Goal: Task Accomplishment & Management: Use online tool/utility

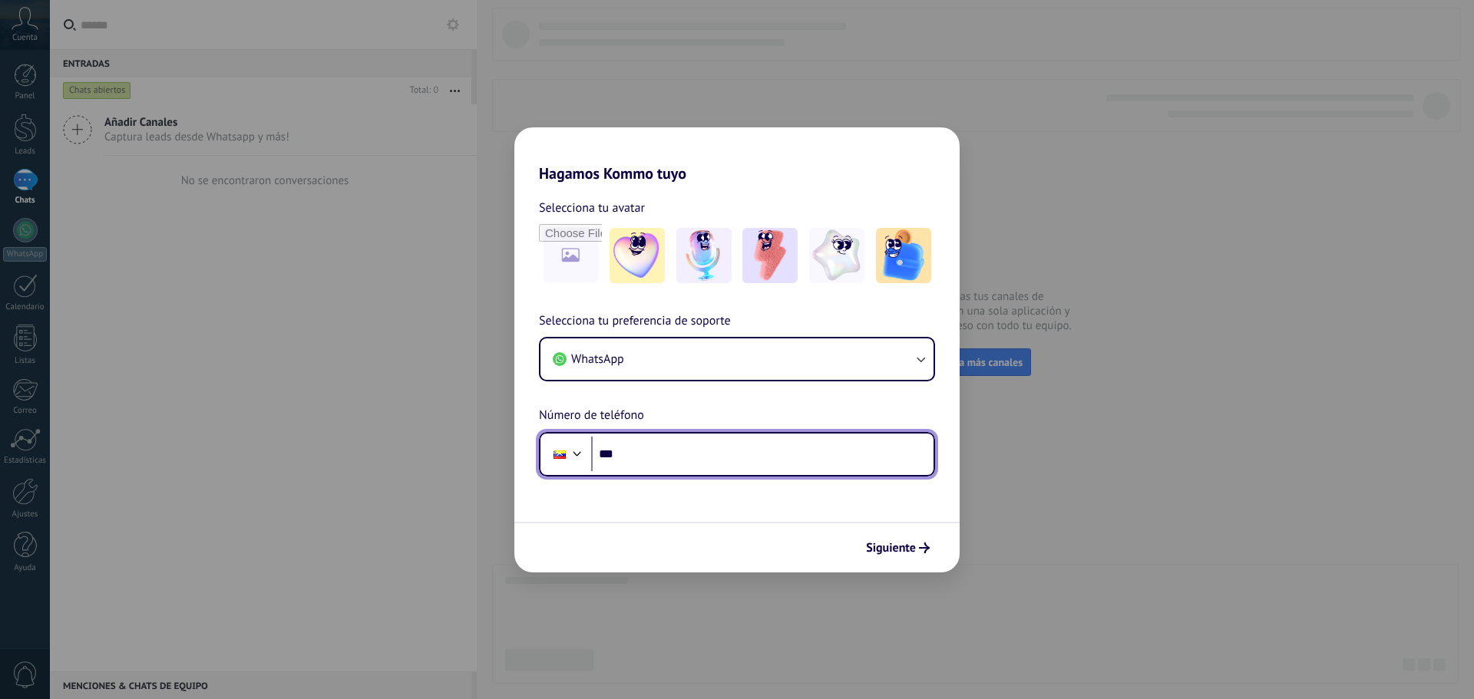
click at [671, 458] on input "***" at bounding box center [762, 454] width 342 height 35
click at [675, 323] on span "Selecciona tu preferencia de soporte" at bounding box center [635, 322] width 192 height 20
click at [705, 457] on input "***" at bounding box center [762, 454] width 342 height 35
type input "**********"
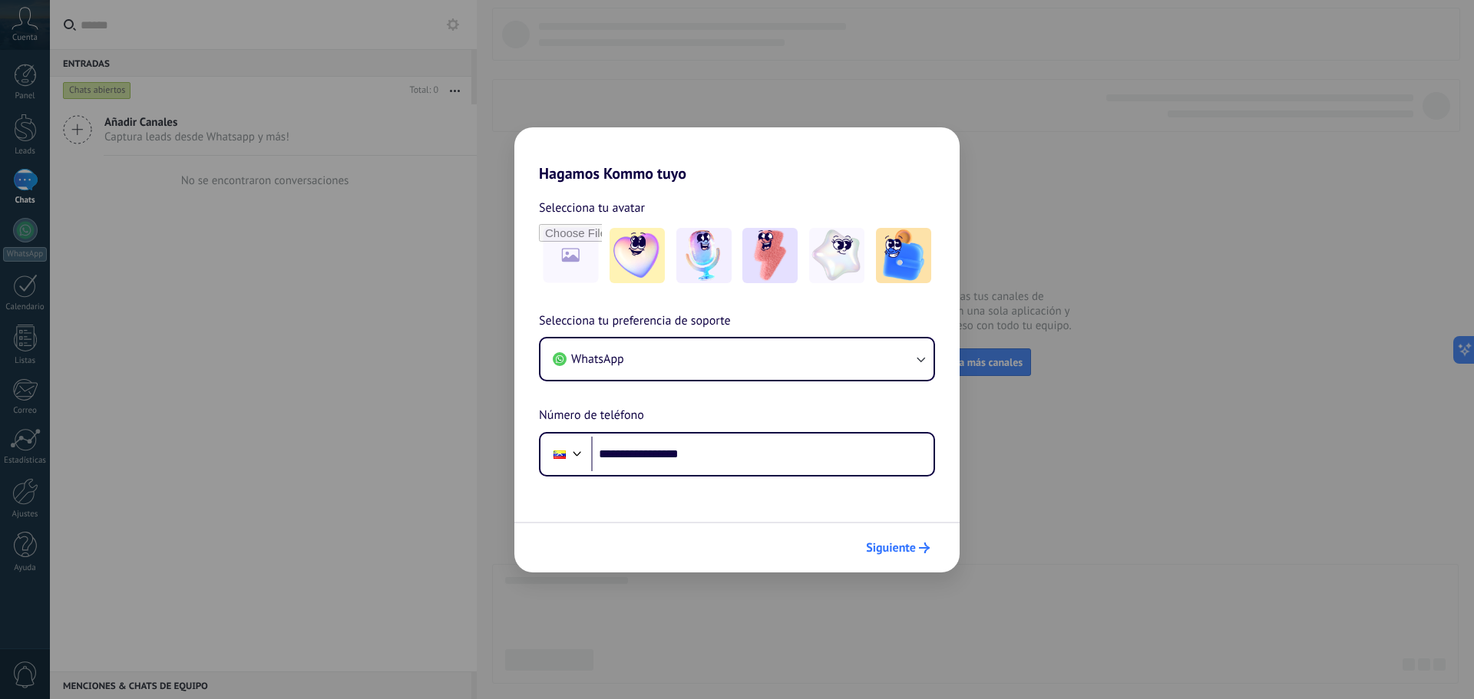
click at [903, 556] on button "Siguiente" at bounding box center [898, 548] width 78 height 26
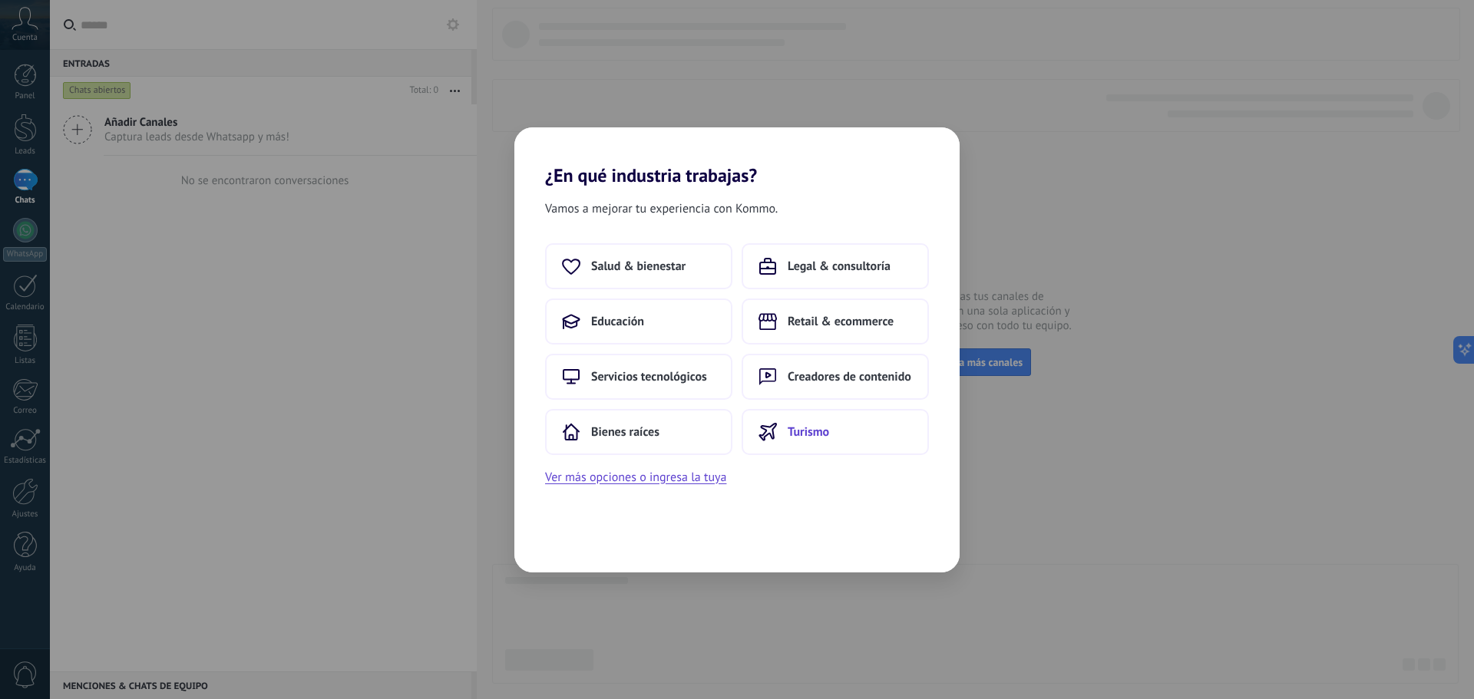
click at [811, 421] on button "Turismo" at bounding box center [835, 432] width 187 height 46
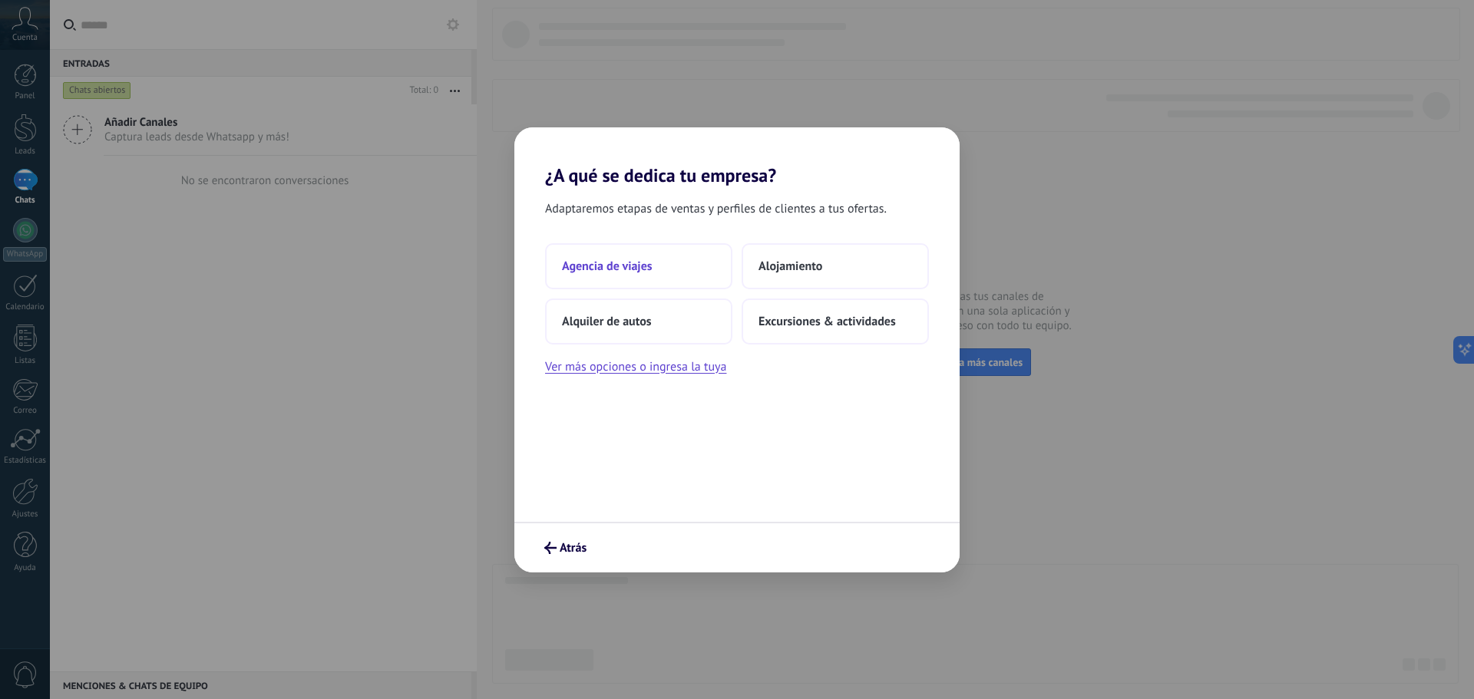
click at [646, 266] on span "Agencia de viajes" at bounding box center [607, 266] width 91 height 15
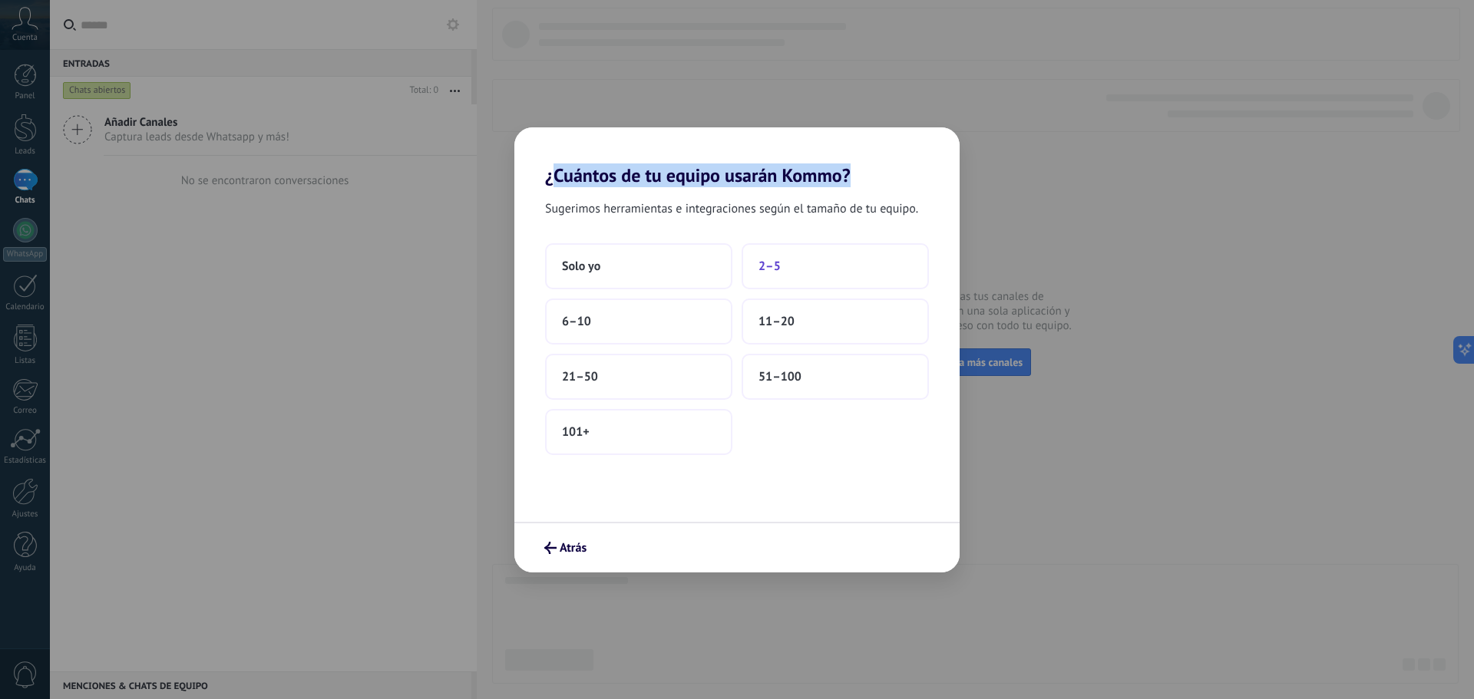
drag, startPoint x: 557, startPoint y: 178, endPoint x: 752, endPoint y: 259, distance: 211.7
click at [910, 183] on h2 "¿Cuántos de tu equipo usarán Kommo?" at bounding box center [736, 156] width 445 height 59
click at [585, 263] on span "Solo yo" at bounding box center [581, 266] width 38 height 15
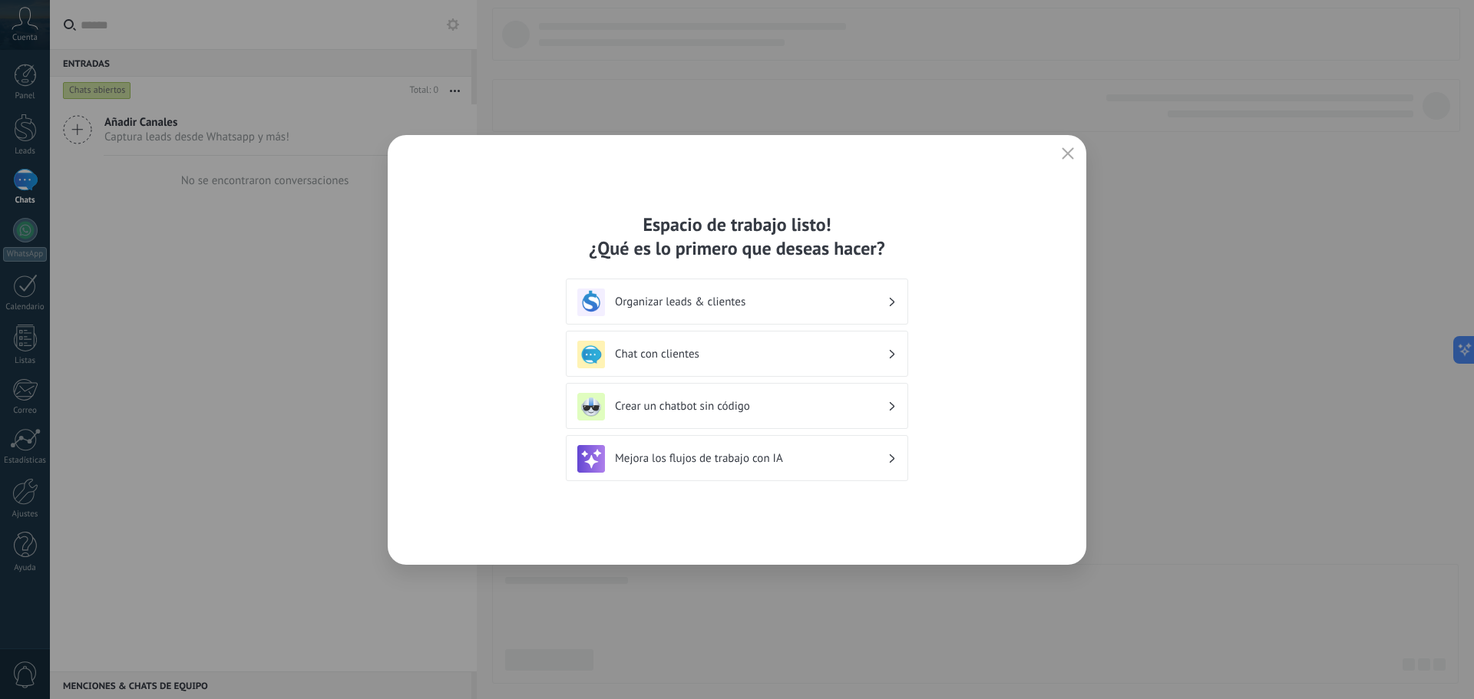
click at [686, 356] on h3 "Chat con clientes" at bounding box center [751, 354] width 272 height 15
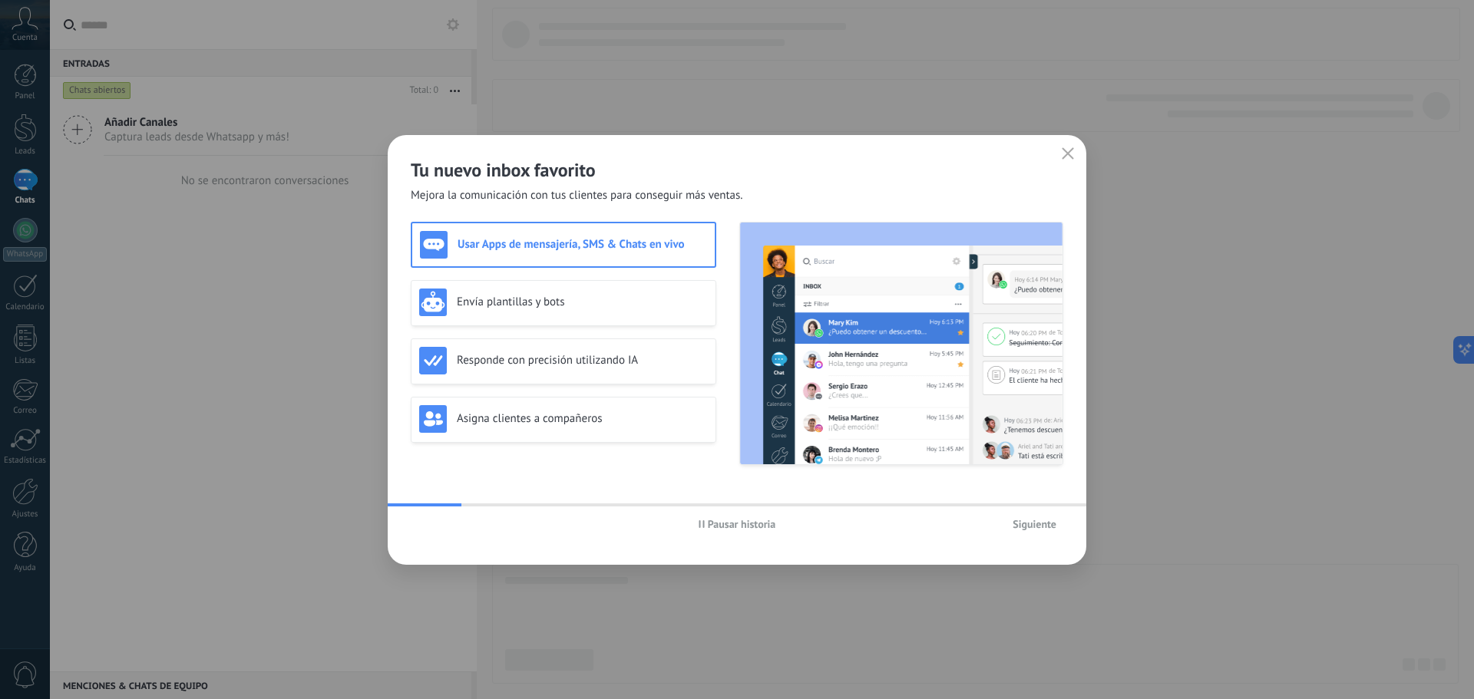
click at [1030, 524] on span "Siguiente" at bounding box center [1034, 524] width 44 height 11
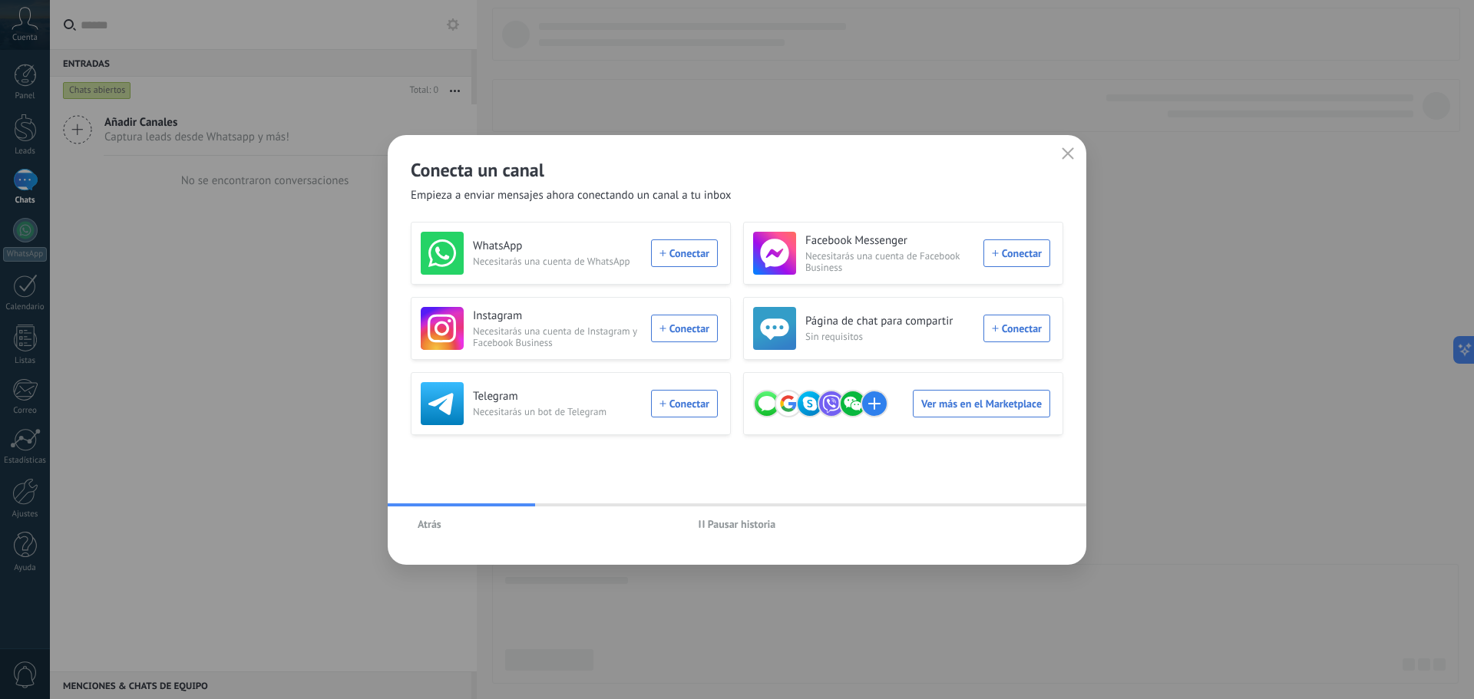
click at [1074, 155] on button "button" at bounding box center [1068, 154] width 20 height 21
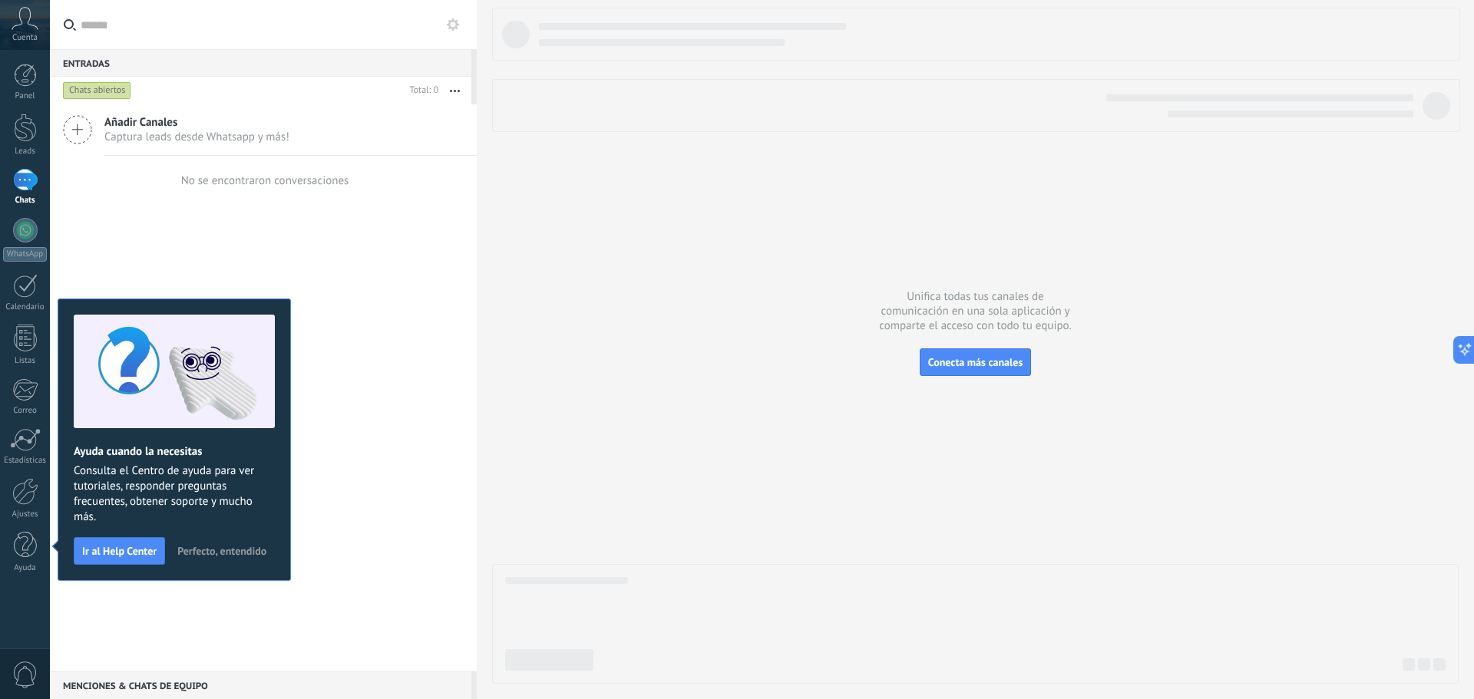
click at [241, 556] on span "Perfecto, entendido" at bounding box center [221, 551] width 89 height 11
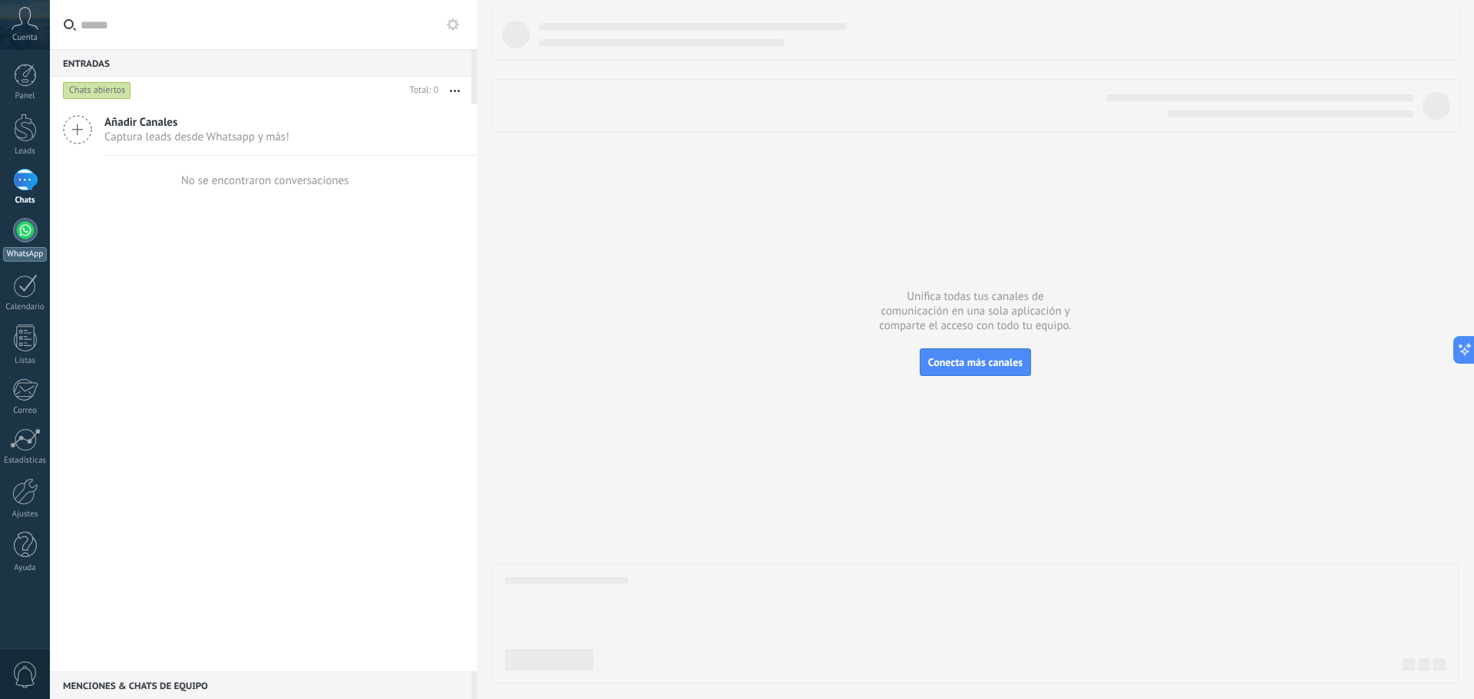
click at [23, 230] on div at bounding box center [25, 230] width 25 height 25
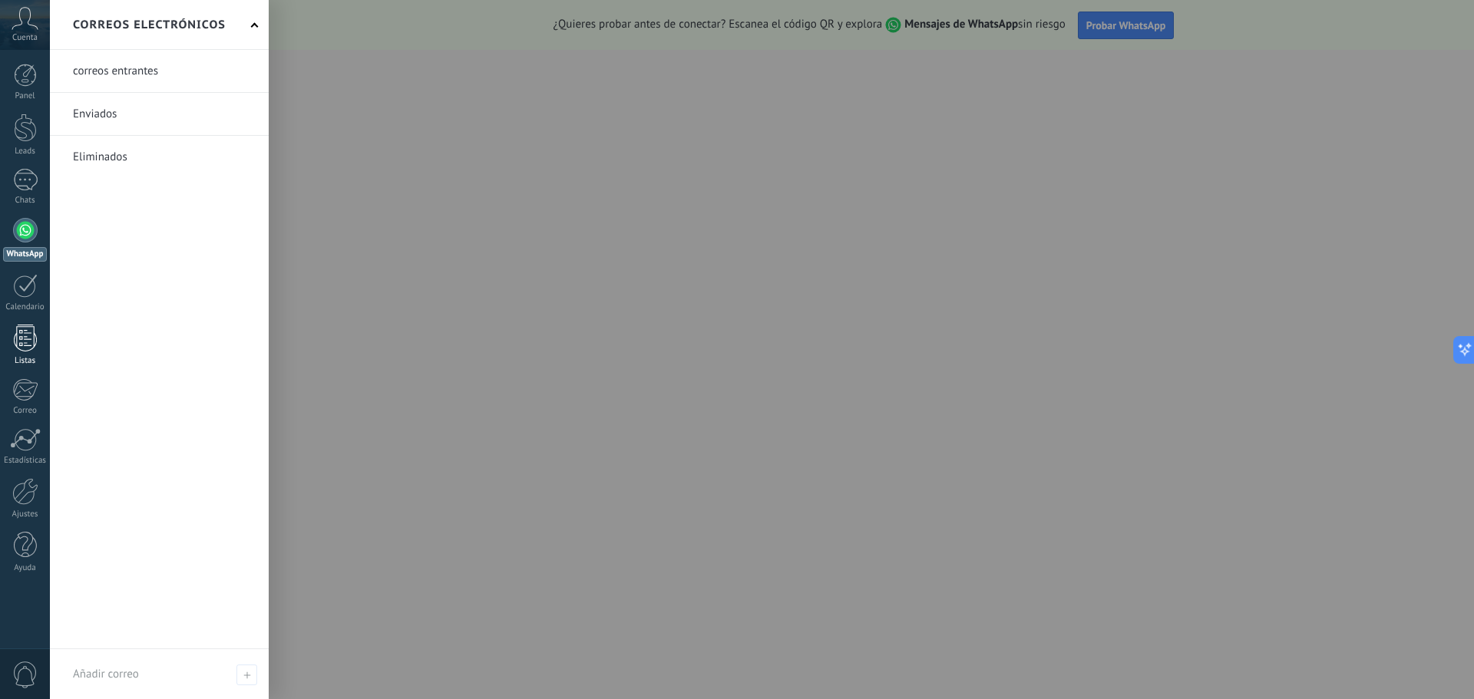
click at [28, 347] on div at bounding box center [25, 338] width 23 height 27
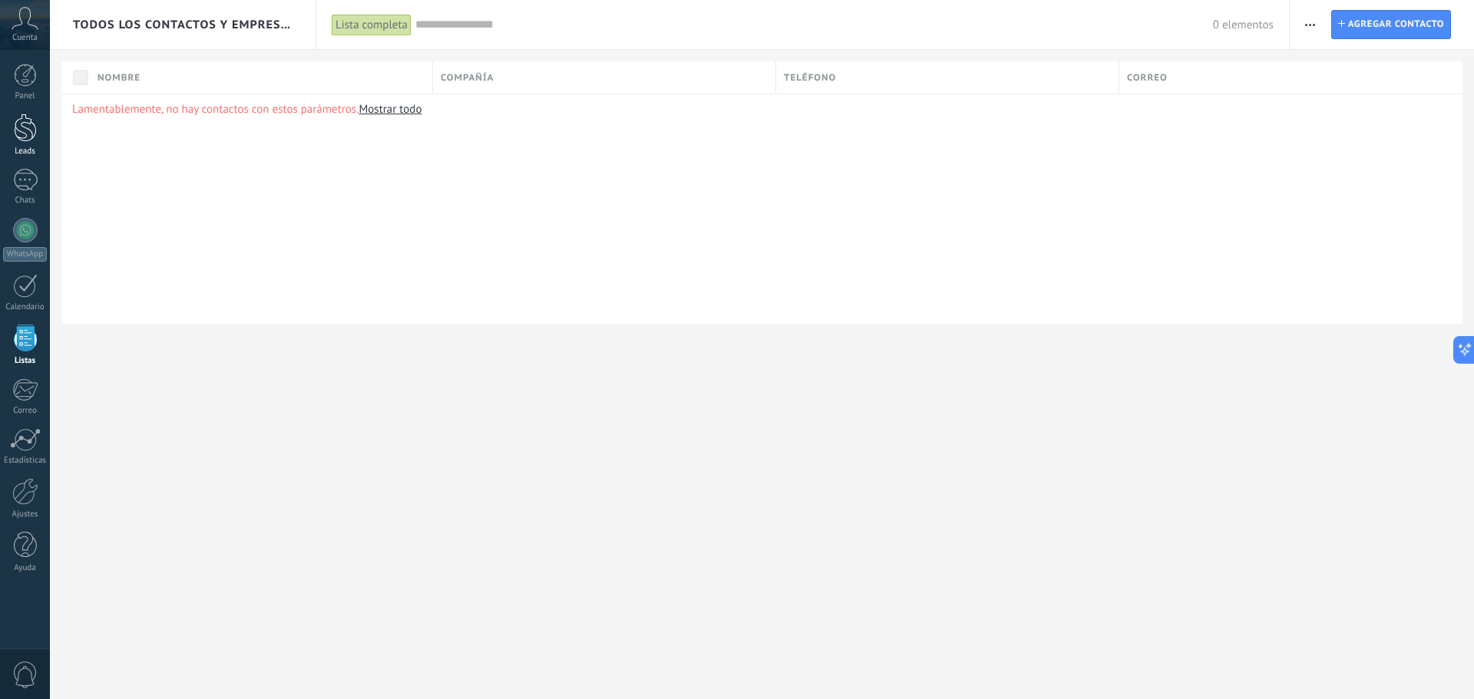
click at [27, 120] on div at bounding box center [25, 128] width 23 height 28
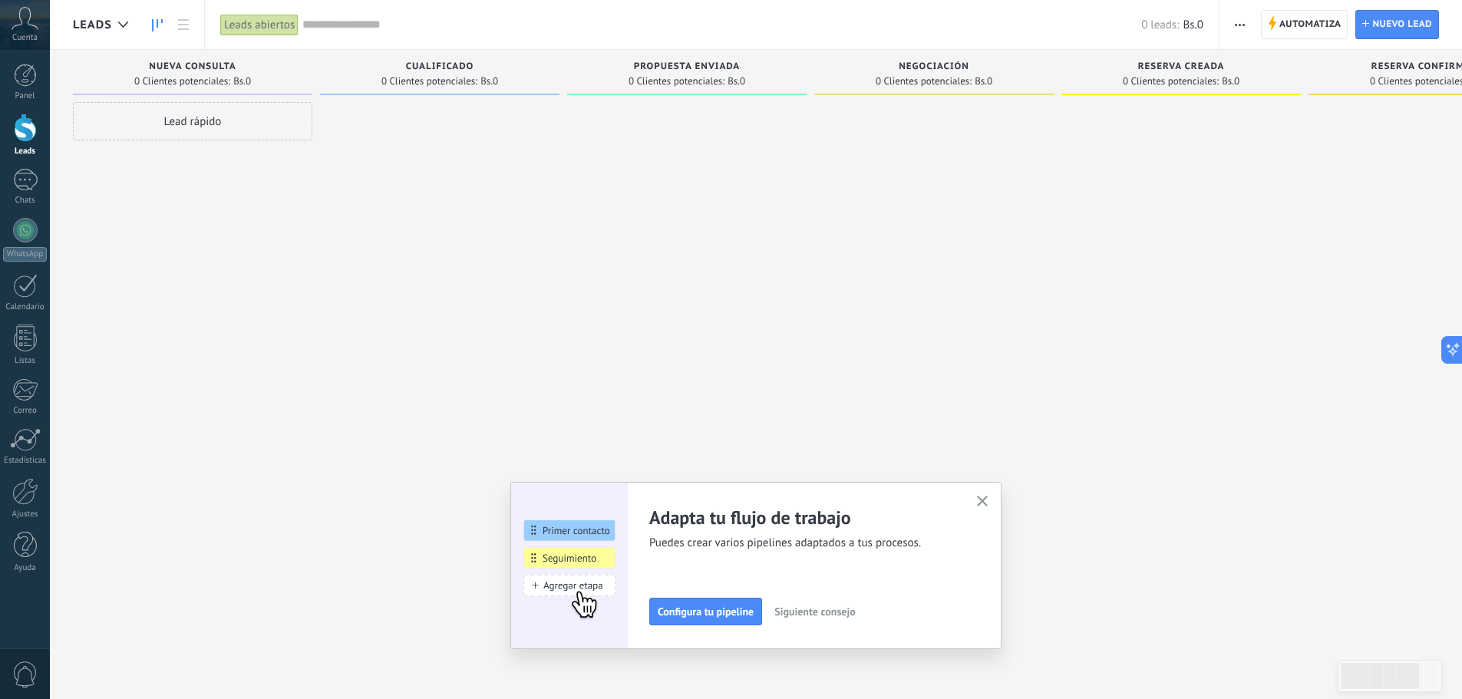
click at [989, 504] on icon "button" at bounding box center [983, 502] width 12 height 12
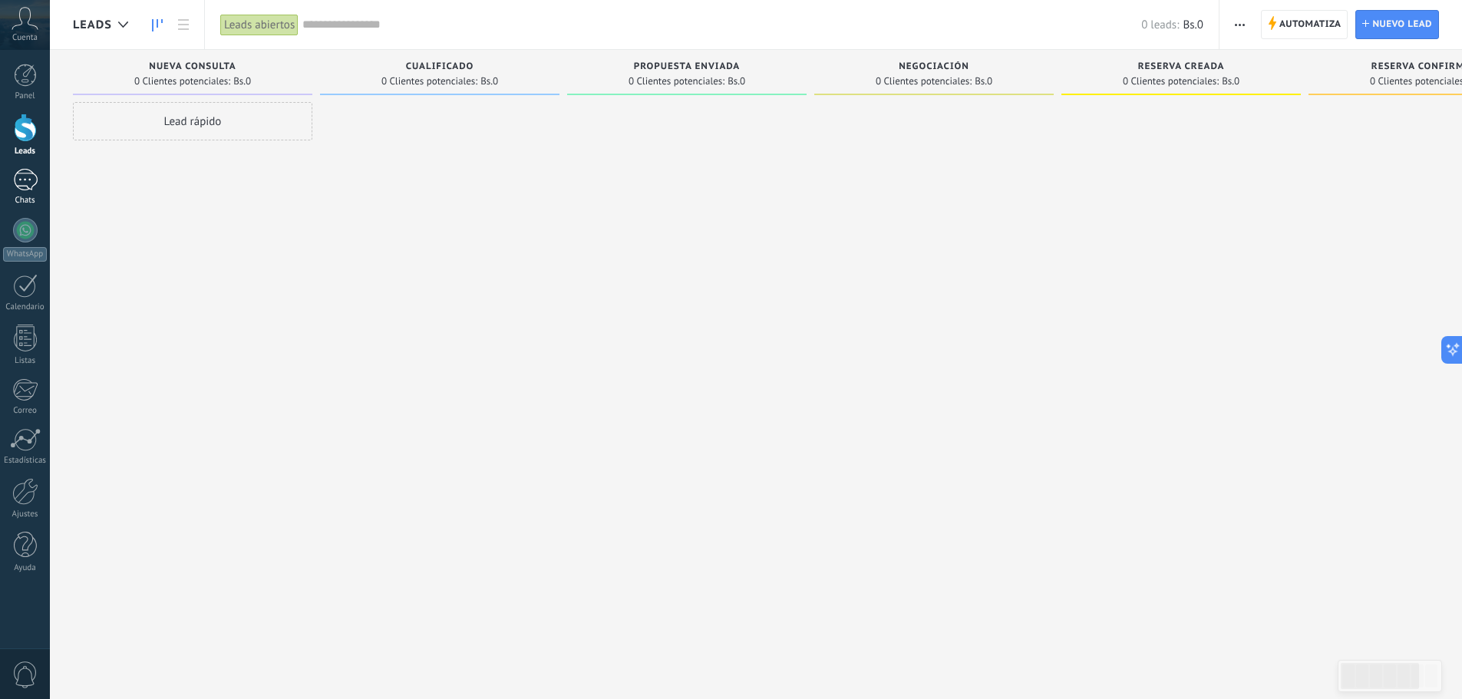
click at [23, 185] on div at bounding box center [25, 180] width 25 height 22
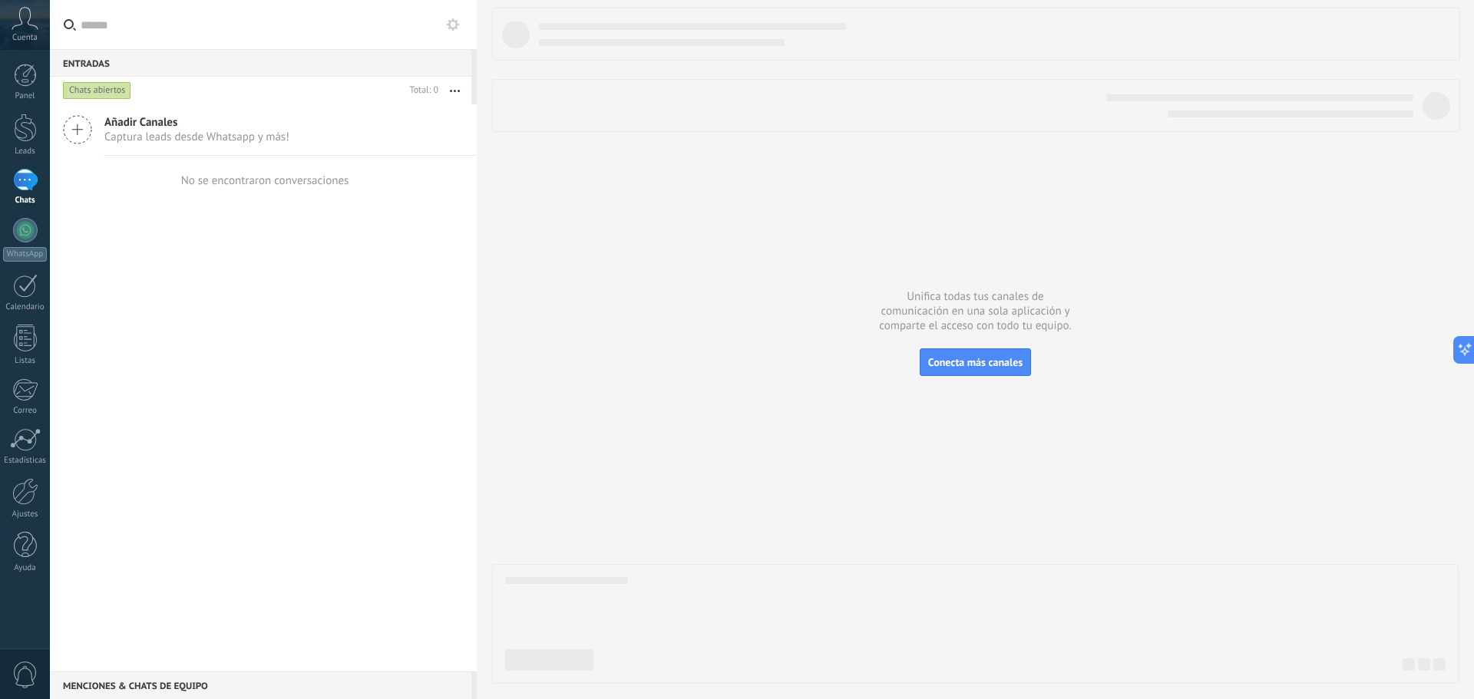
click at [123, 130] on span "Captura leads desde Whatsapp y más!" at bounding box center [196, 137] width 185 height 15
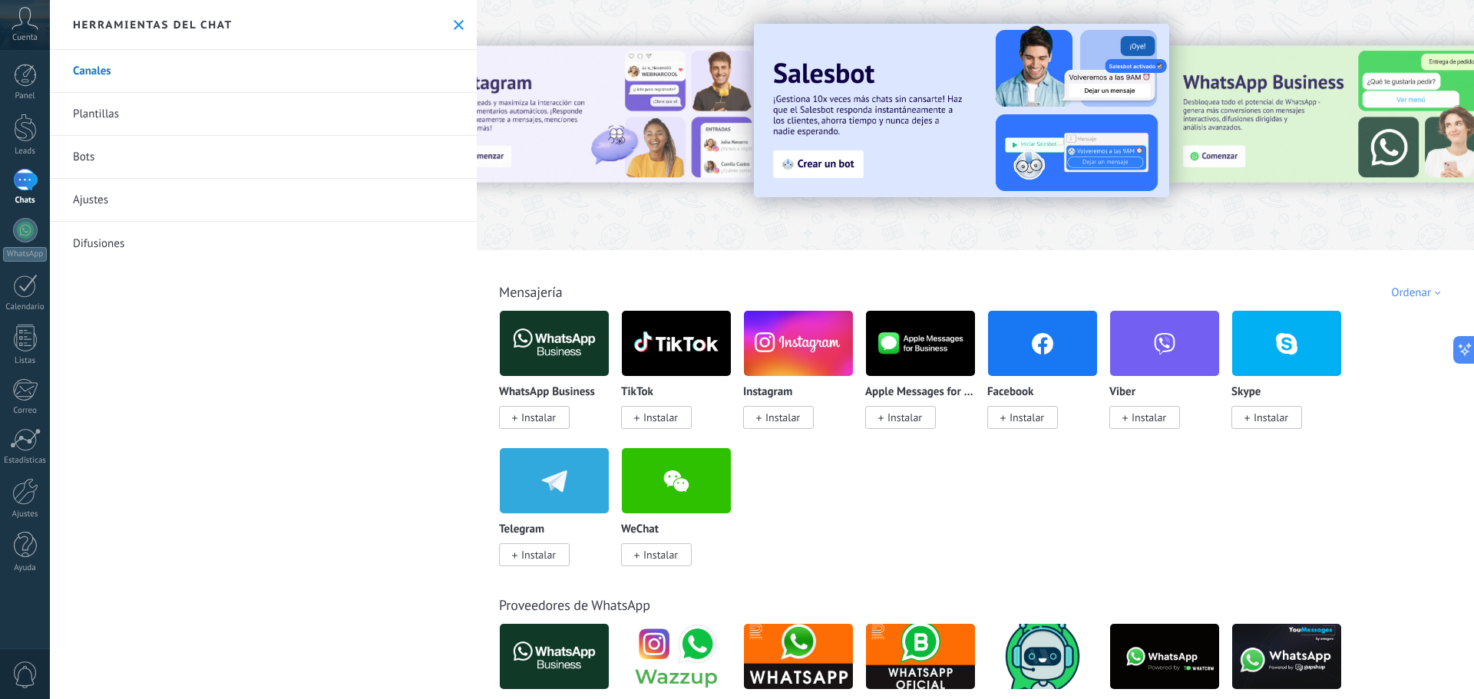
click at [551, 344] on img at bounding box center [554, 343] width 109 height 74
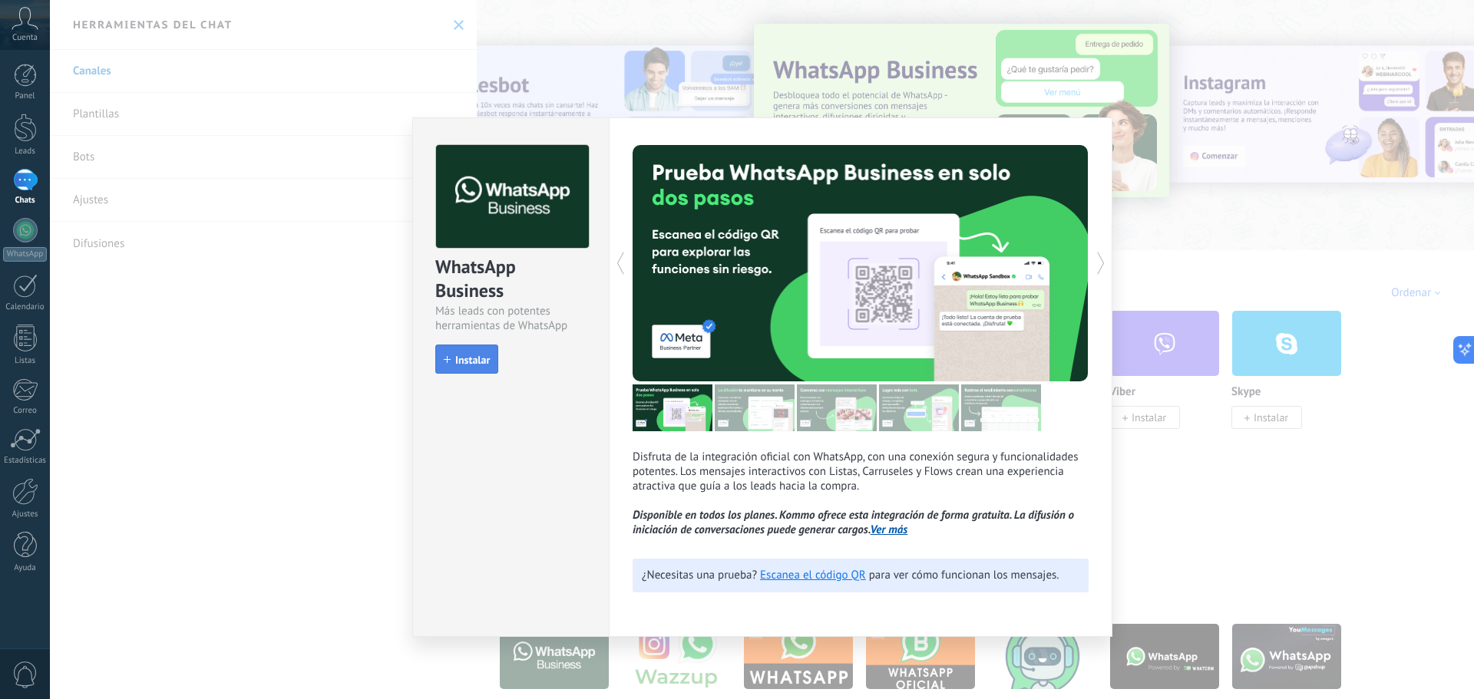
click at [463, 360] on span "Instalar" at bounding box center [472, 360] width 35 height 11
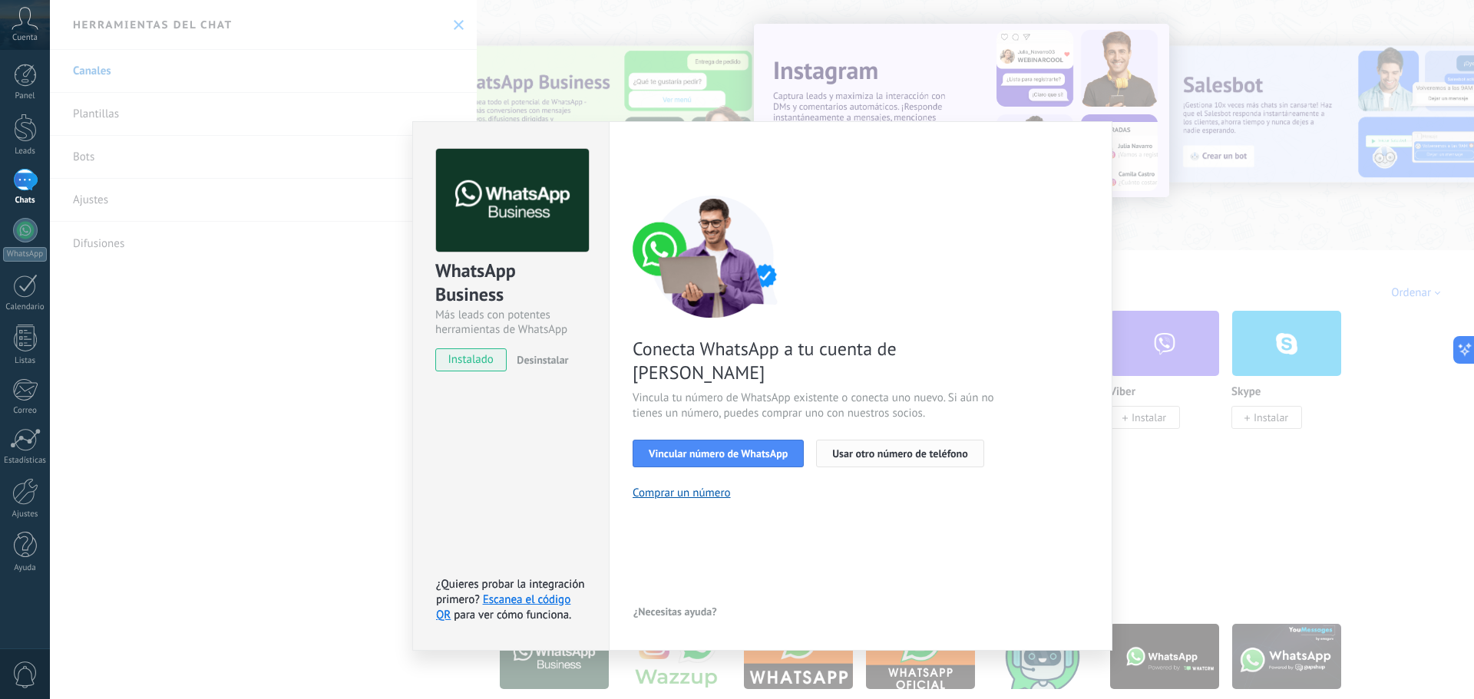
click at [895, 440] on button "Usar otro número de teléfono" at bounding box center [899, 454] width 167 height 28
click at [310, 421] on div "WhatsApp Business Más leads con potentes herramientas de WhatsApp instalado Des…" at bounding box center [762, 349] width 1424 height 699
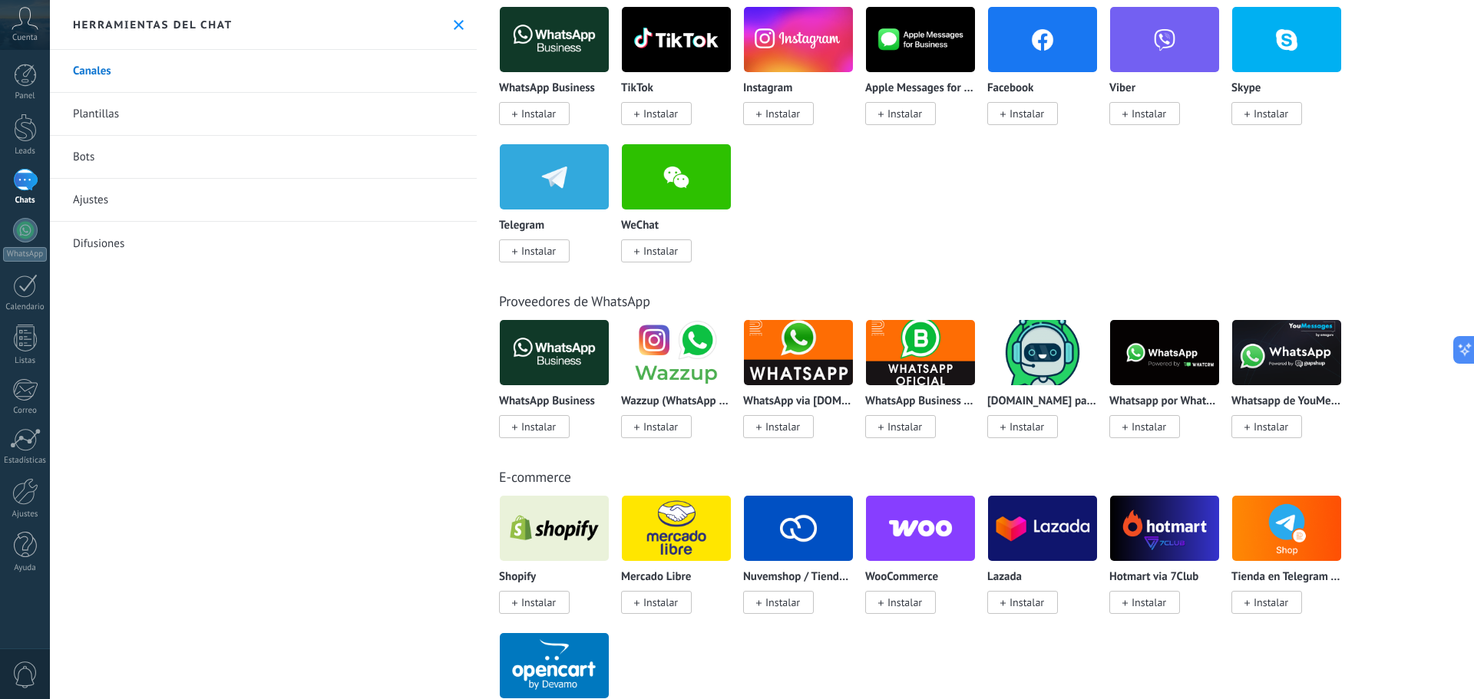
scroll to position [307, 0]
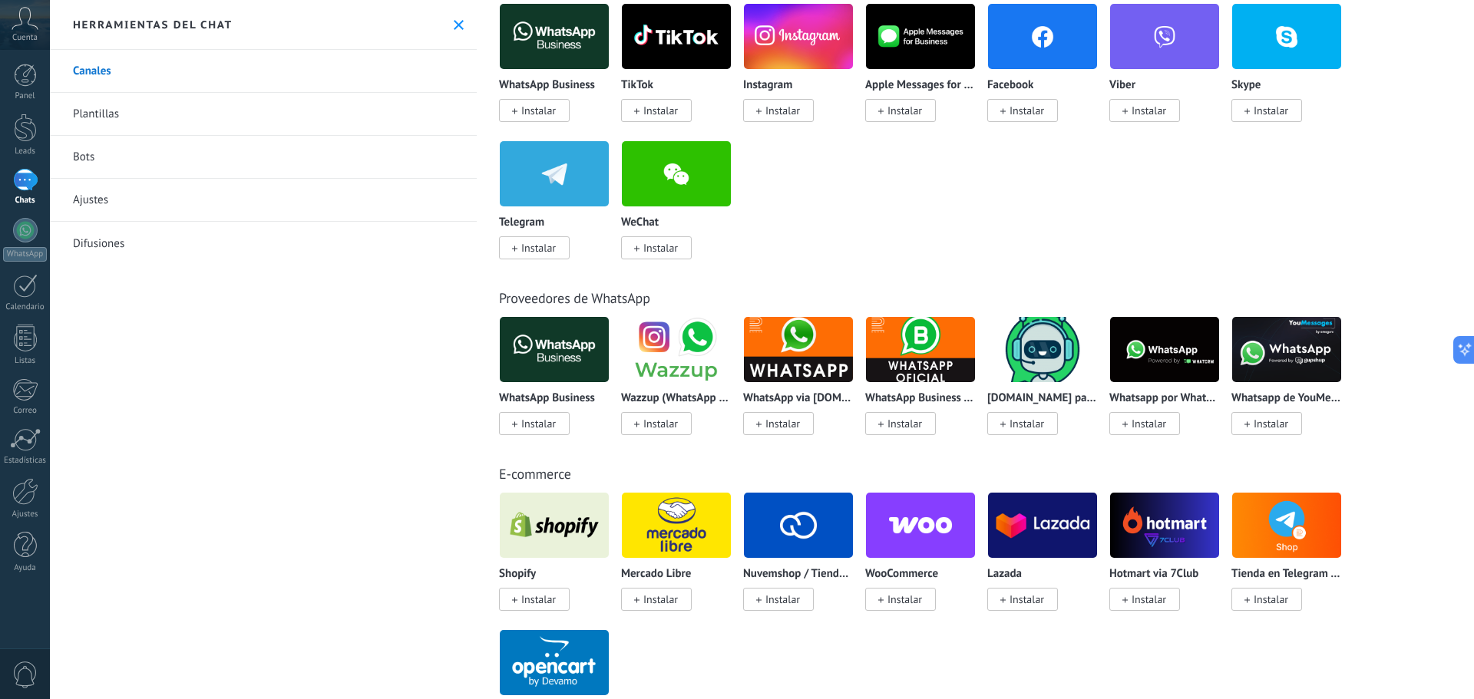
click at [801, 360] on img at bounding box center [798, 349] width 109 height 74
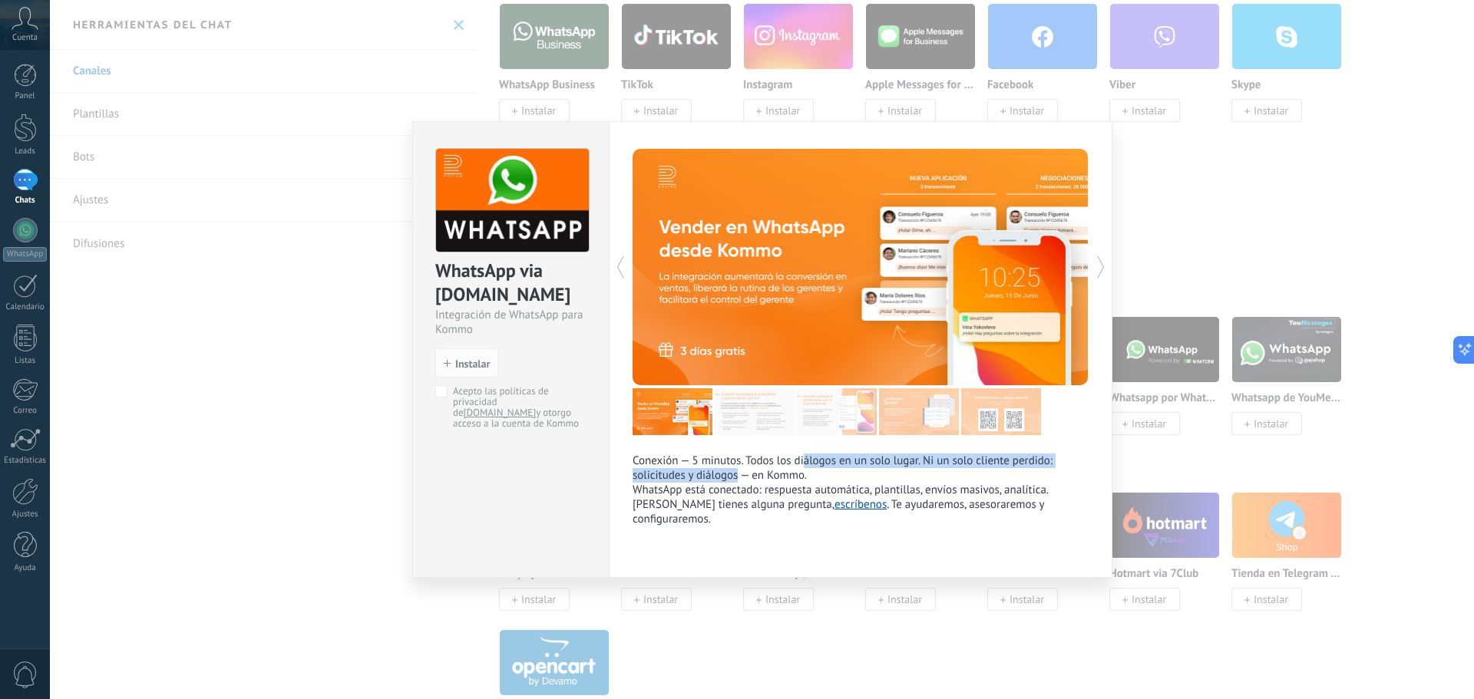
drag, startPoint x: 803, startPoint y: 463, endPoint x: 730, endPoint y: 477, distance: 74.2
click at [731, 477] on p "Conexión — 5 minutos. Todos los diálogos en un solo lugar. Ni un solo cliente p…" at bounding box center [861, 468] width 456 height 29
click at [736, 464] on p "Conexión — 5 minutos. Todos los diálogos en un solo lugar. Ni un solo cliente p…" at bounding box center [861, 468] width 456 height 29
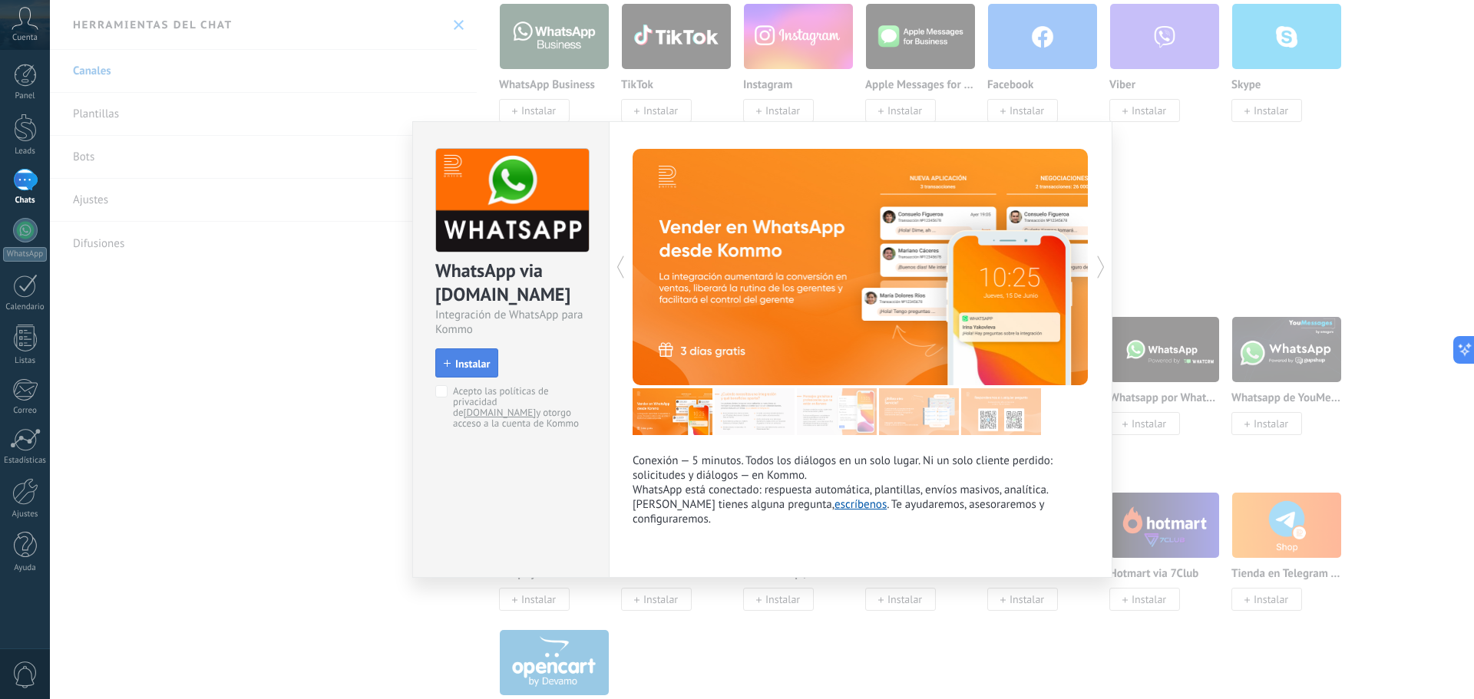
click at [465, 357] on button "Instalar" at bounding box center [466, 362] width 63 height 29
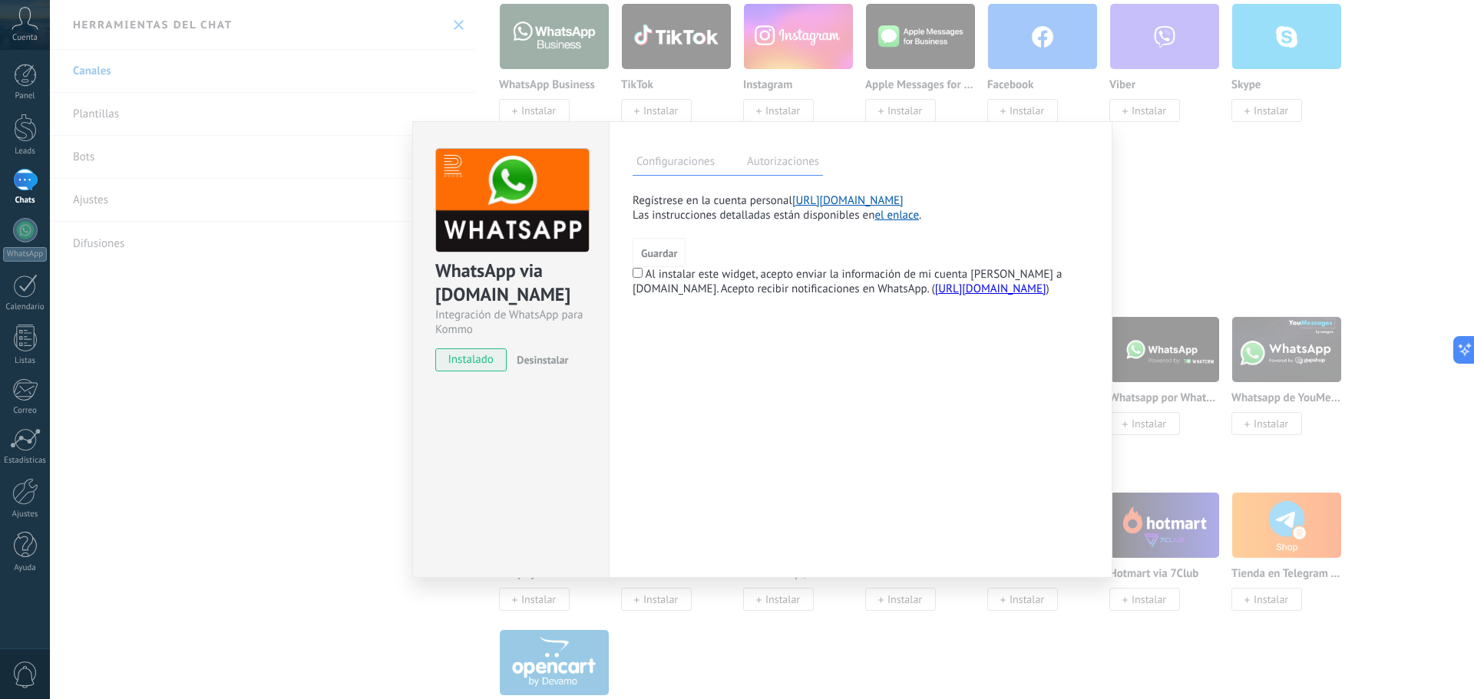
click at [310, 307] on div "WhatsApp via [DOMAIN_NAME] Integración de WhatsApp para Kommo instalado Desinst…" at bounding box center [762, 349] width 1424 height 699
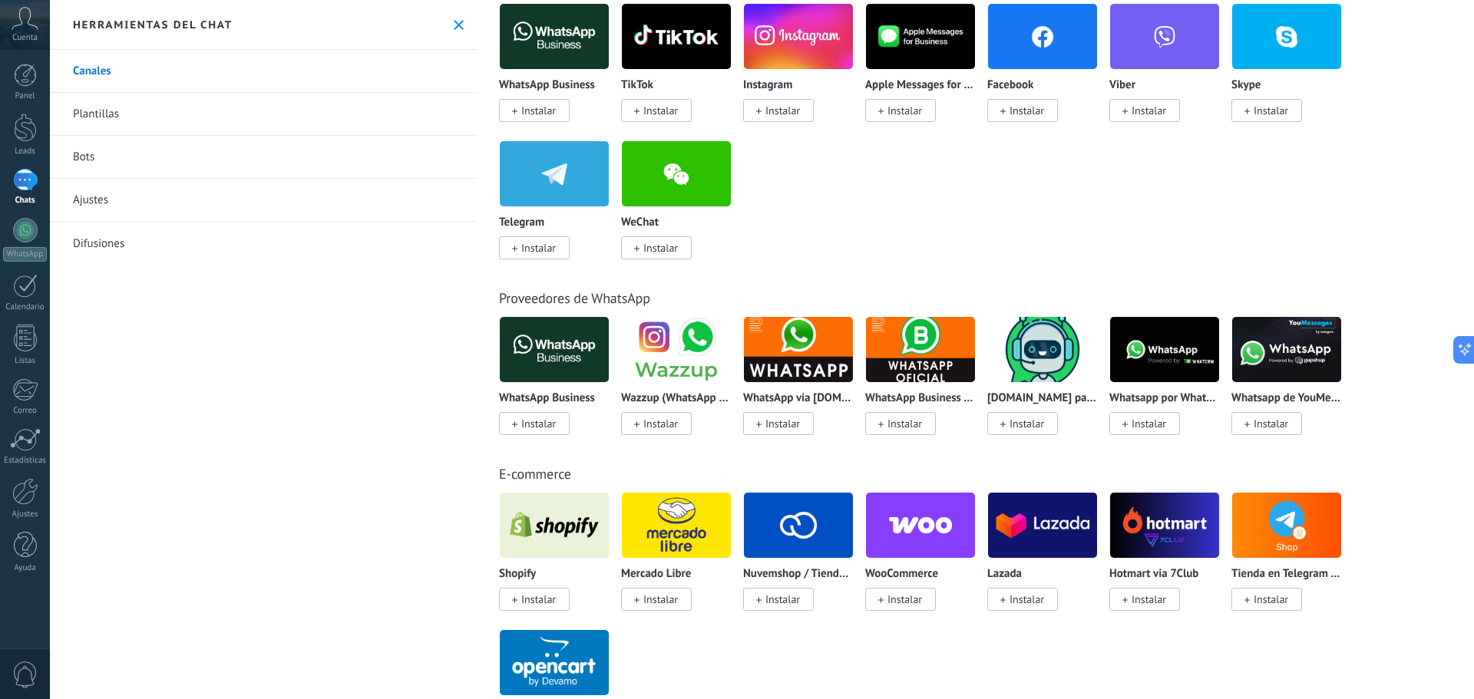
scroll to position [0, 0]
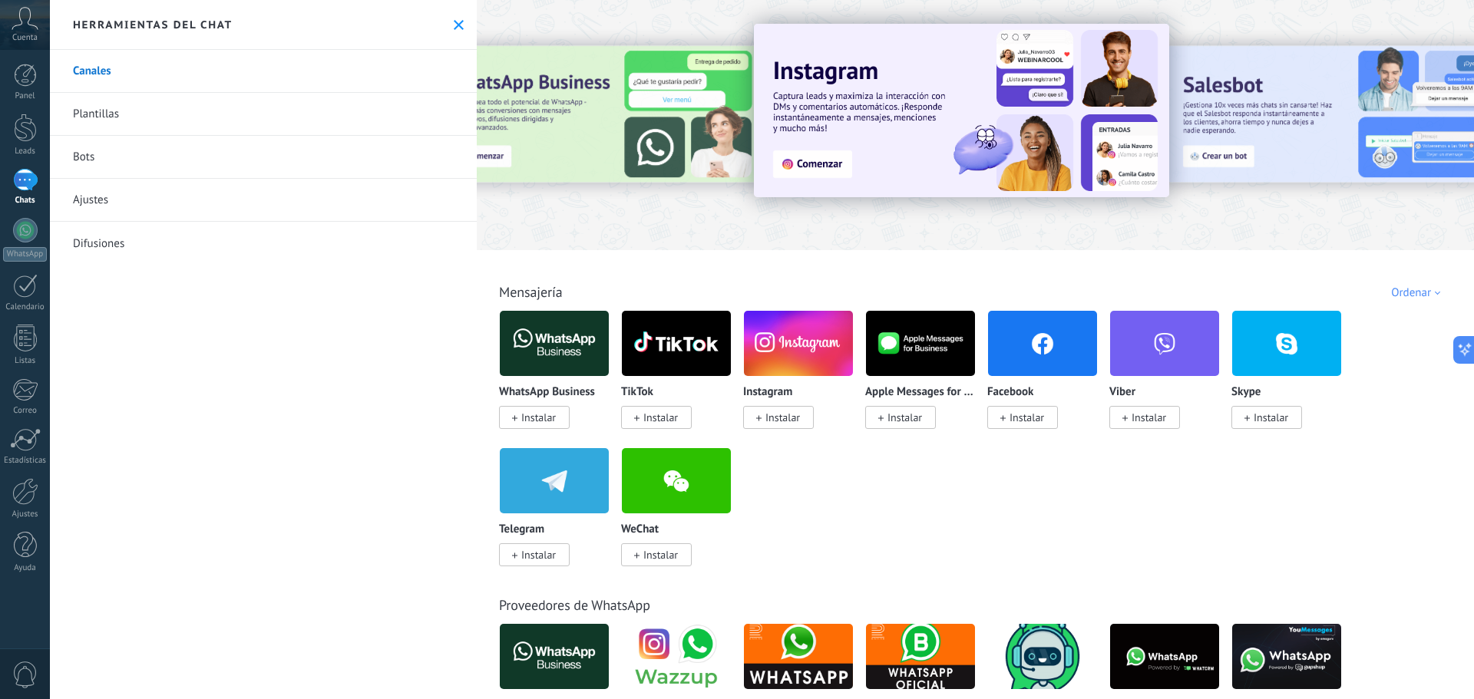
click at [111, 66] on link "Canales" at bounding box center [263, 71] width 427 height 43
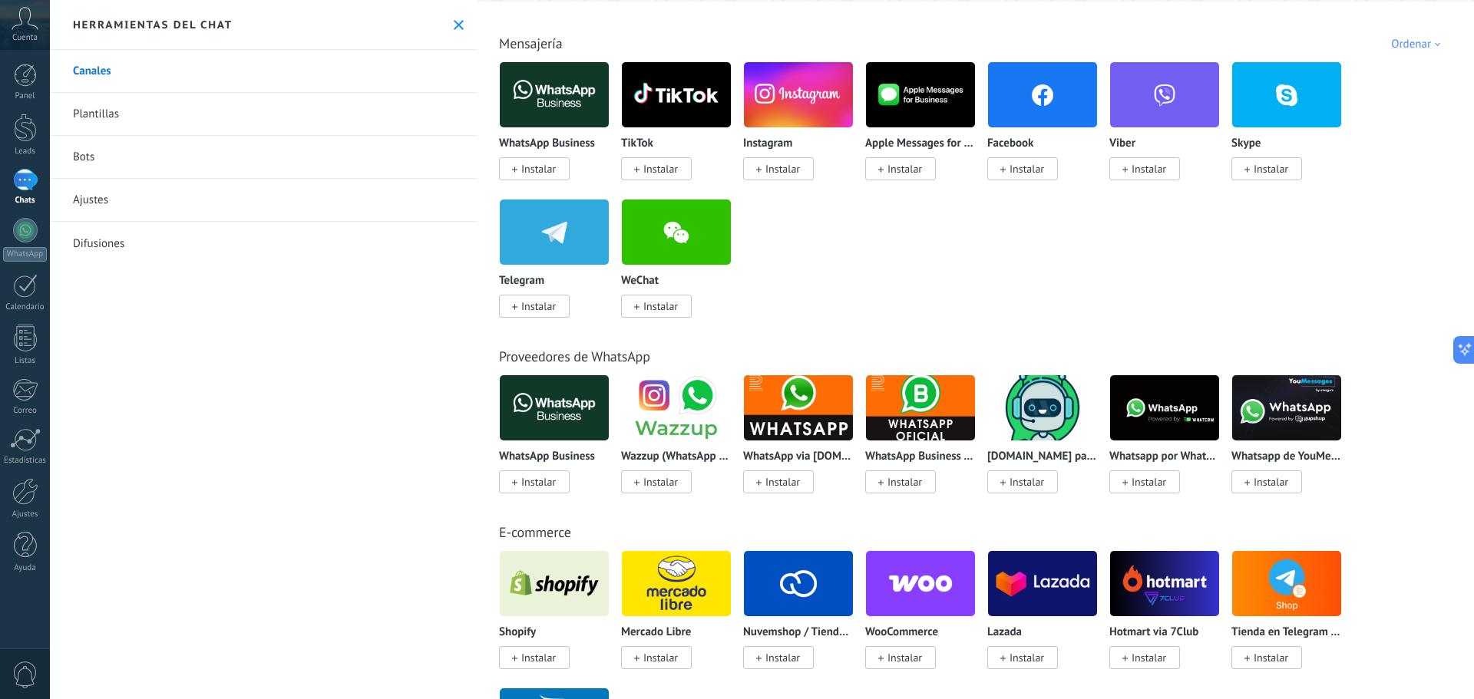
scroll to position [537, 0]
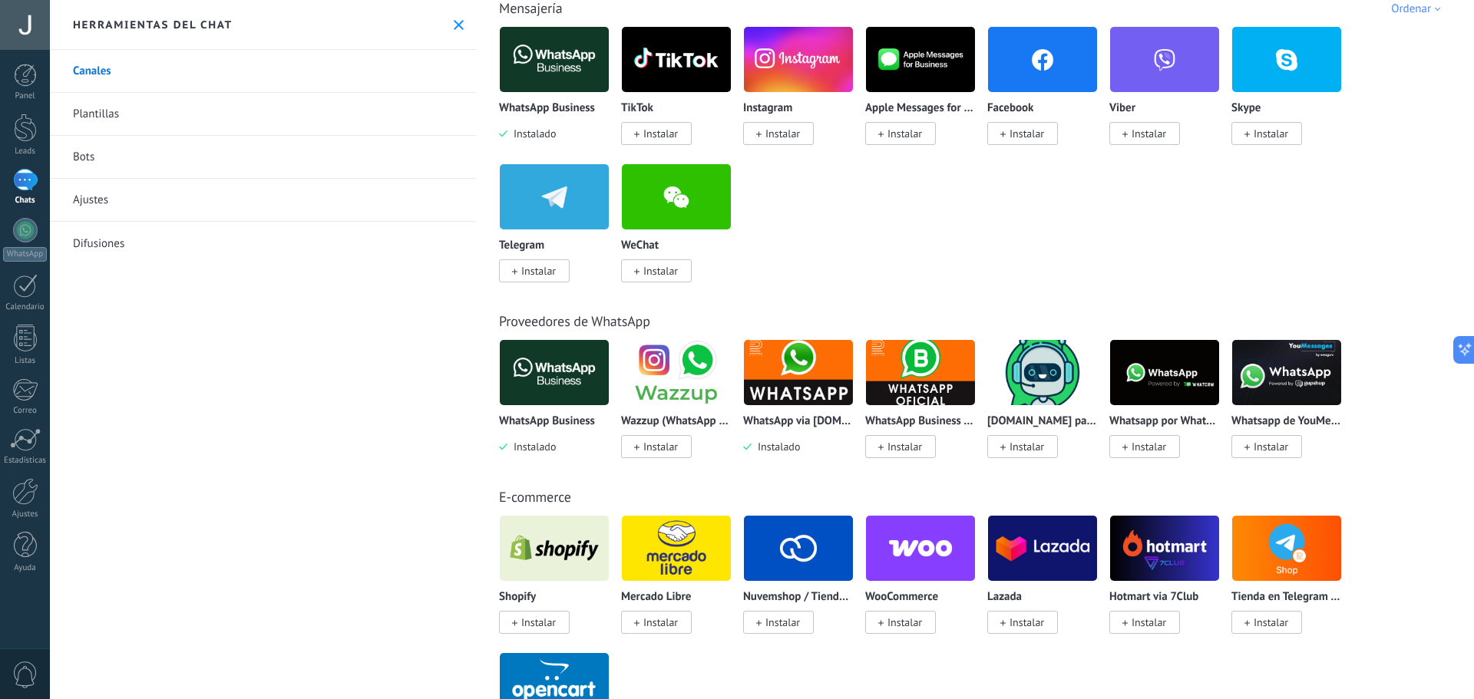
scroll to position [307, 0]
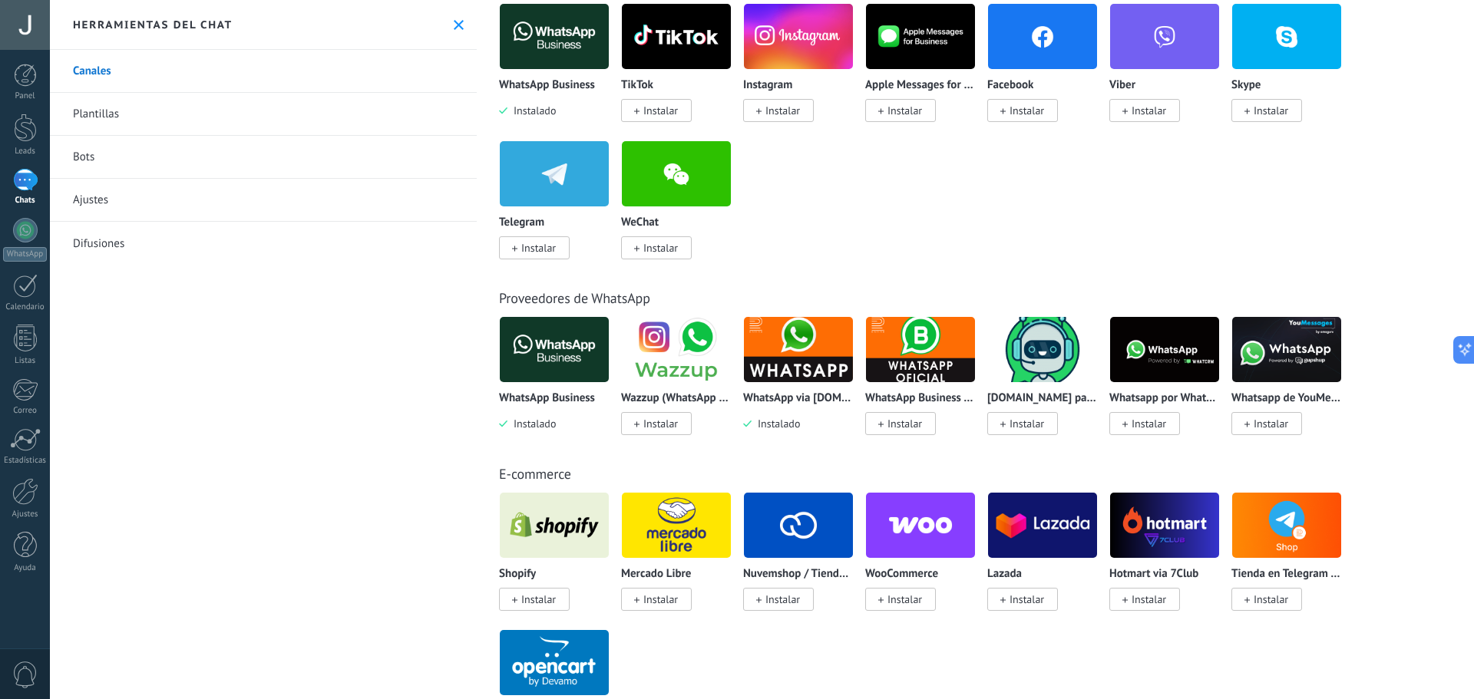
click at [794, 350] on img at bounding box center [798, 349] width 109 height 74
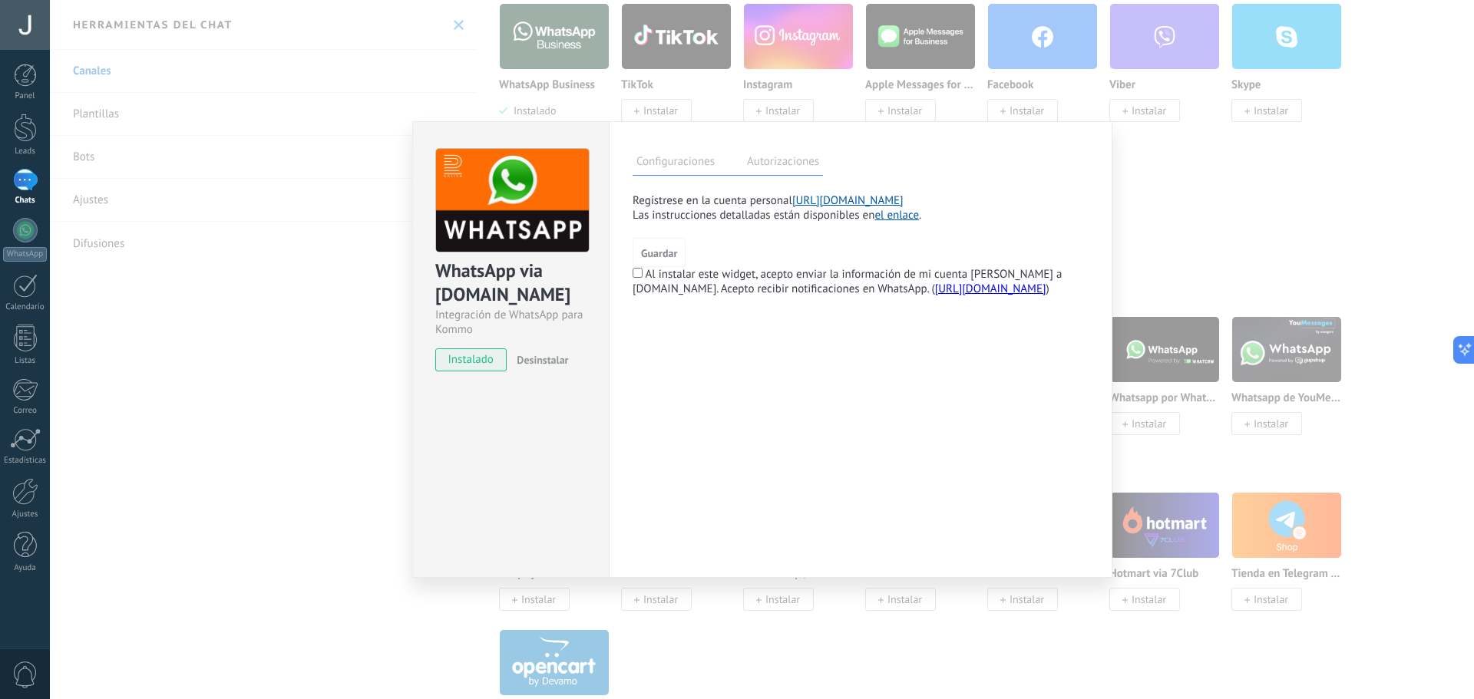
click at [785, 162] on label "Autorizaciones" at bounding box center [783, 164] width 80 height 22
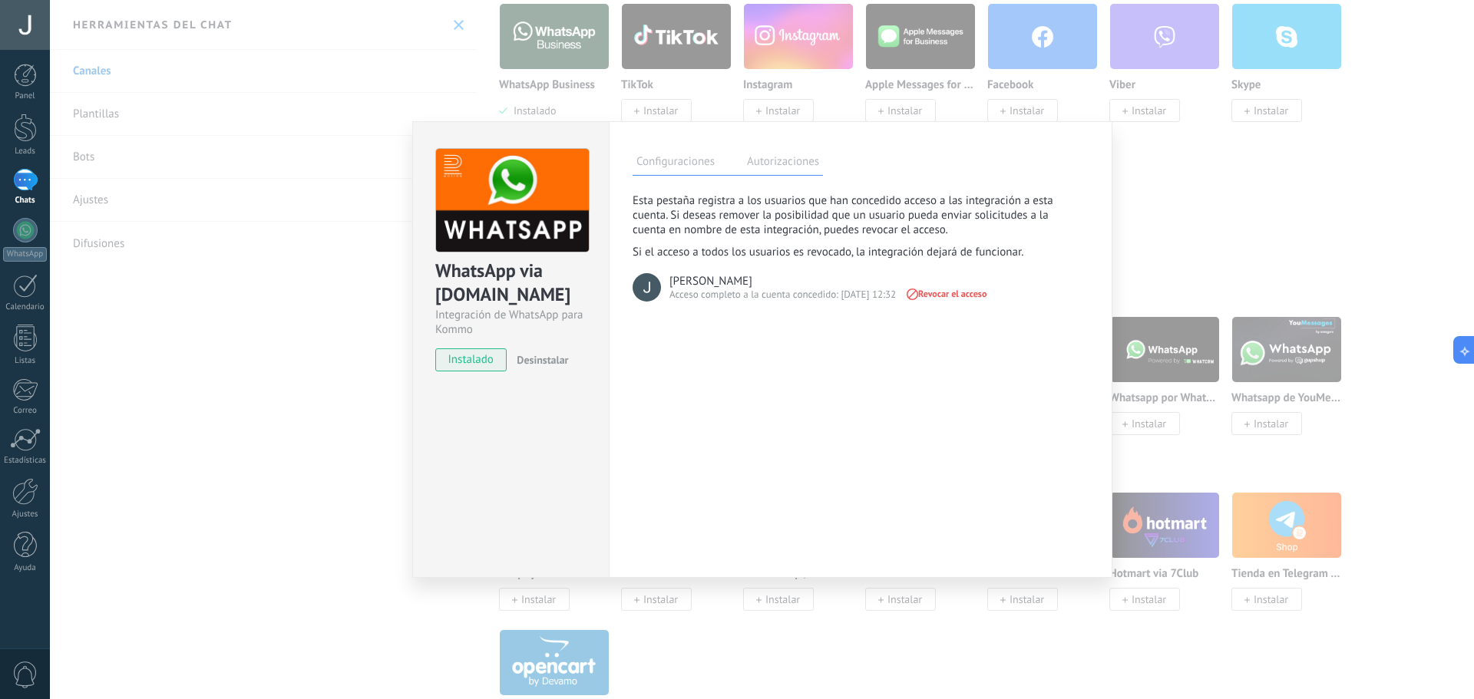
click at [693, 169] on label "Configuraciones" at bounding box center [676, 164] width 86 height 22
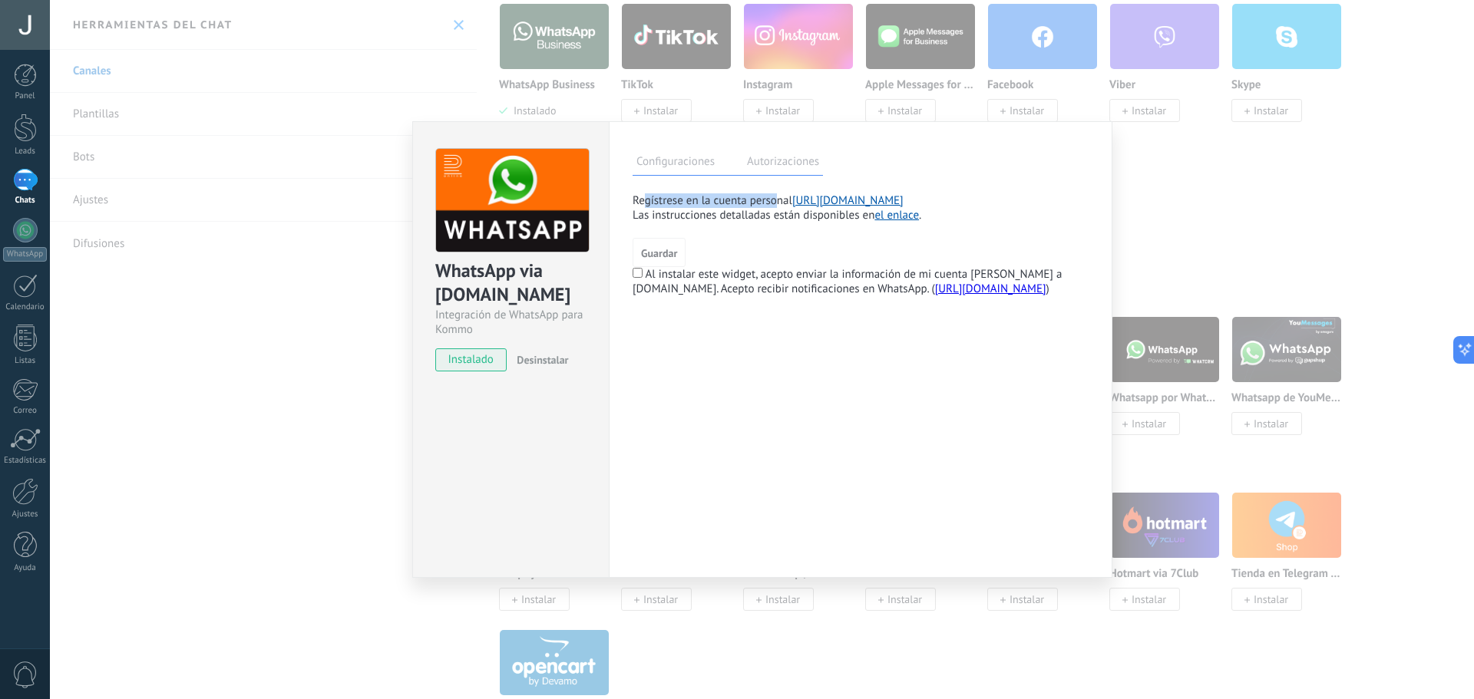
drag, startPoint x: 659, startPoint y: 202, endPoint x: 776, endPoint y: 197, distance: 117.6
click at [776, 197] on p "Regístrese en la cuenta personal [URL][DOMAIN_NAME]" at bounding box center [861, 200] width 456 height 15
click at [677, 213] on div "Regístrese en la cuenta personal [URL][DOMAIN_NAME] Las instrucciones detallada…" at bounding box center [861, 207] width 456 height 29
click at [821, 223] on div "Regístrese en la cuenta personal [URL][DOMAIN_NAME] Las instrucciones detallada…" at bounding box center [861, 244] width 456 height 103
click at [878, 200] on link "[URL][DOMAIN_NAME]" at bounding box center [847, 200] width 111 height 15
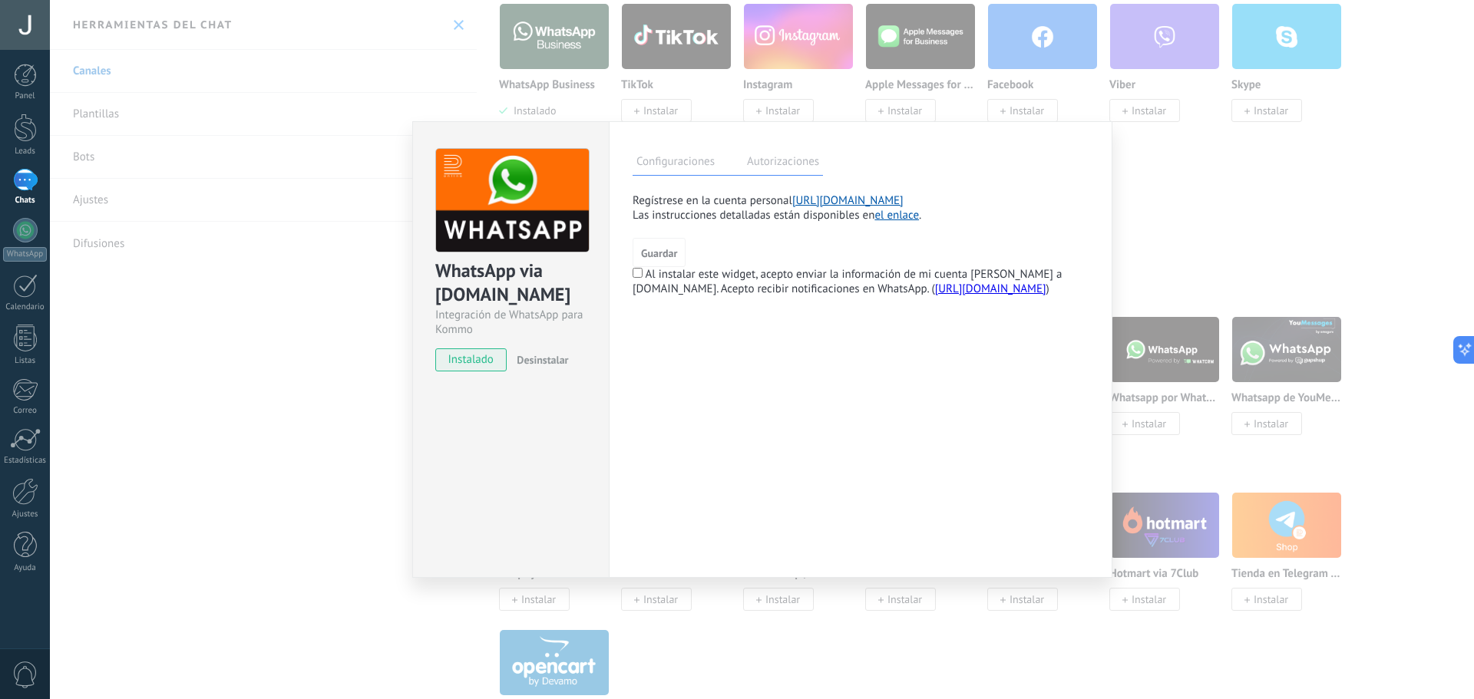
click at [893, 217] on link "el enlace" at bounding box center [896, 215] width 45 height 15
click at [1207, 245] on div "WhatsApp via [DOMAIN_NAME] Integración de WhatsApp para Kommo instalado Desinst…" at bounding box center [762, 349] width 1424 height 699
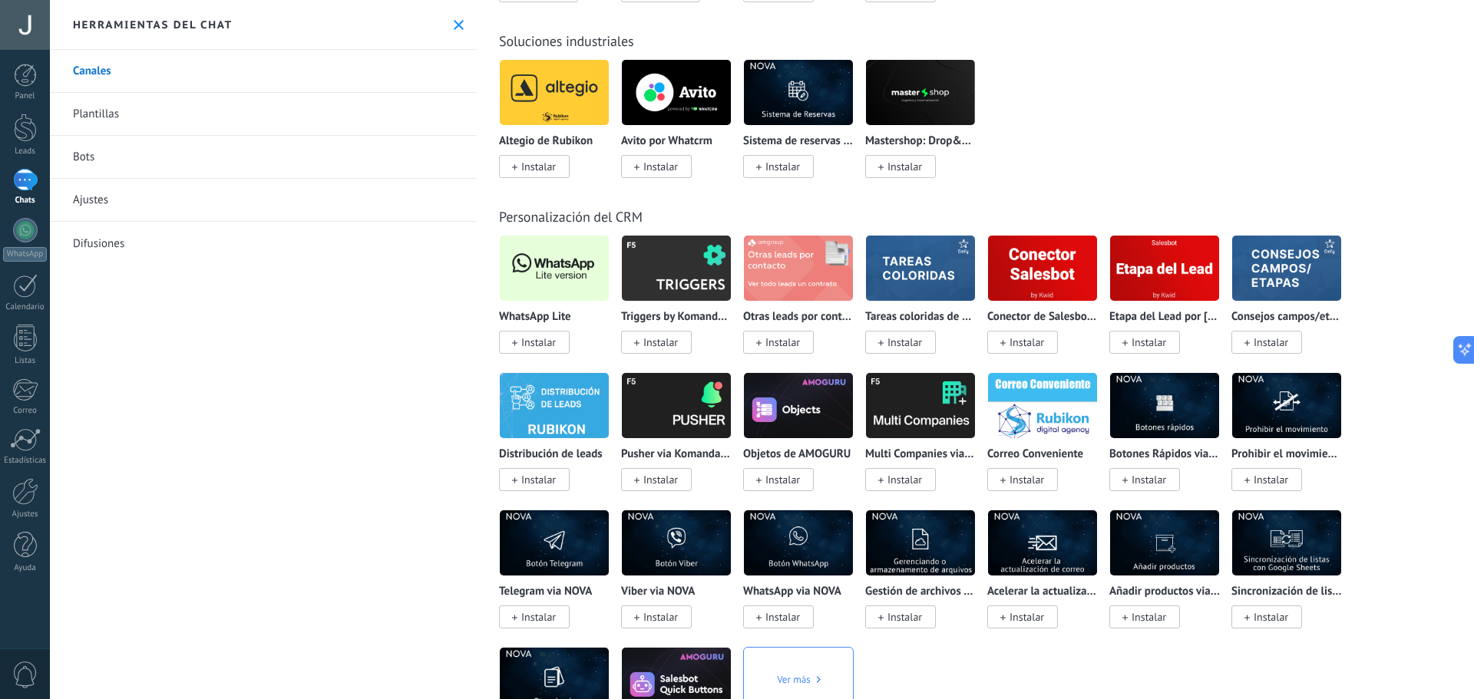
scroll to position [2819, 0]
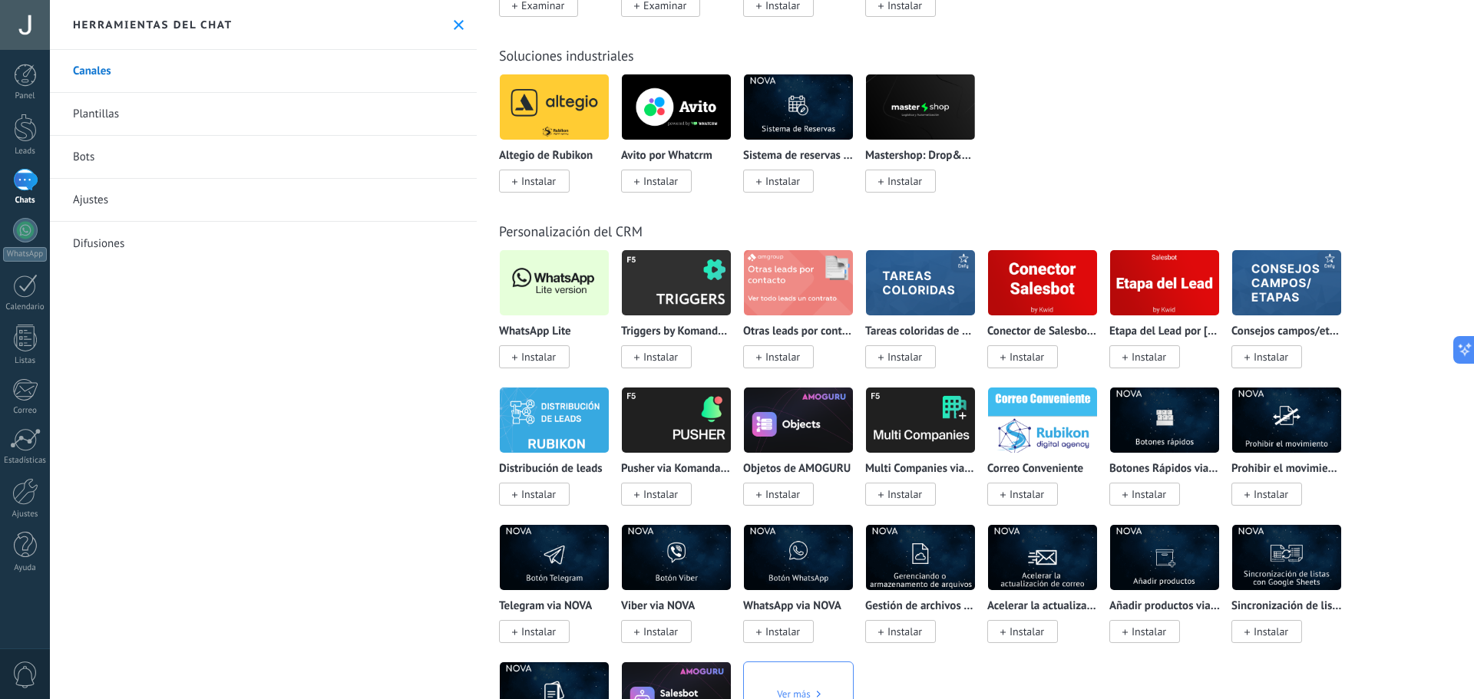
click at [560, 287] on img at bounding box center [554, 283] width 109 height 74
click at [557, 288] on img at bounding box center [554, 283] width 109 height 74
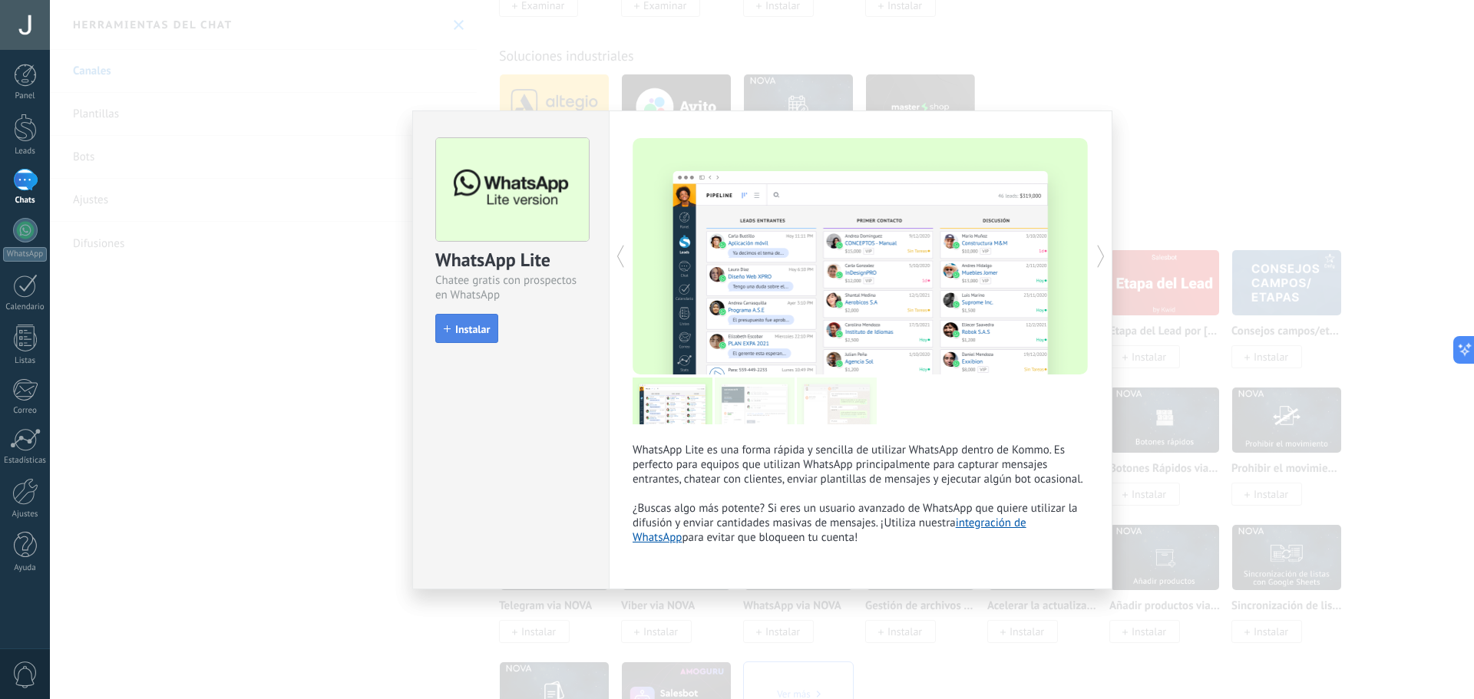
click at [475, 322] on button "Instalar" at bounding box center [466, 328] width 63 height 29
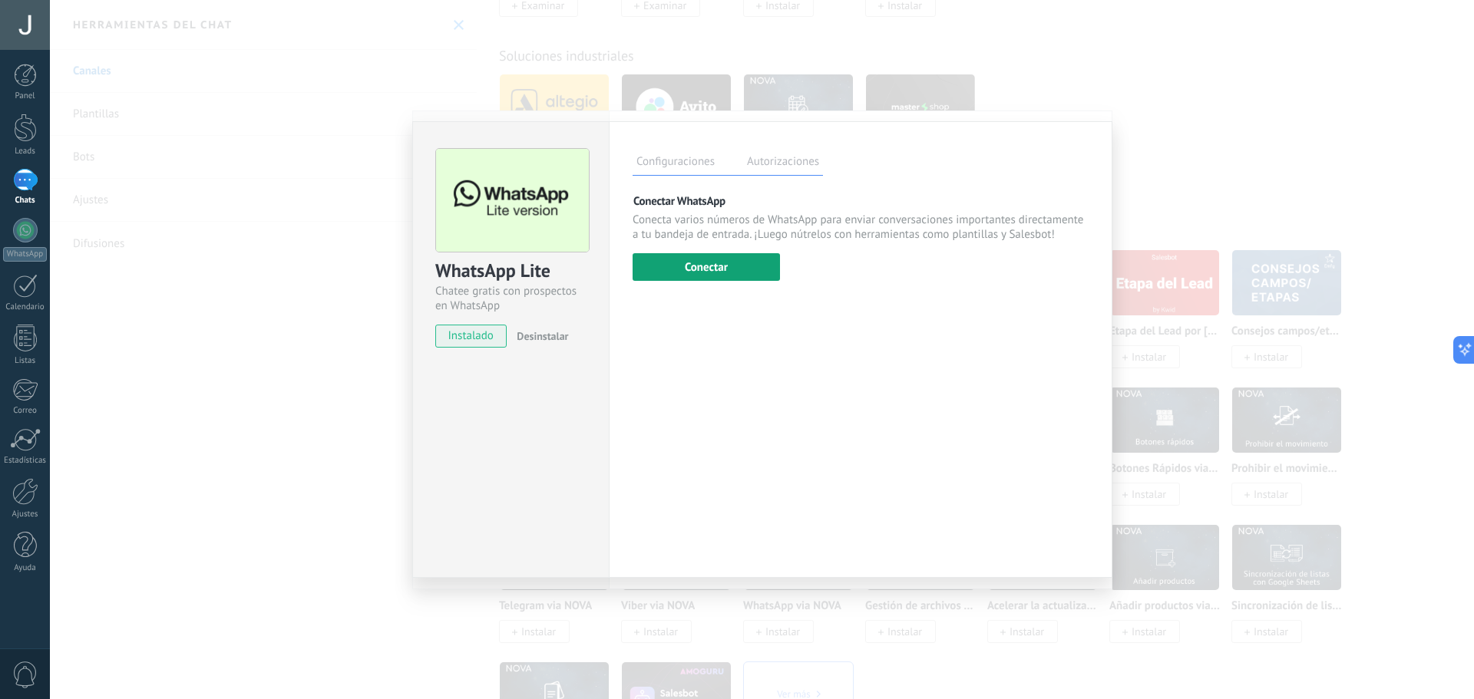
click at [722, 271] on button "Conectar" at bounding box center [706, 267] width 147 height 28
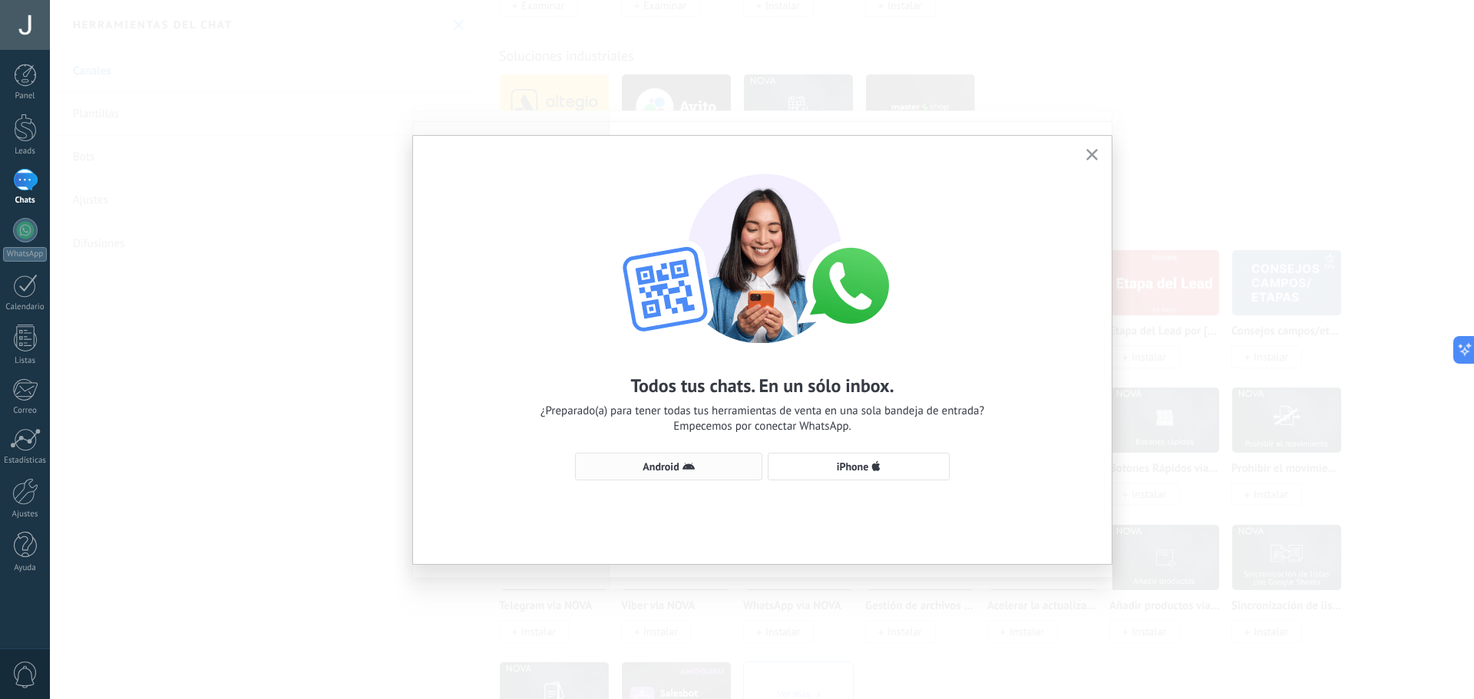
click at [701, 463] on span "Android" at bounding box center [668, 467] width 170 height 12
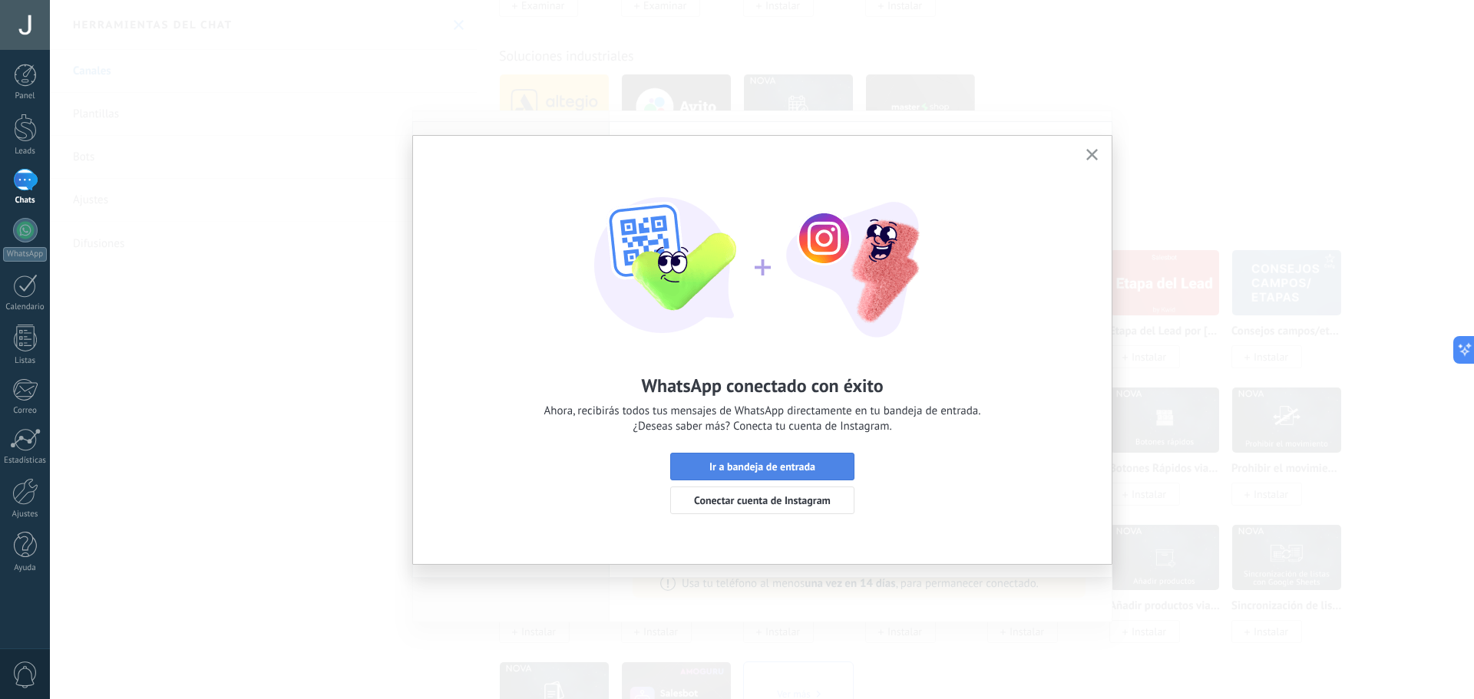
click at [790, 469] on span "Ir a bandeja de entrada" at bounding box center [762, 466] width 106 height 11
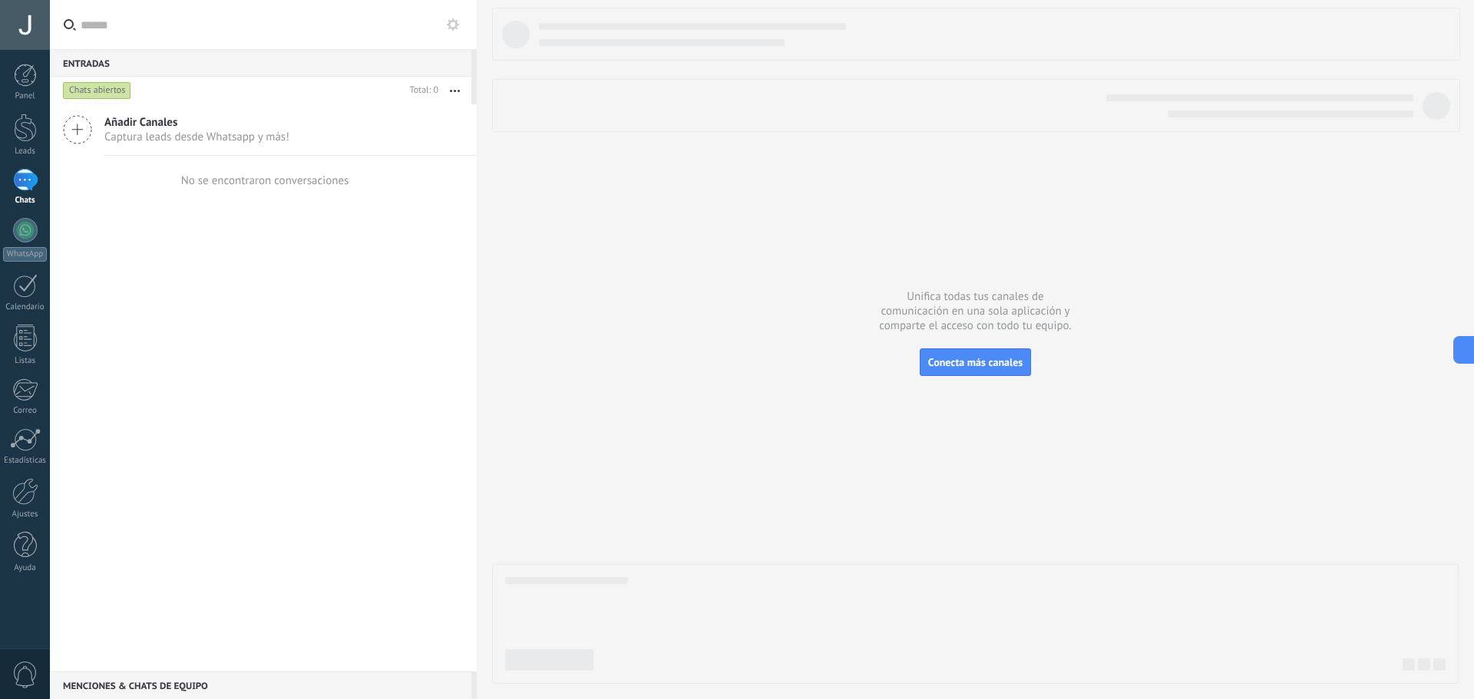
click at [137, 135] on span "Captura leads desde Whatsapp y más!" at bounding box center [196, 137] width 185 height 15
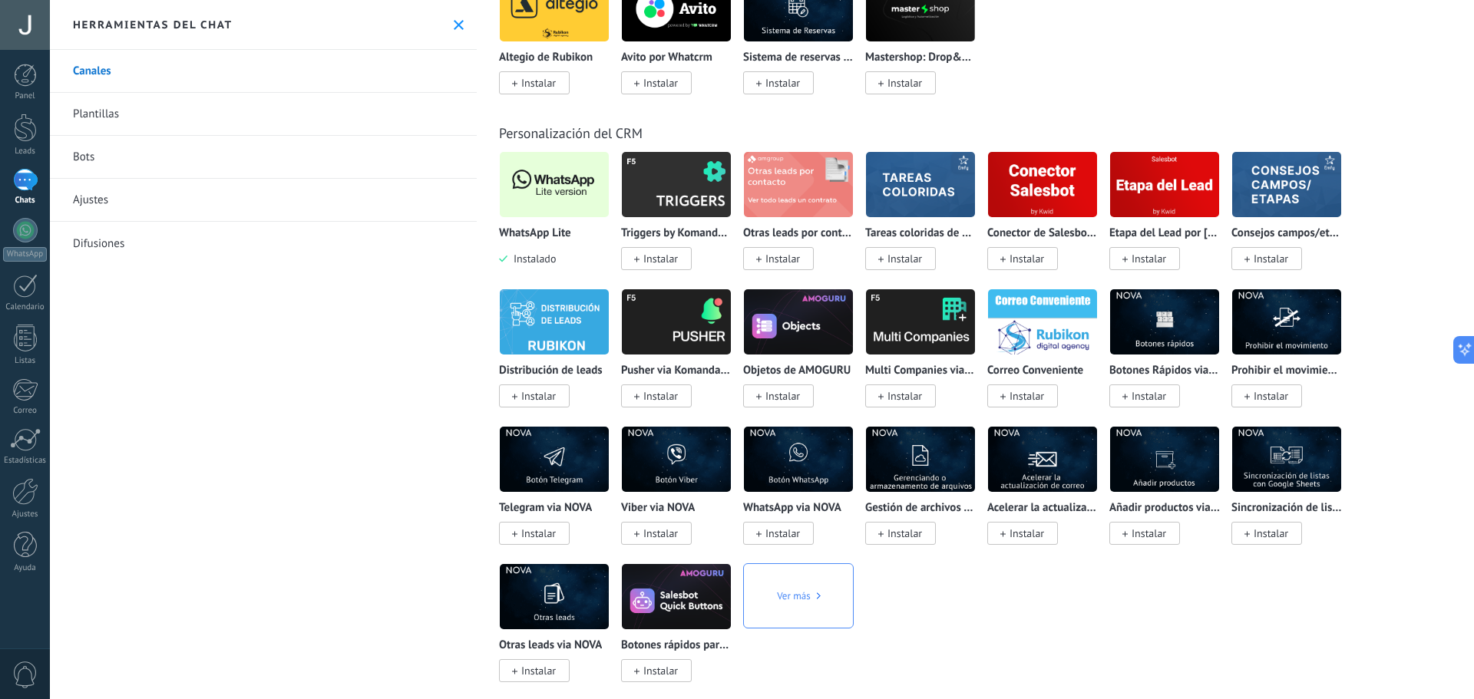
scroll to position [2840, 0]
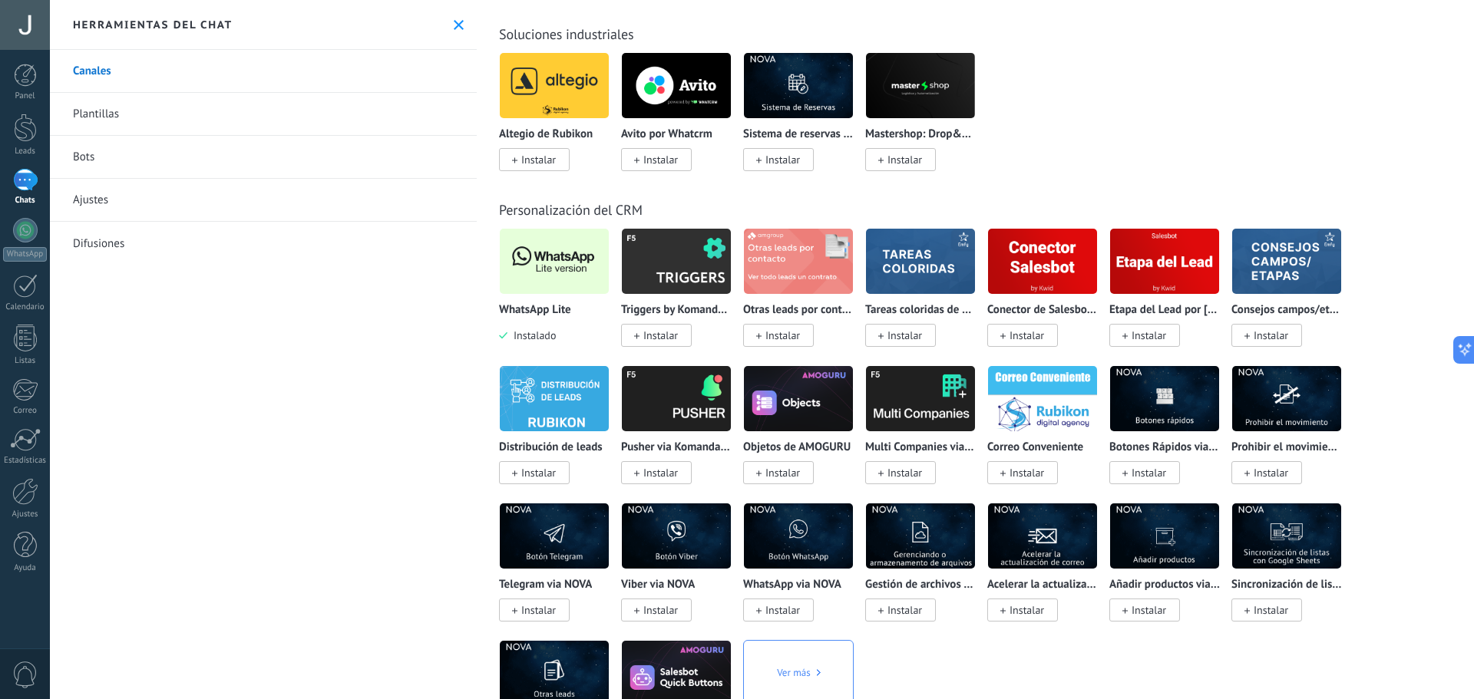
click at [565, 271] on img at bounding box center [554, 261] width 109 height 74
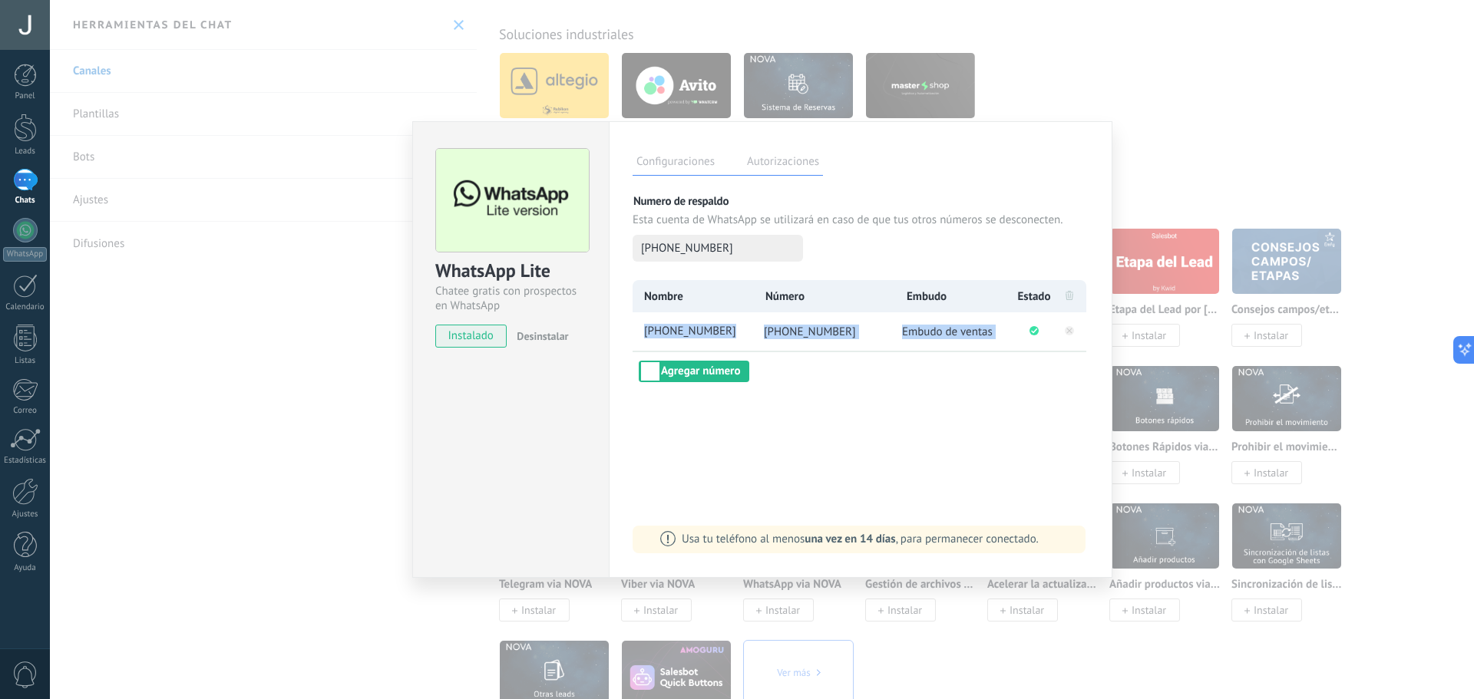
drag, startPoint x: 628, startPoint y: 338, endPoint x: 1082, endPoint y: 320, distance: 454.8
click at [1082, 320] on div "Configuraciones Autorizaciones Esta pestaña registra a los usuarios que han con…" at bounding box center [861, 349] width 504 height 457
click at [942, 391] on div "Configuraciones Autorizaciones Esta pestaña registra a los usuarios que han con…" at bounding box center [861, 349] width 504 height 457
click at [1070, 332] on rect at bounding box center [1069, 330] width 9 height 9
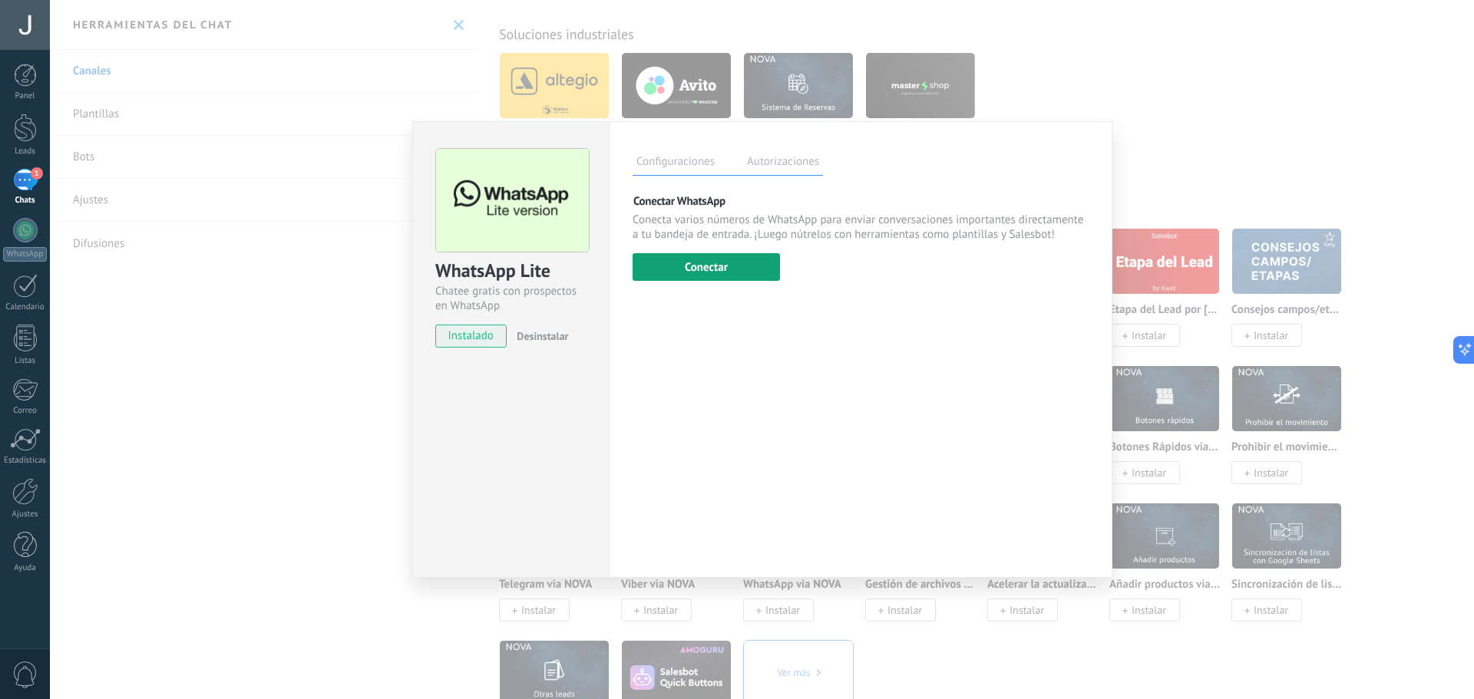
click at [700, 264] on button "Conectar" at bounding box center [706, 267] width 147 height 28
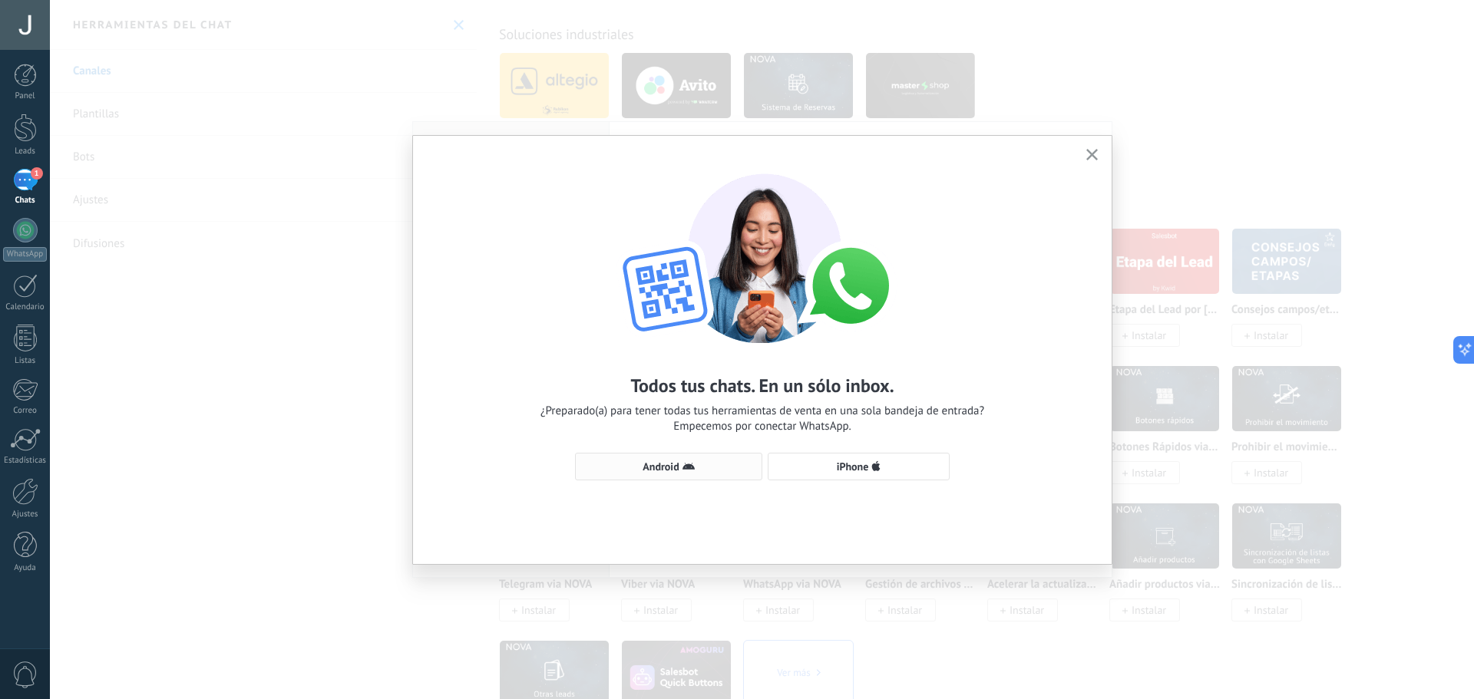
click at [663, 466] on span "Android" at bounding box center [660, 466] width 36 height 11
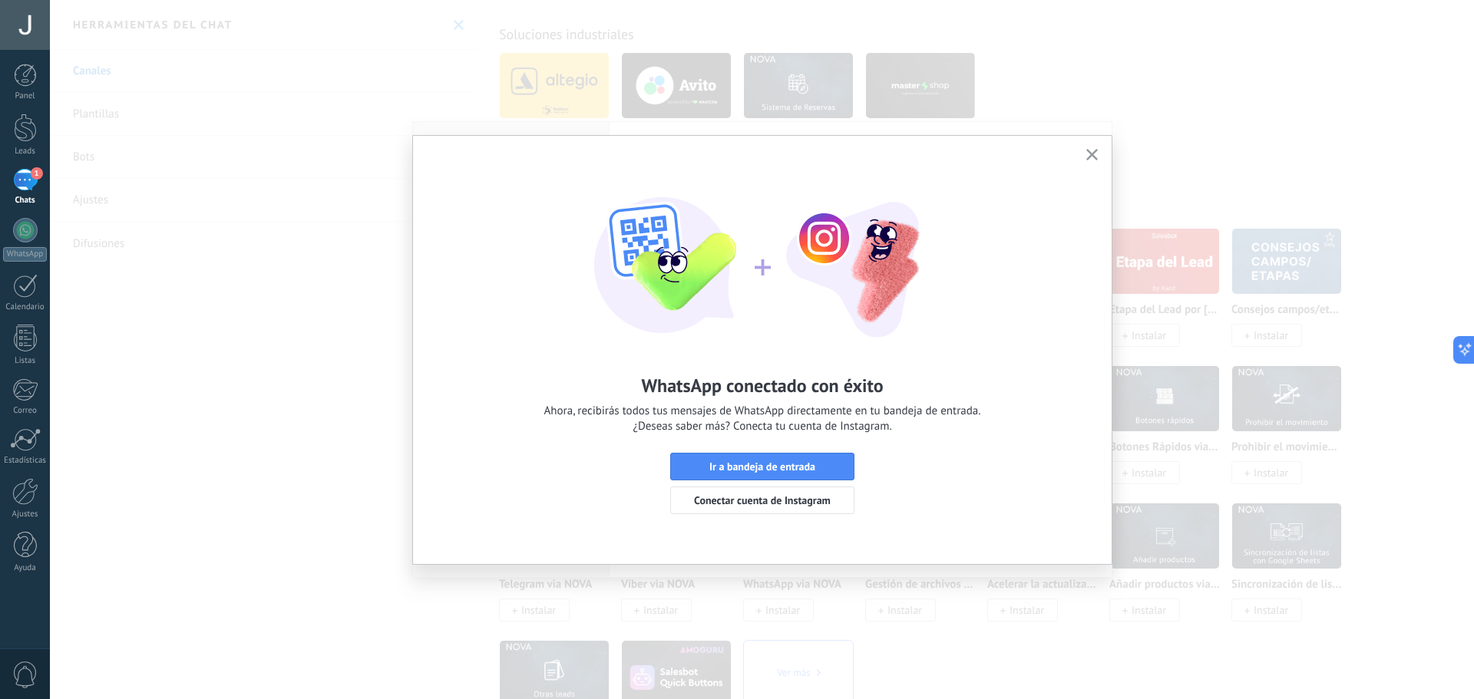
click at [1092, 153] on icon "button" at bounding box center [1092, 155] width 12 height 12
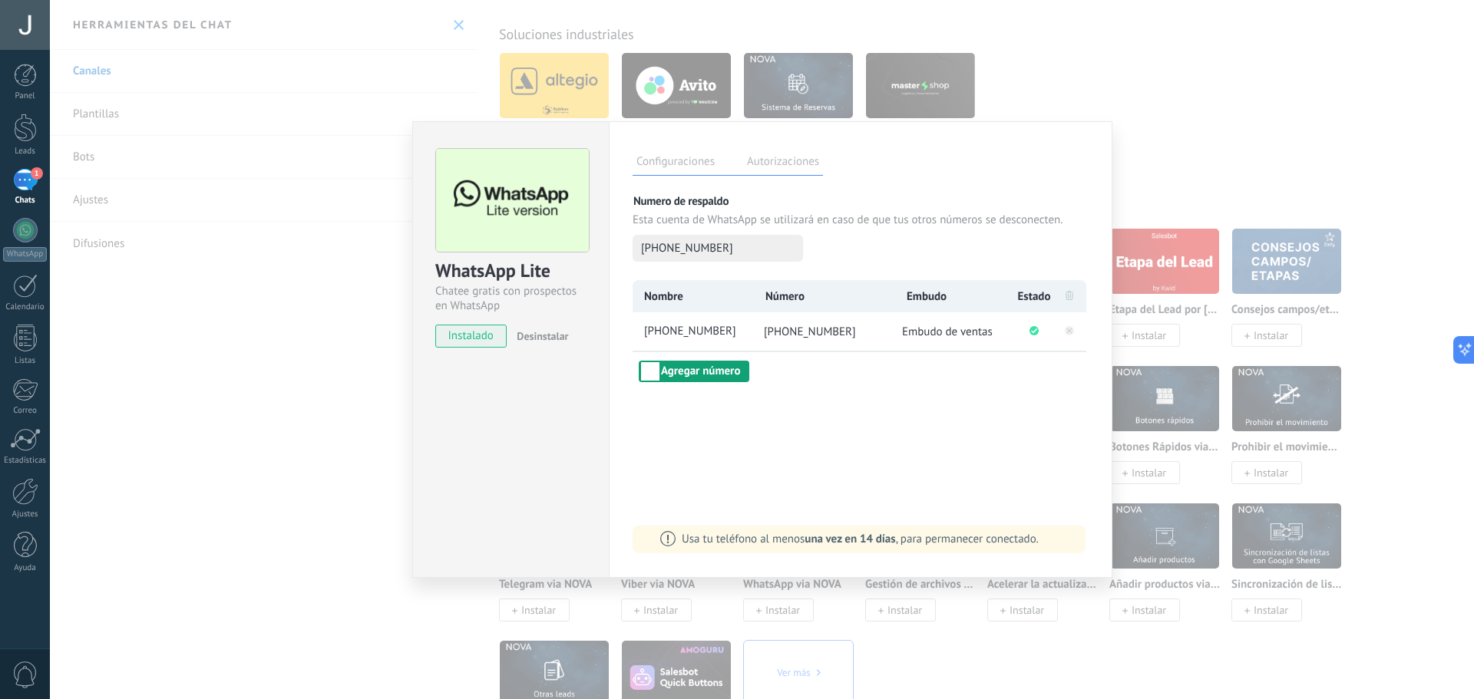
click at [709, 373] on button "Agregar número" at bounding box center [694, 371] width 111 height 21
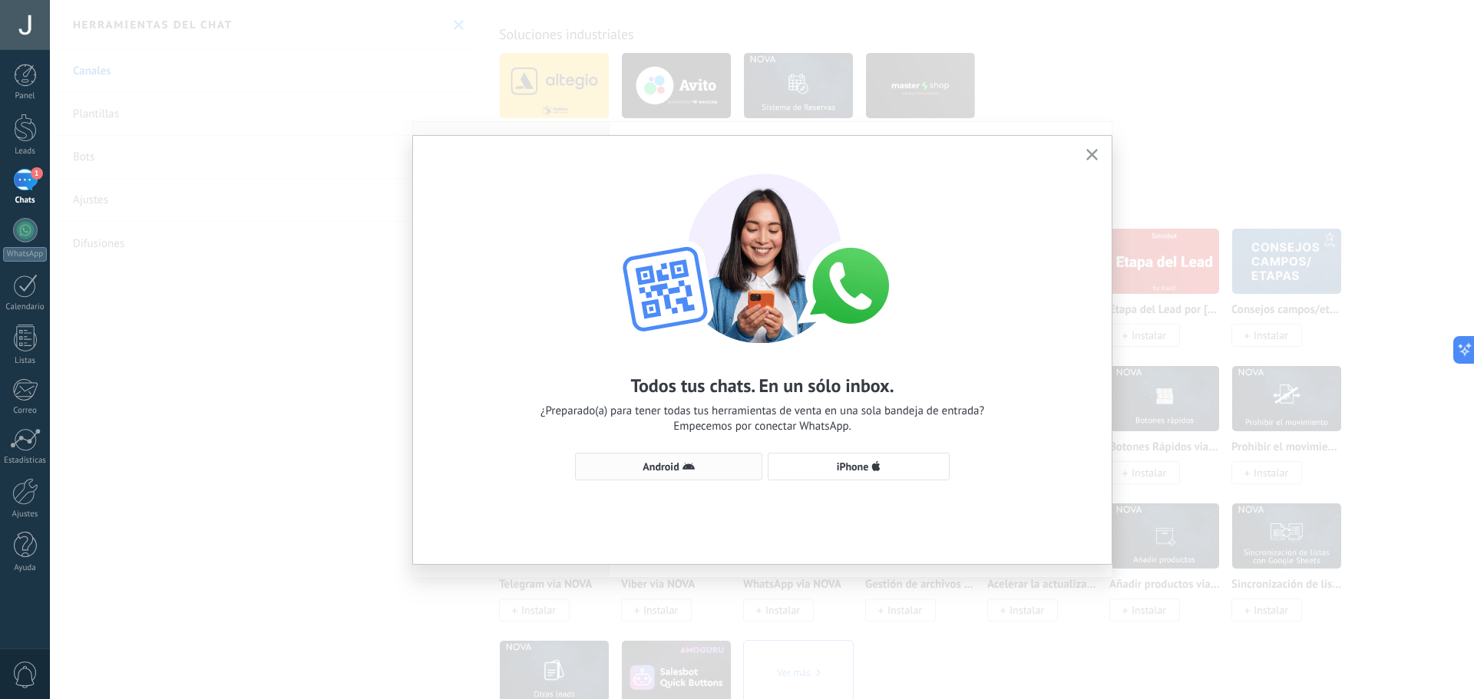
click at [673, 467] on span "Android" at bounding box center [660, 466] width 36 height 11
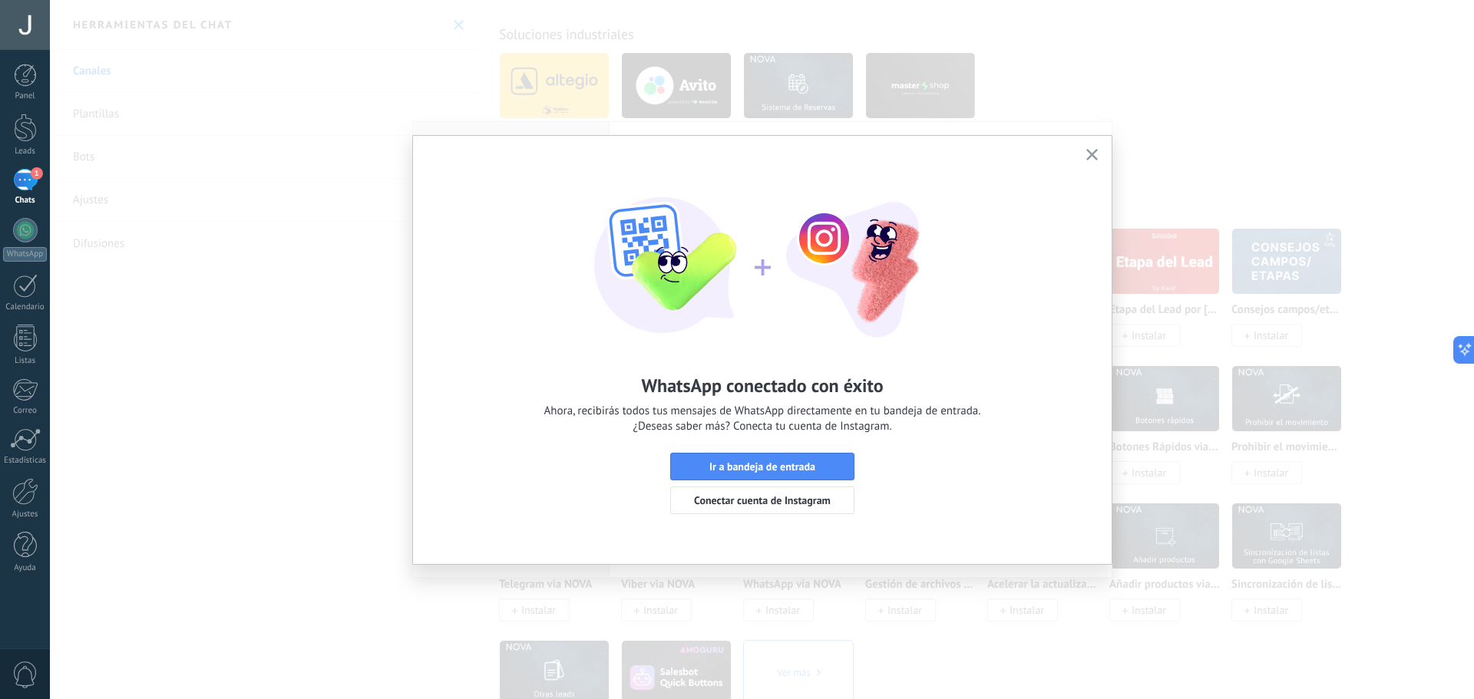
click at [1086, 158] on icon "button" at bounding box center [1092, 155] width 12 height 12
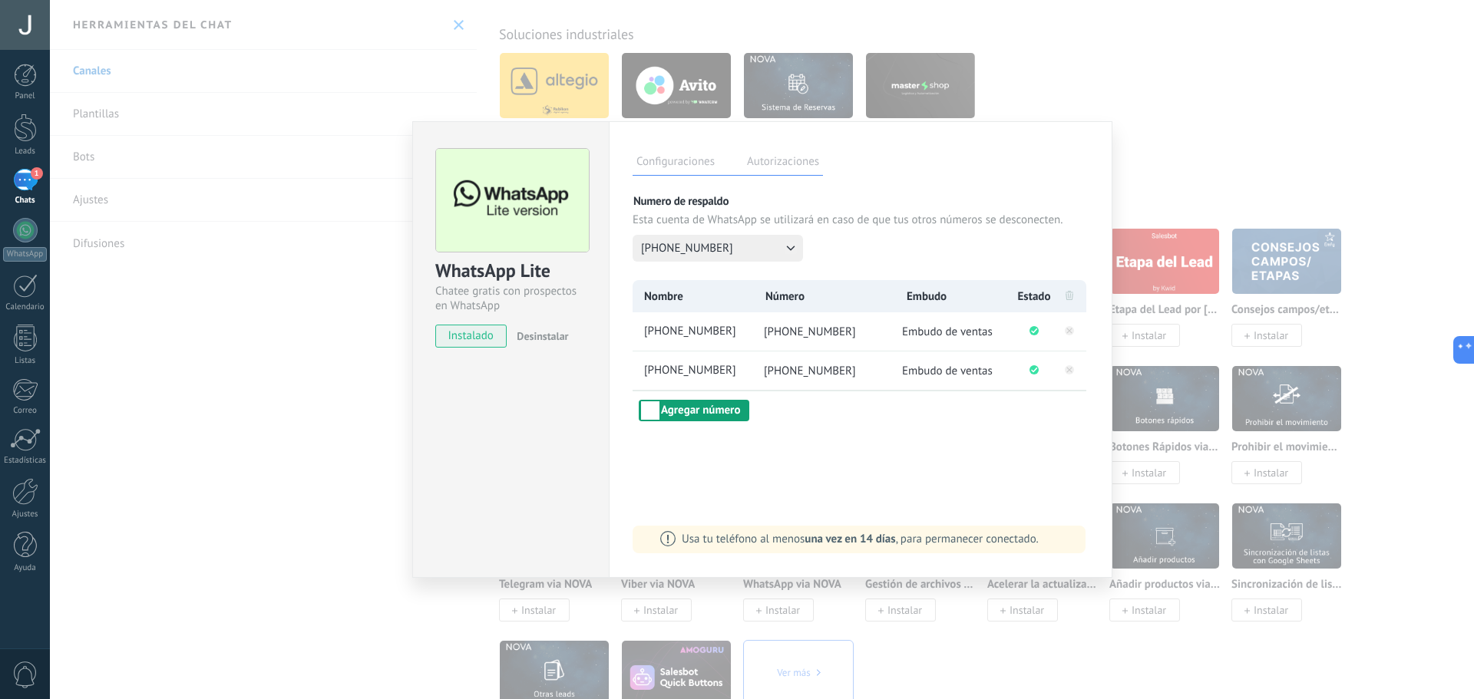
click at [729, 411] on button "Agregar número" at bounding box center [694, 410] width 111 height 21
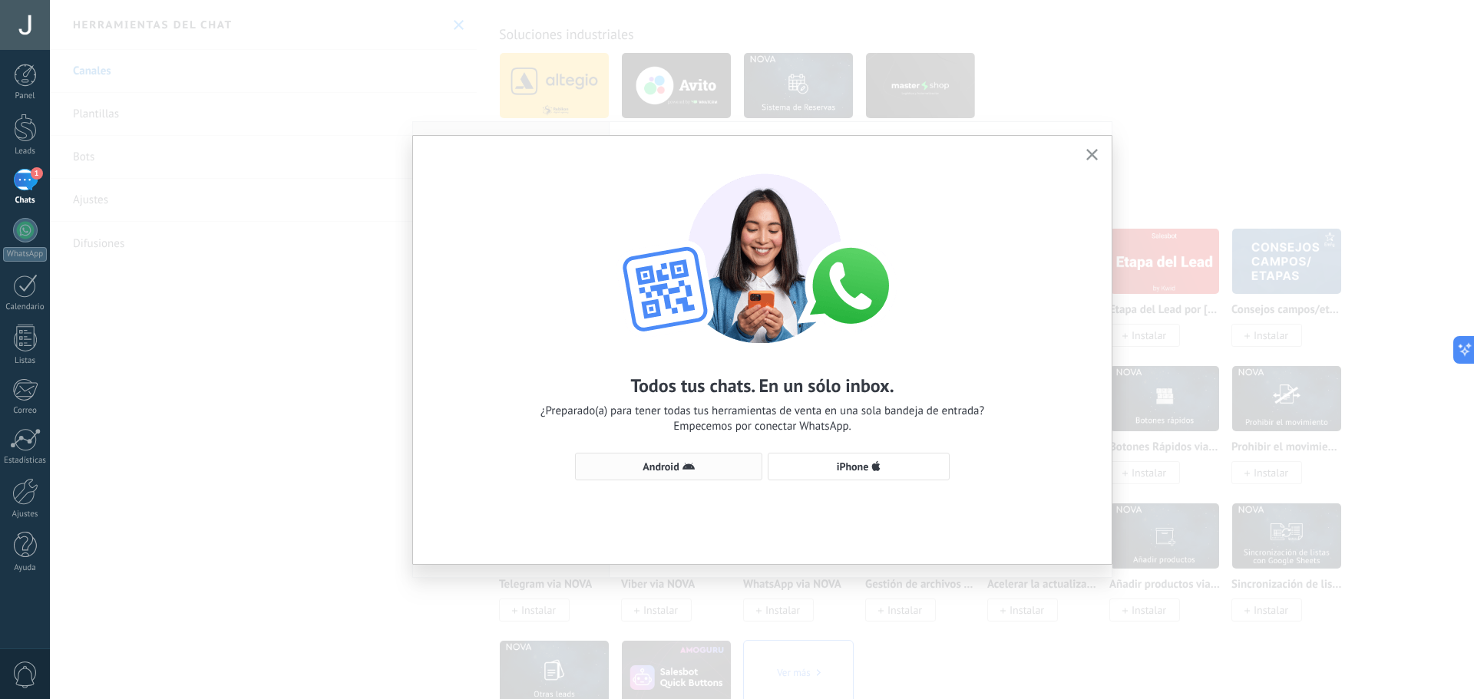
click at [694, 461] on icon "button" at bounding box center [688, 467] width 12 height 12
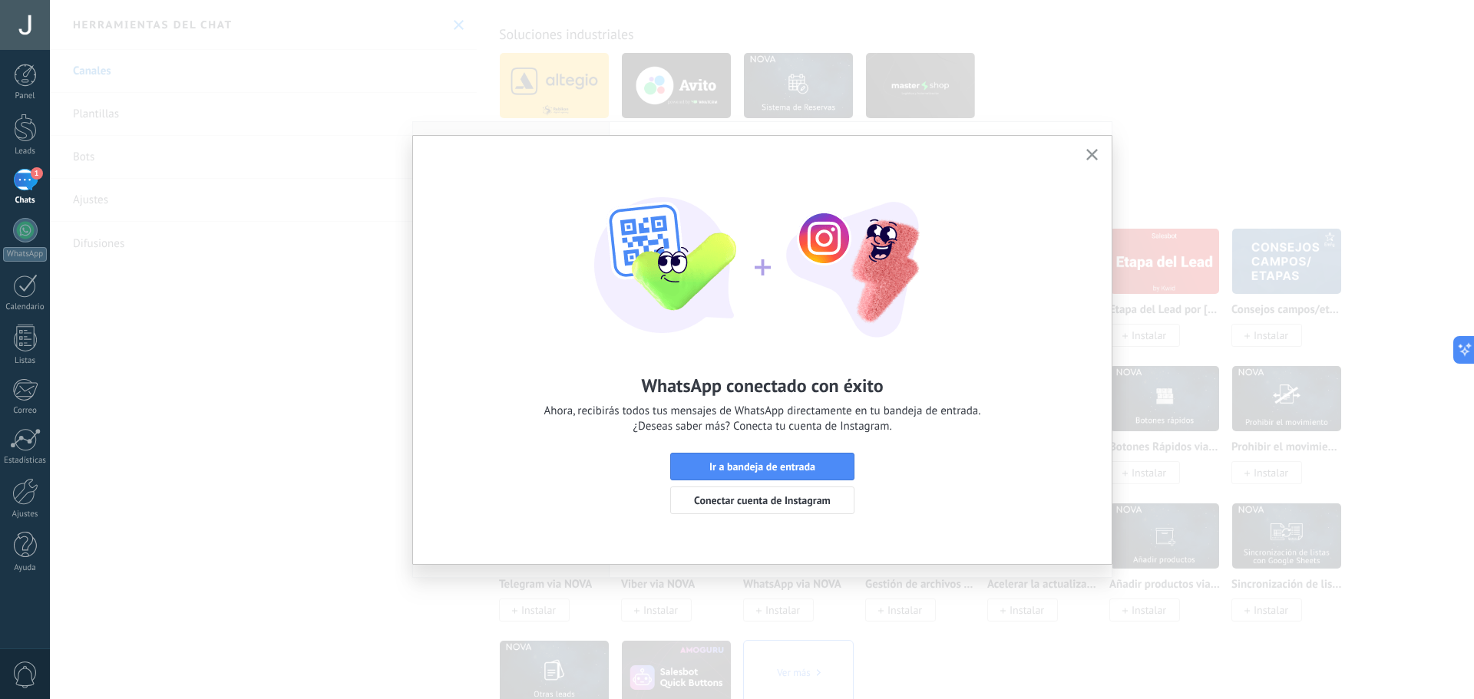
click at [1095, 163] on button "button" at bounding box center [1091, 155] width 19 height 21
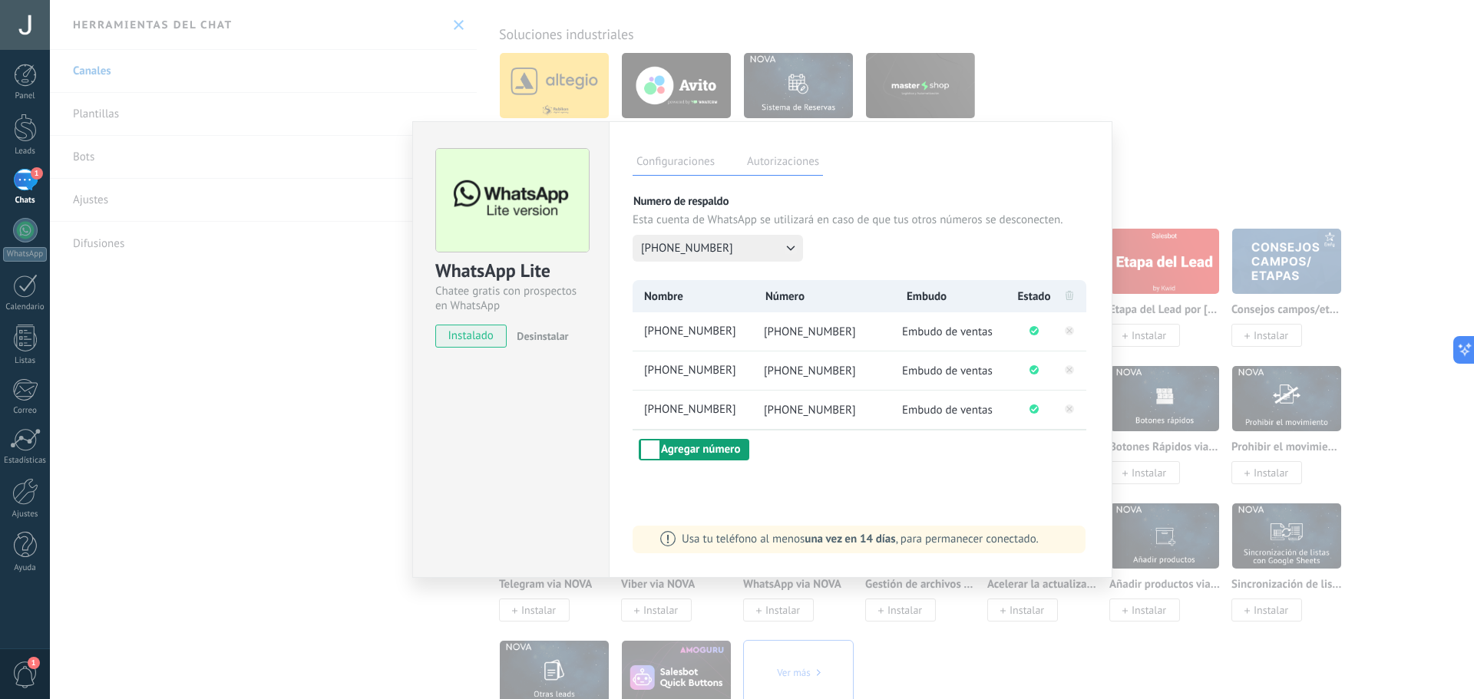
click at [696, 443] on button "Agregar número" at bounding box center [694, 449] width 111 height 21
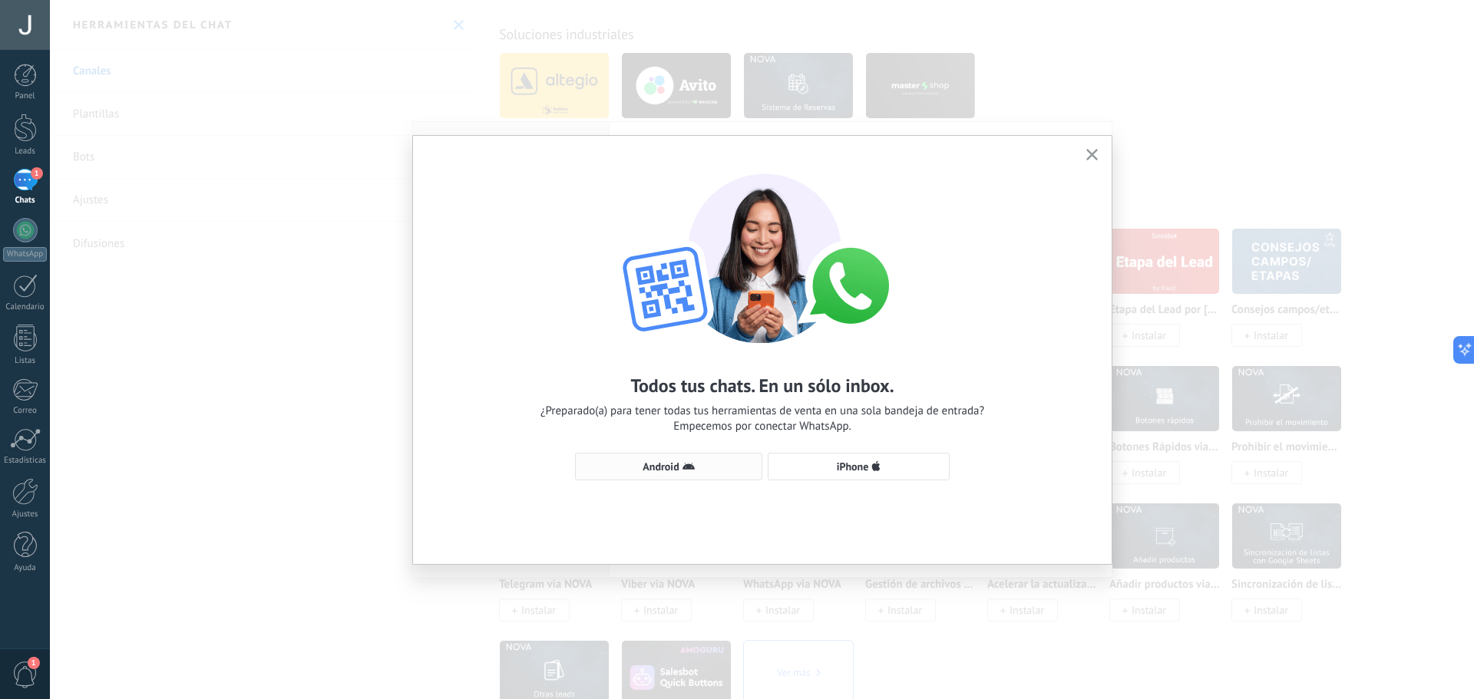
click at [661, 467] on span "Android" at bounding box center [660, 466] width 36 height 11
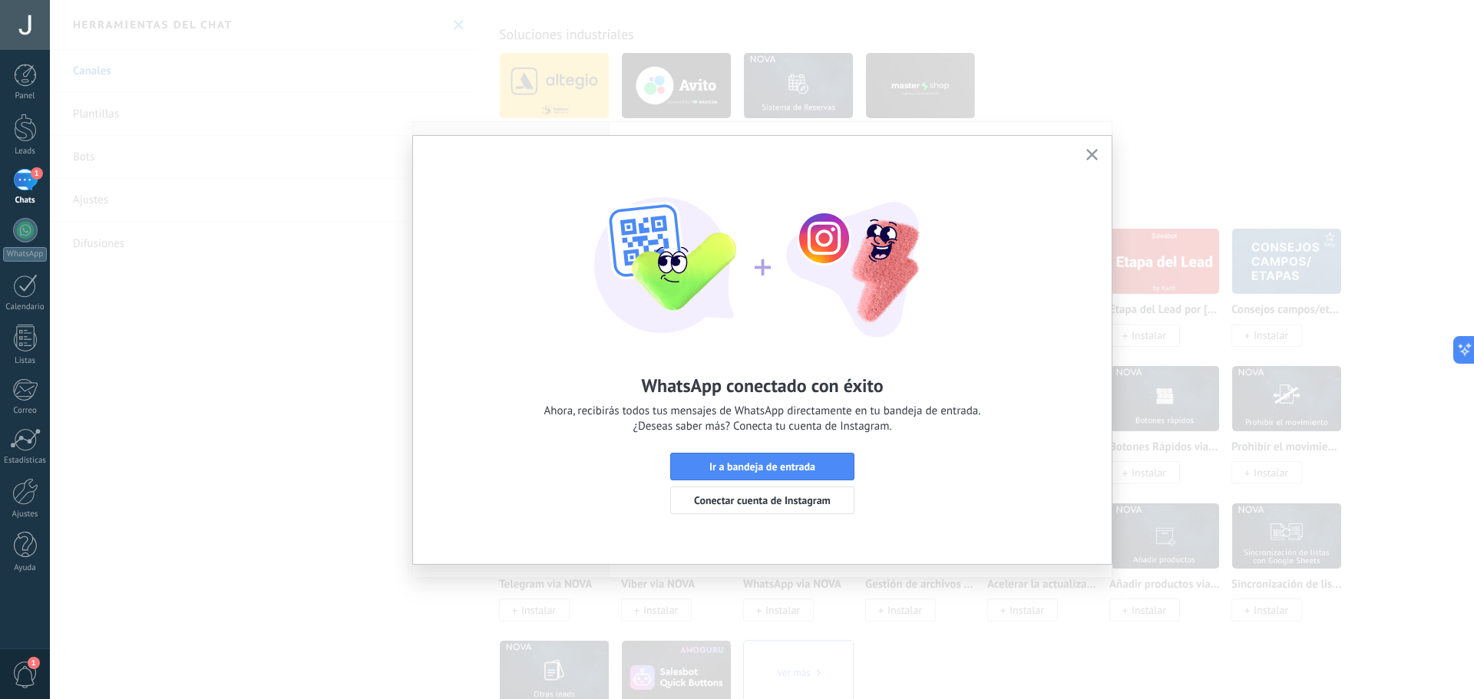
click at [1098, 143] on div "WhatsApp conectado con éxito Ahora, recibirás todos tus mensajes de WhatsApp di…" at bounding box center [762, 336] width 699 height 401
click at [1098, 147] on button "button" at bounding box center [1091, 155] width 19 height 21
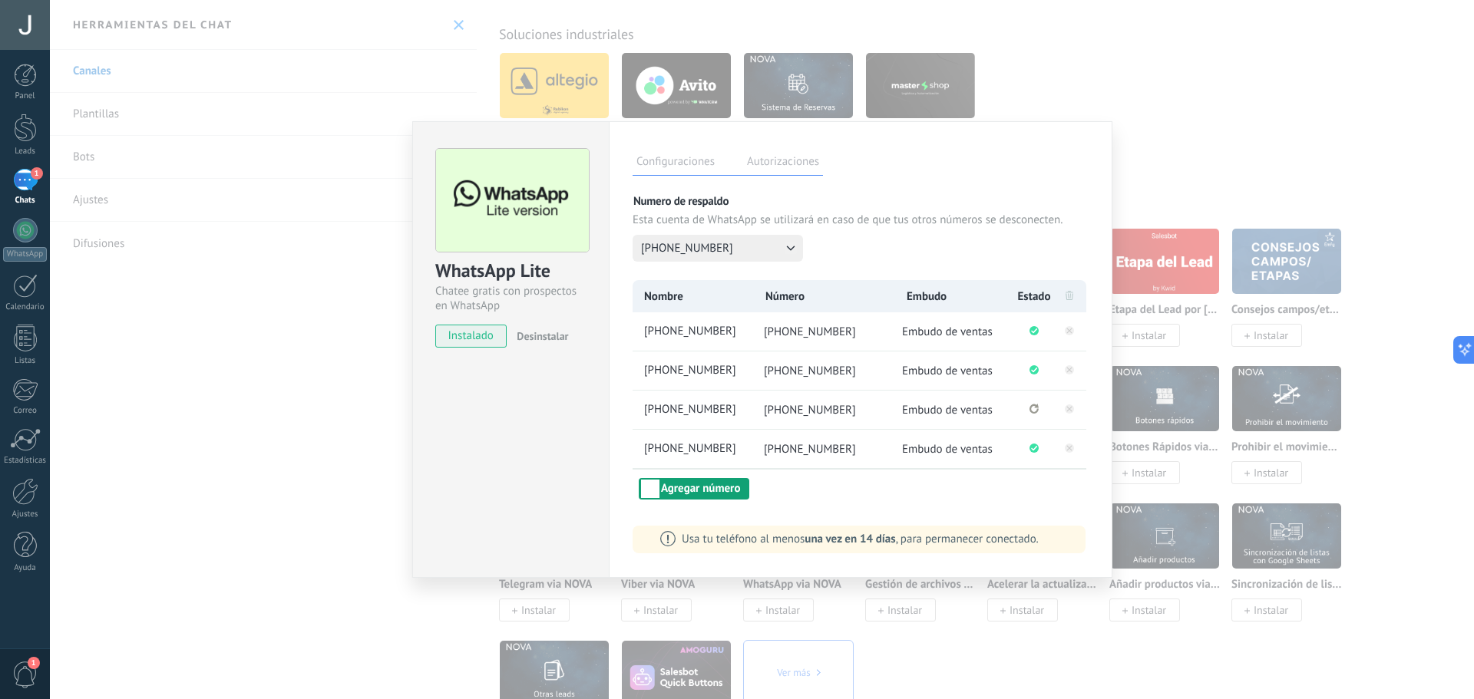
click at [725, 483] on button "Agregar número" at bounding box center [694, 488] width 111 height 21
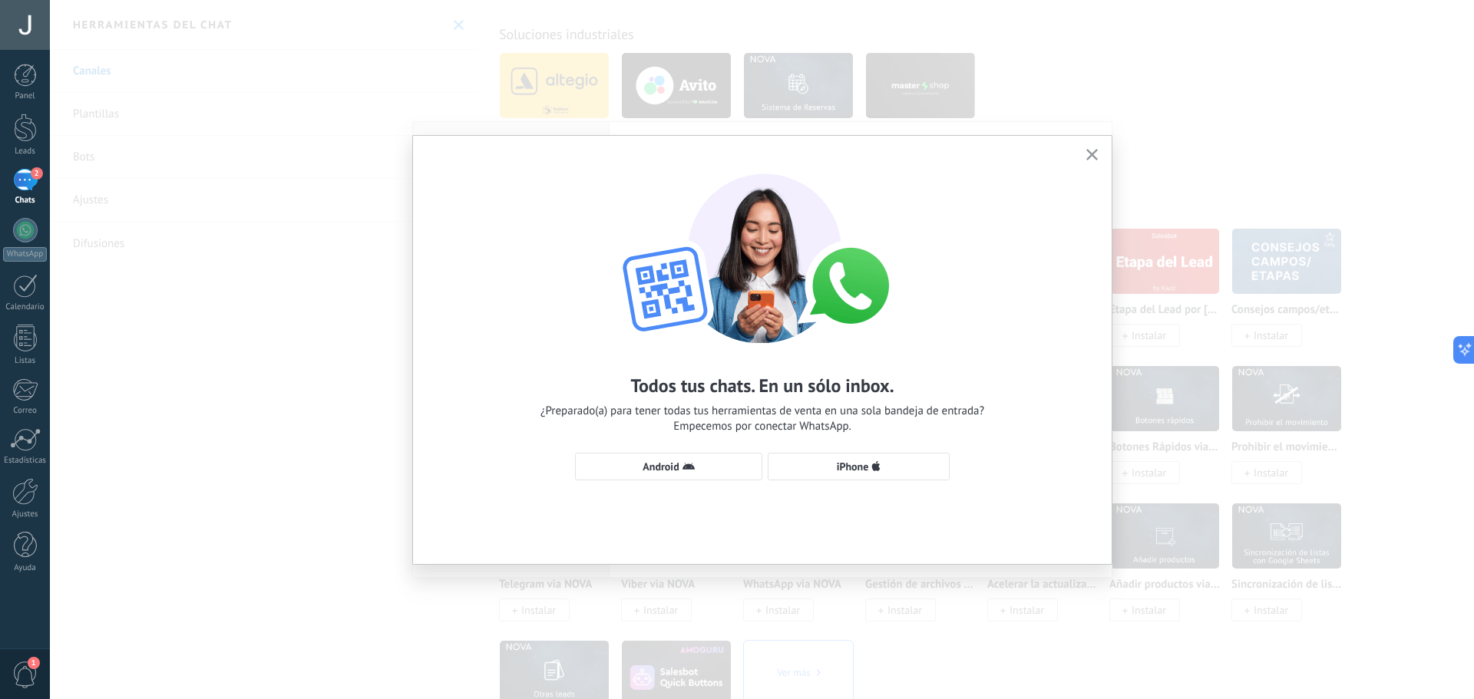
click at [678, 444] on div "Todos tus chats. En un sólo inbox. ¿Preparado(a) para tener todas tus herramien…" at bounding box center [762, 320] width 699 height 368
click at [675, 462] on span "Android" at bounding box center [660, 466] width 36 height 11
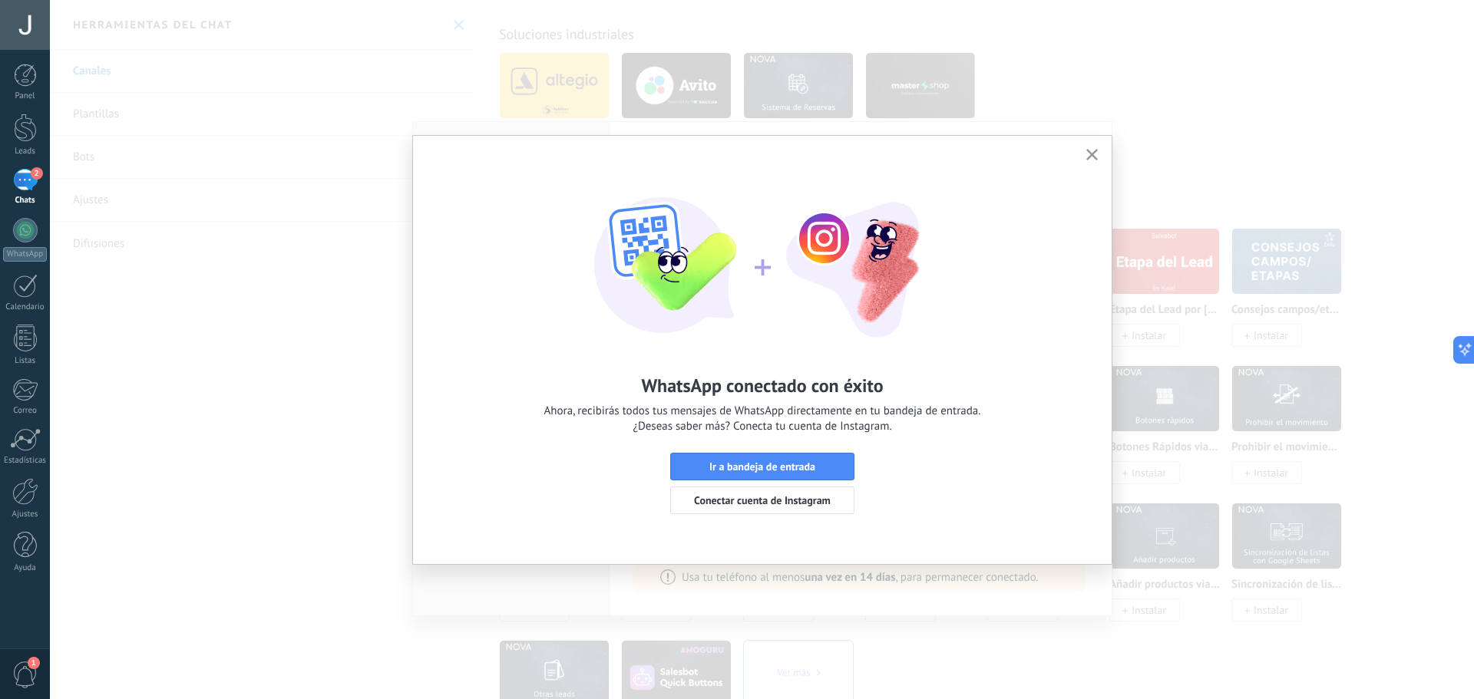
click at [1098, 153] on button "button" at bounding box center [1091, 155] width 19 height 21
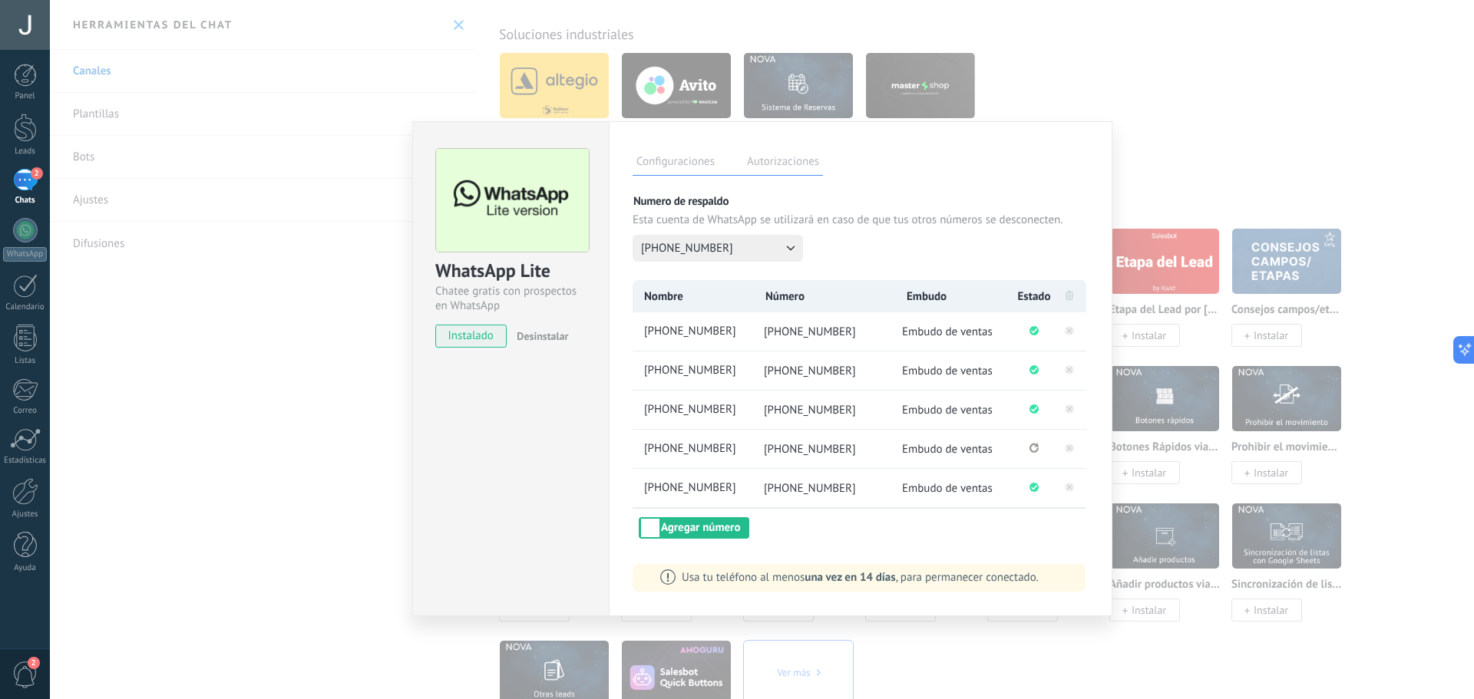
drag, startPoint x: 831, startPoint y: 448, endPoint x: 851, endPoint y: 449, distance: 20.0
click at [851, 449] on span "+58 412-9757809" at bounding box center [810, 449] width 92 height 15
click at [1034, 448] on icon "Se ha perdido la conexión. Pulse para volver a conectarse." at bounding box center [1033, 448] width 9 height 10
click at [943, 453] on span "Embudo de ventas" at bounding box center [947, 449] width 91 height 15
drag, startPoint x: 857, startPoint y: 451, endPoint x: 810, endPoint y: 453, distance: 46.9
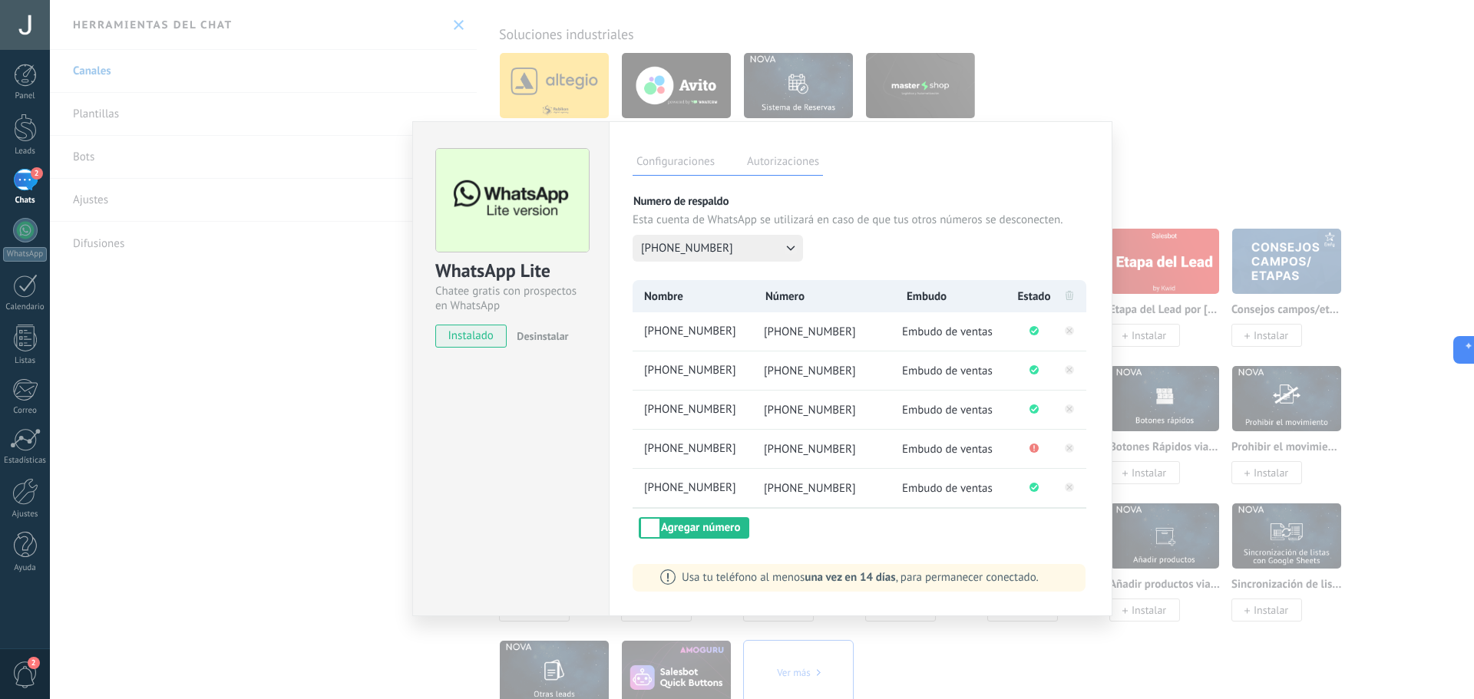
click at [810, 453] on li "+58 412-9757809" at bounding box center [823, 449] width 143 height 38
drag, startPoint x: 788, startPoint y: 448, endPoint x: 861, endPoint y: 446, distance: 73.7
click at [861, 446] on li "+58 412-9757809" at bounding box center [823, 449] width 143 height 38
copy span "412-9757809"
click at [686, 538] on button "Agregar número" at bounding box center [694, 527] width 111 height 21
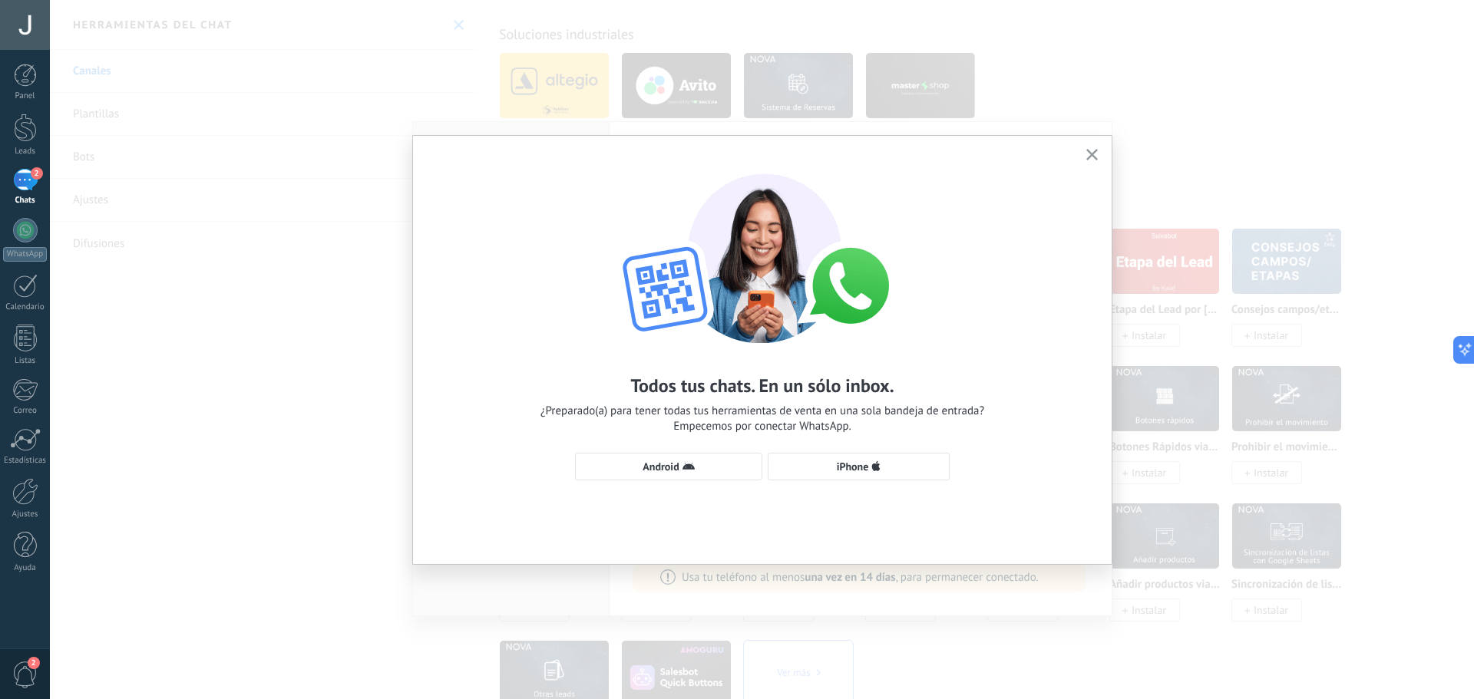
click at [1092, 160] on icon "button" at bounding box center [1092, 155] width 12 height 12
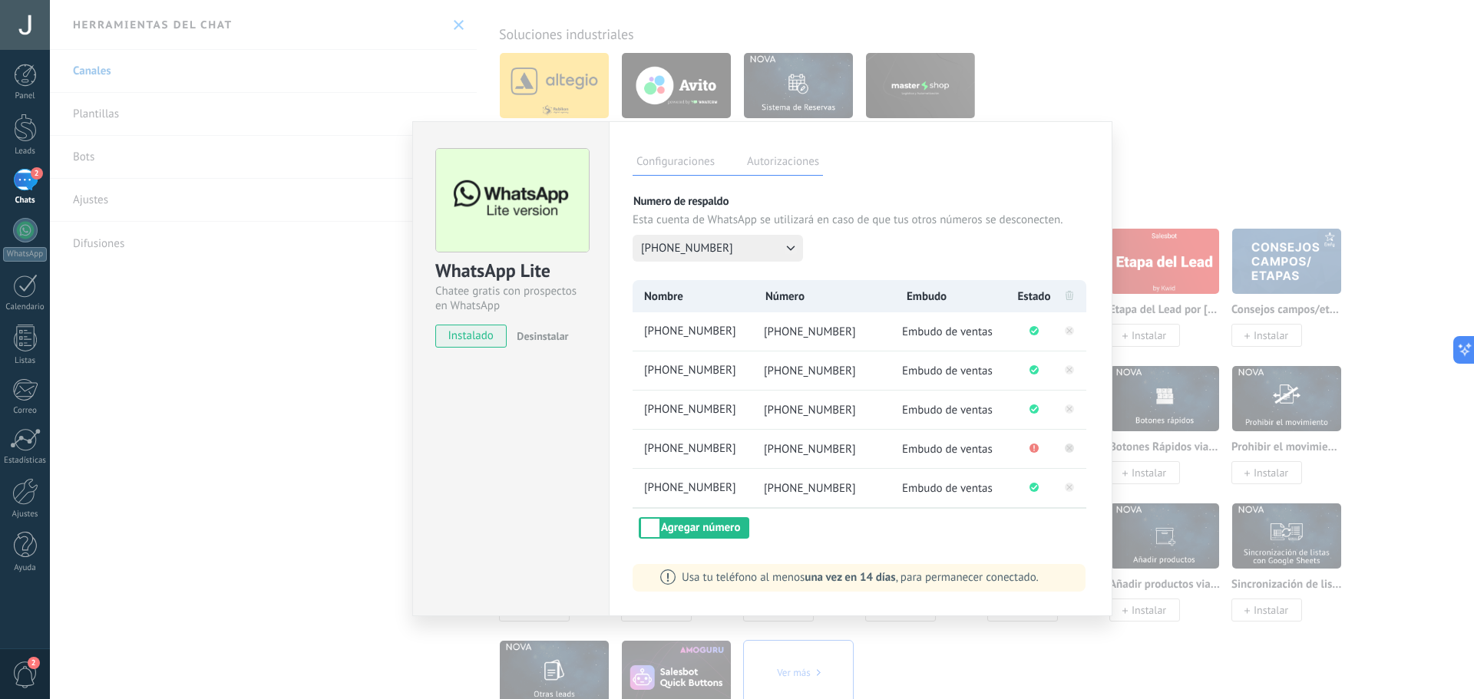
click at [1068, 451] on rect at bounding box center [1069, 448] width 9 height 9
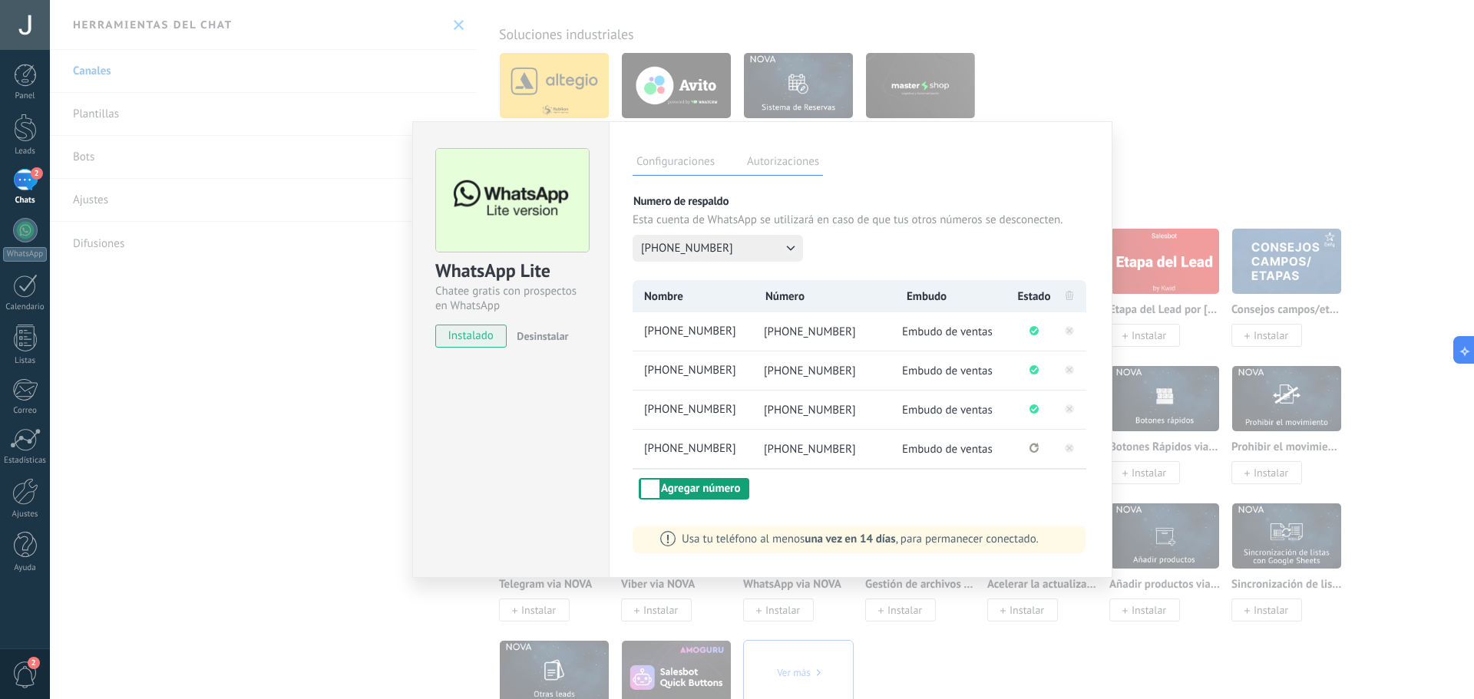
click at [715, 494] on button "Agregar número" at bounding box center [694, 488] width 111 height 21
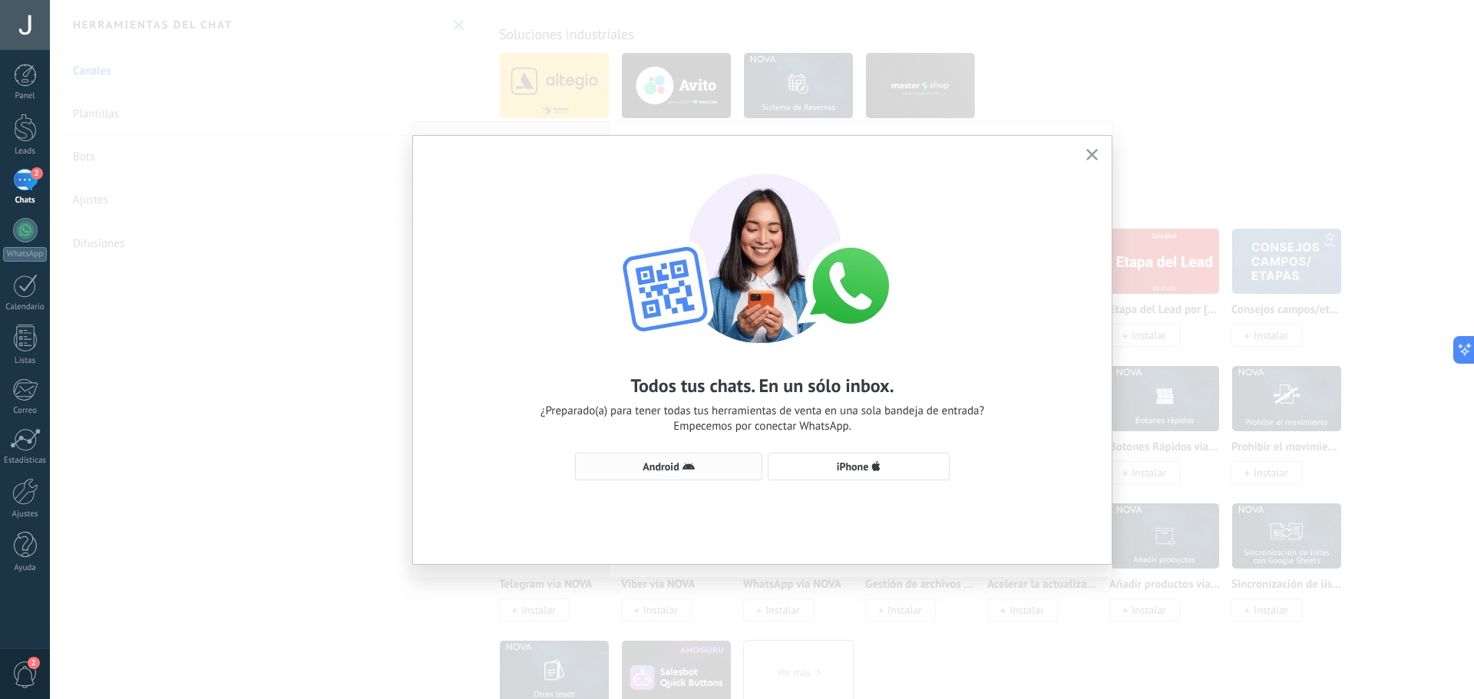
click at [649, 480] on button "Android" at bounding box center [668, 467] width 187 height 28
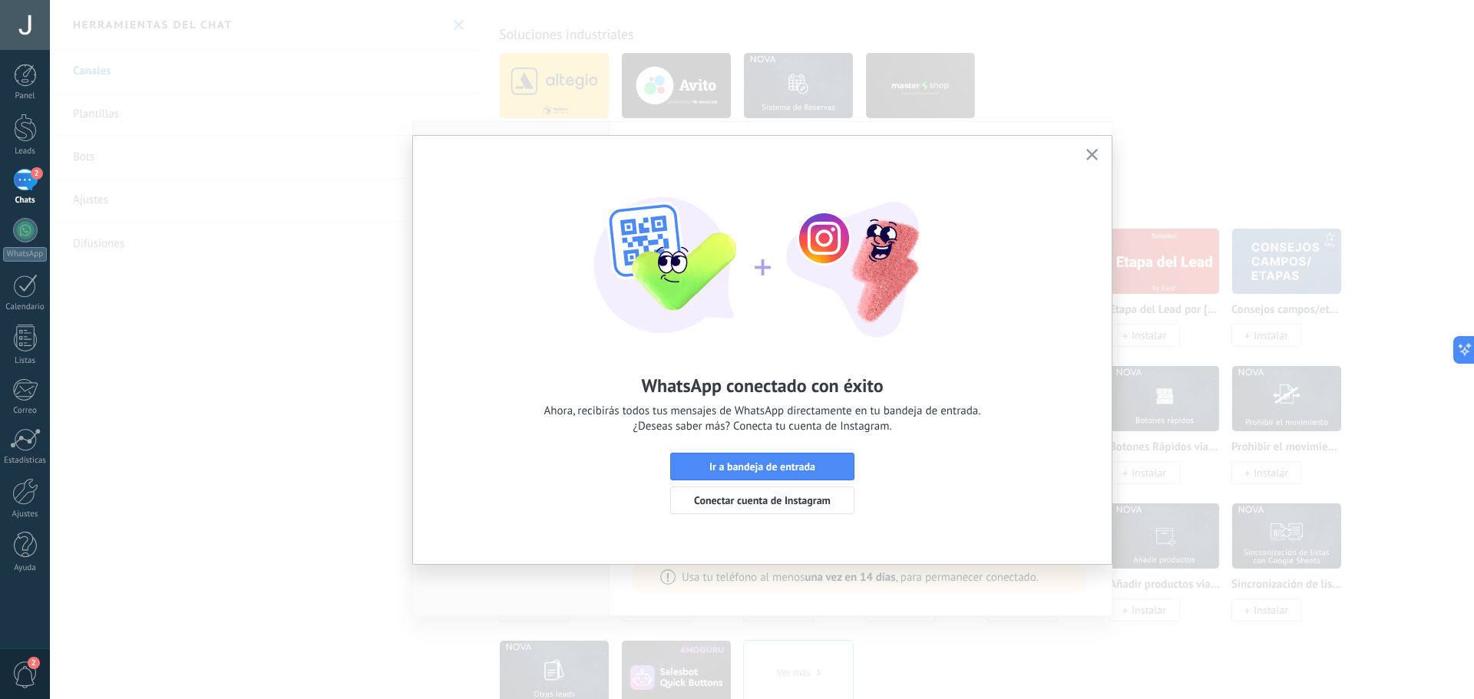
click at [1092, 153] on icon "button" at bounding box center [1092, 155] width 12 height 12
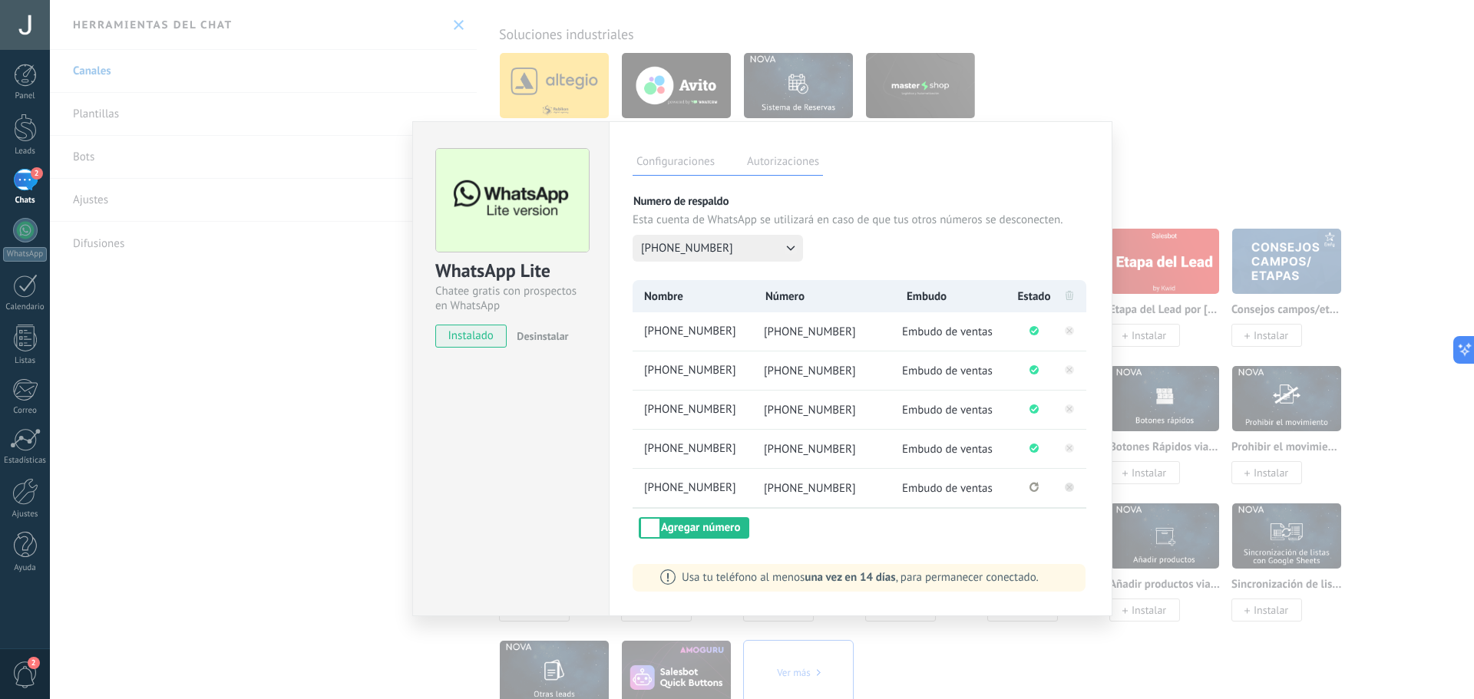
click at [1068, 487] on rect at bounding box center [1069, 487] width 9 height 9
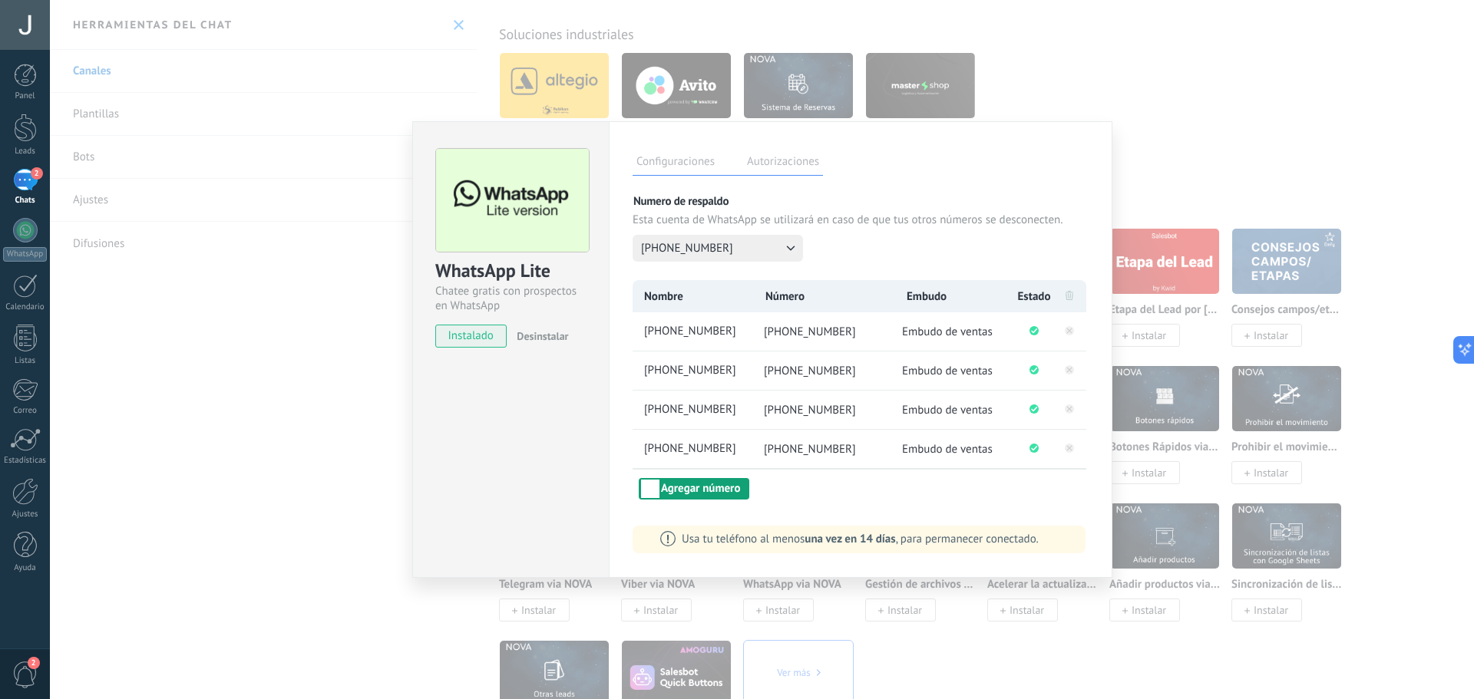
click at [736, 492] on button "Agregar número" at bounding box center [694, 488] width 111 height 21
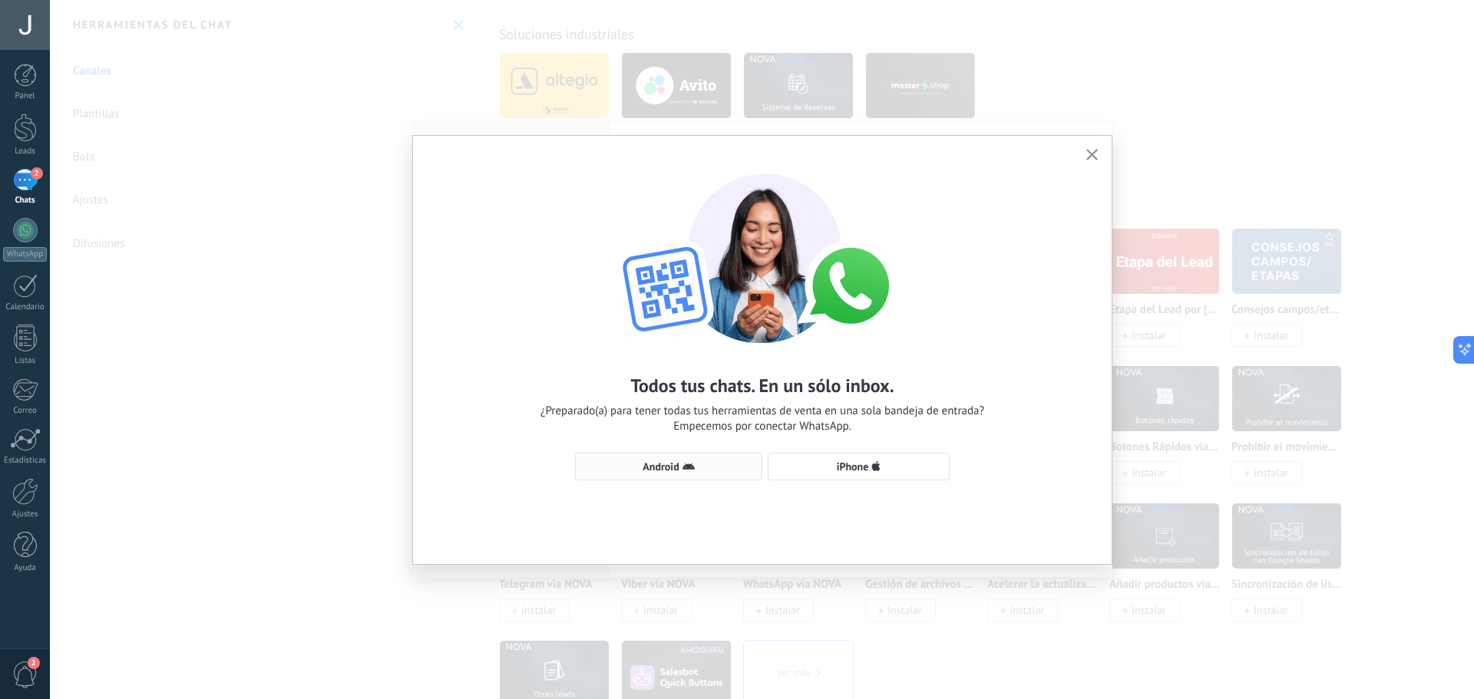
click at [673, 462] on span "Android" at bounding box center [660, 466] width 36 height 11
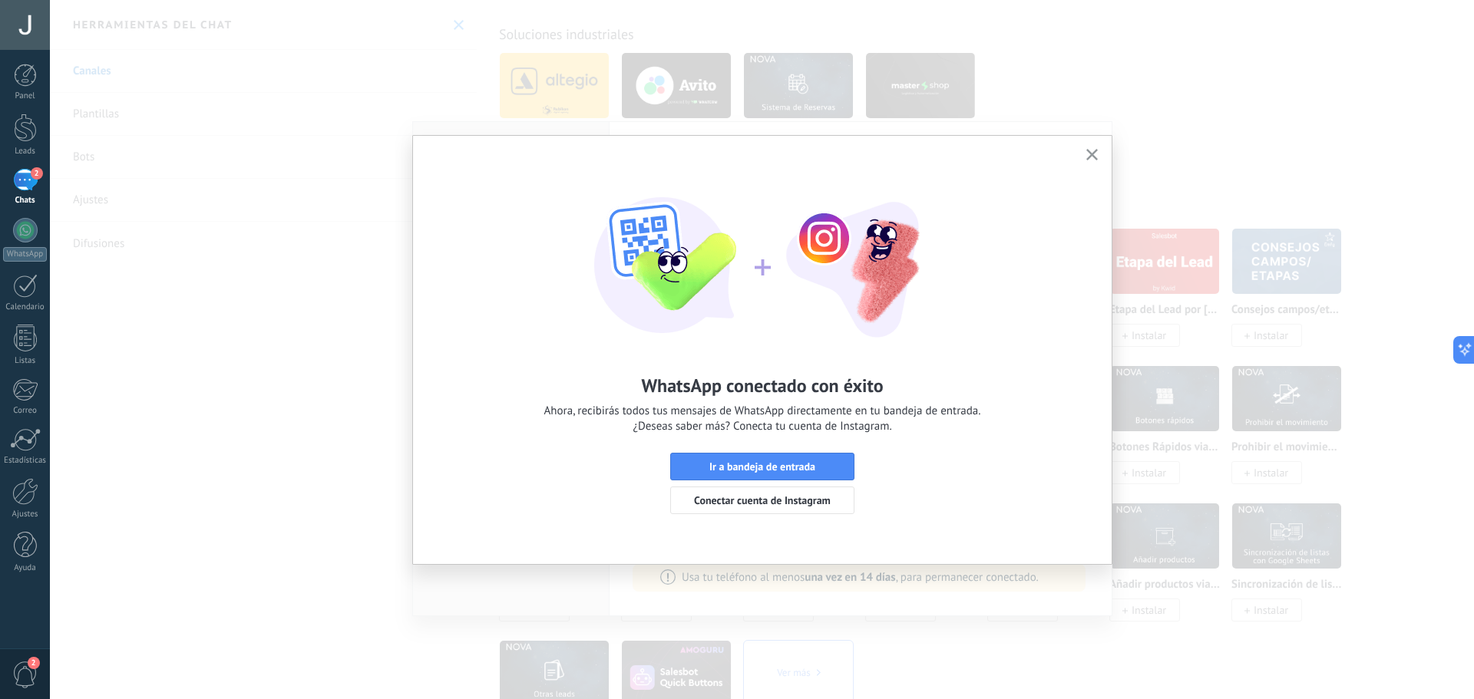
click at [1091, 161] on span "button" at bounding box center [1092, 155] width 12 height 13
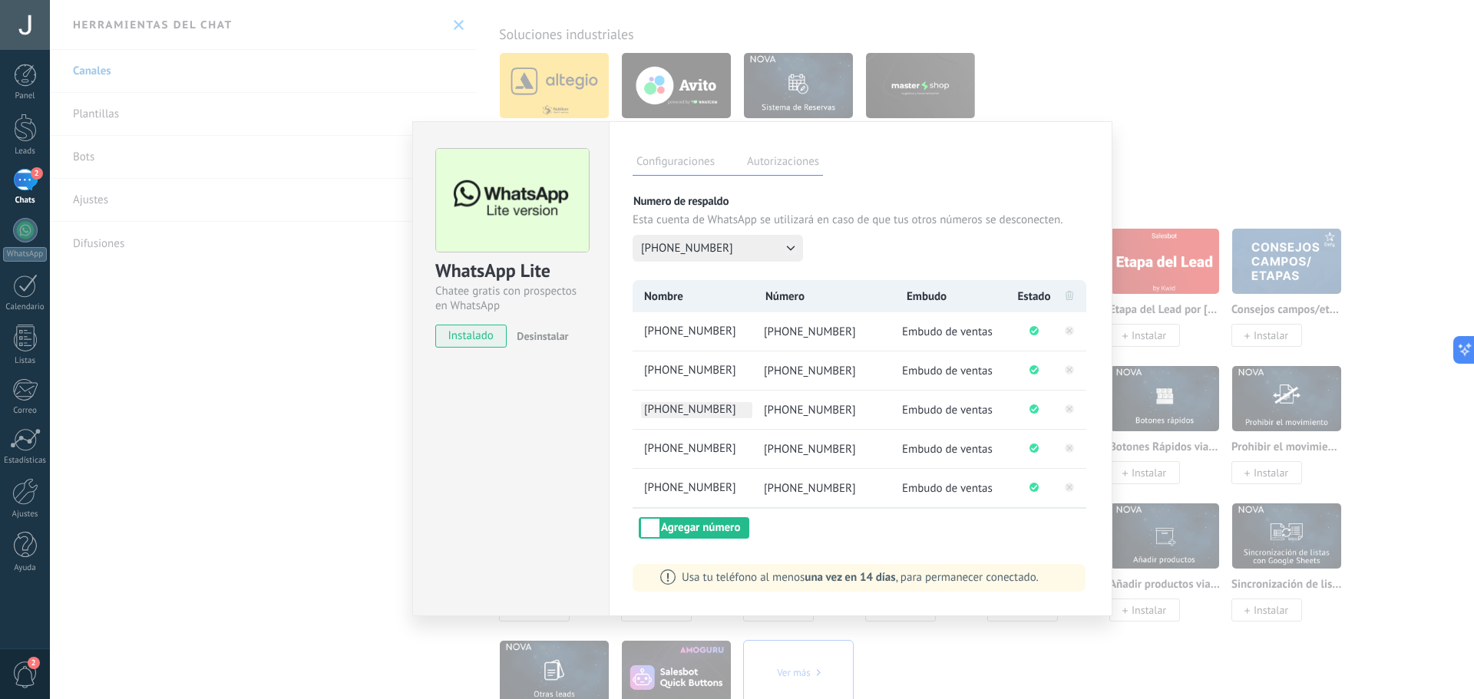
drag, startPoint x: 853, startPoint y: 410, endPoint x: 717, endPoint y: 407, distance: 135.9
click at [717, 407] on ul "+58 414-8057553 +58 414-8057553 Embudo de ventas" at bounding box center [860, 410] width 454 height 38
click at [819, 411] on span "+58 414-8057553" at bounding box center [810, 410] width 92 height 15
click at [1068, 407] on rect at bounding box center [1069, 409] width 9 height 9
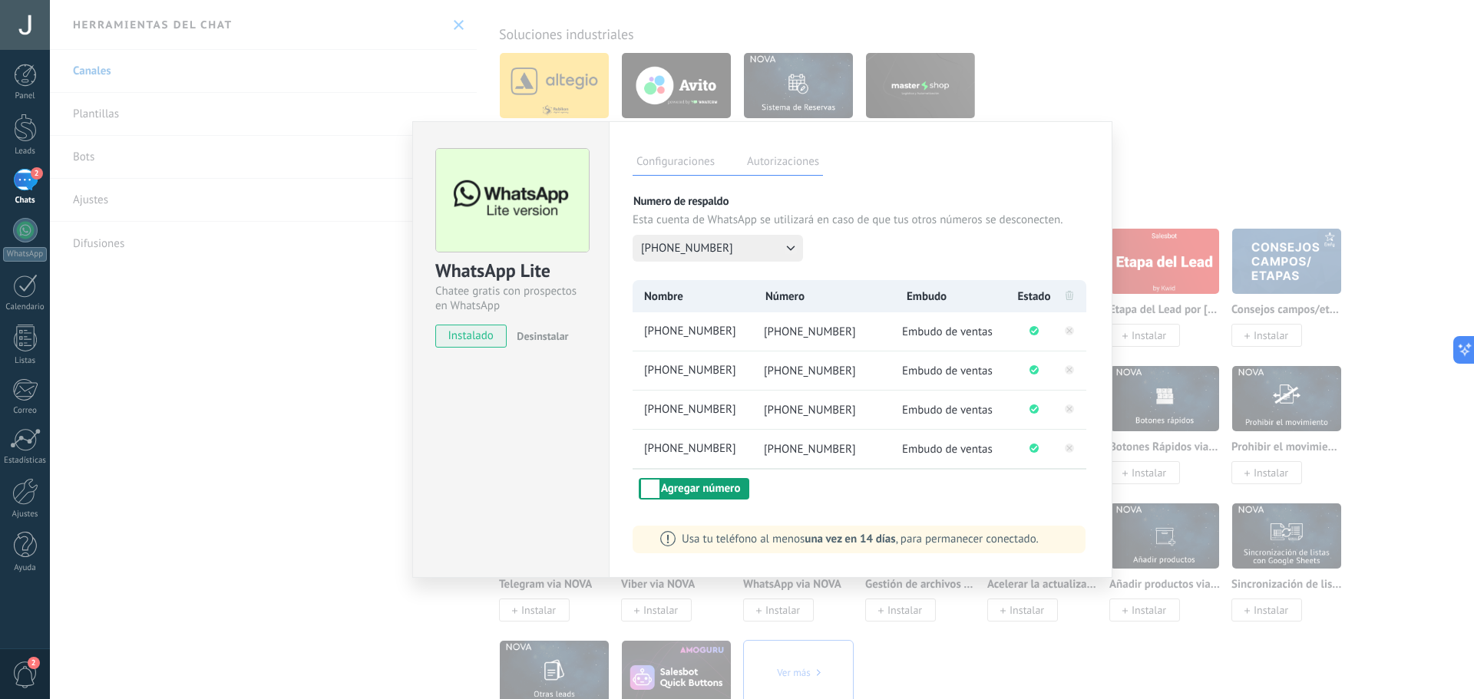
click at [696, 491] on button "Agregar número" at bounding box center [694, 488] width 111 height 21
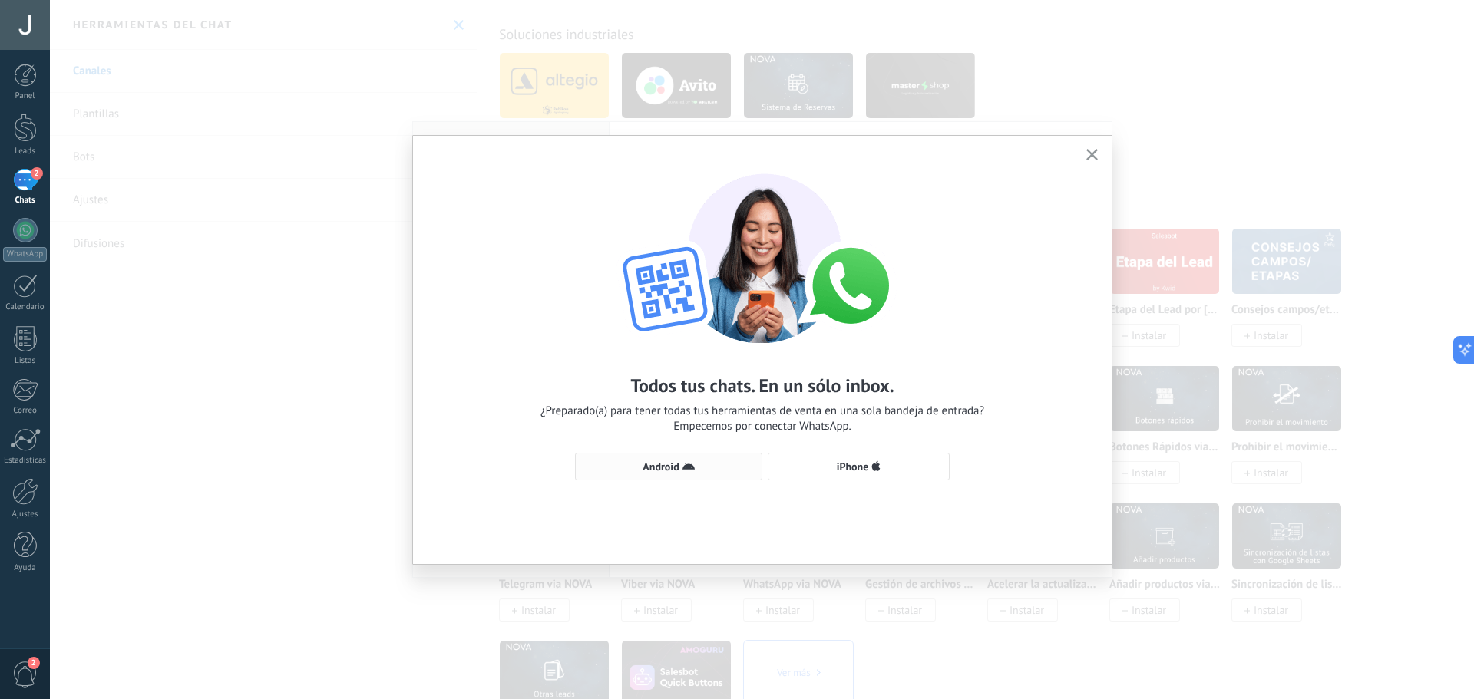
click at [689, 470] on icon "button" at bounding box center [688, 467] width 12 height 12
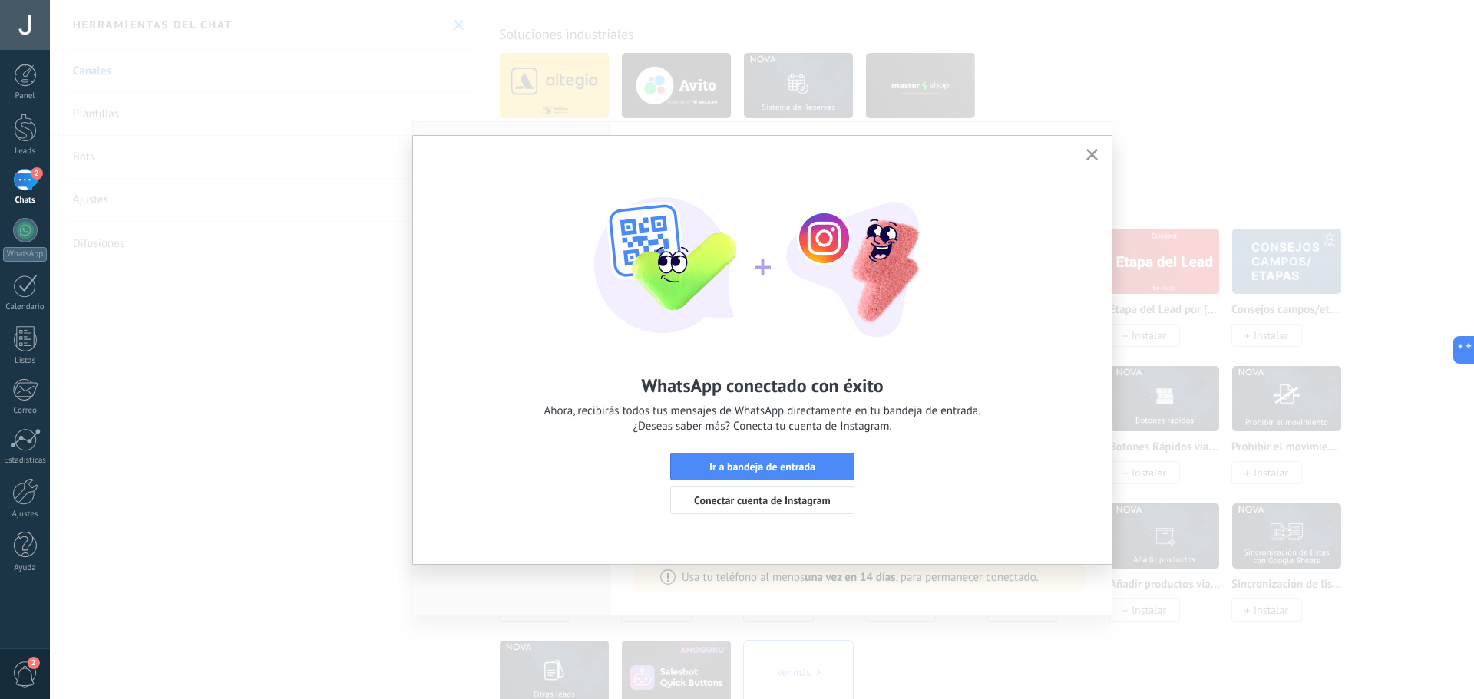
click at [1092, 154] on icon "button" at bounding box center [1092, 155] width 12 height 12
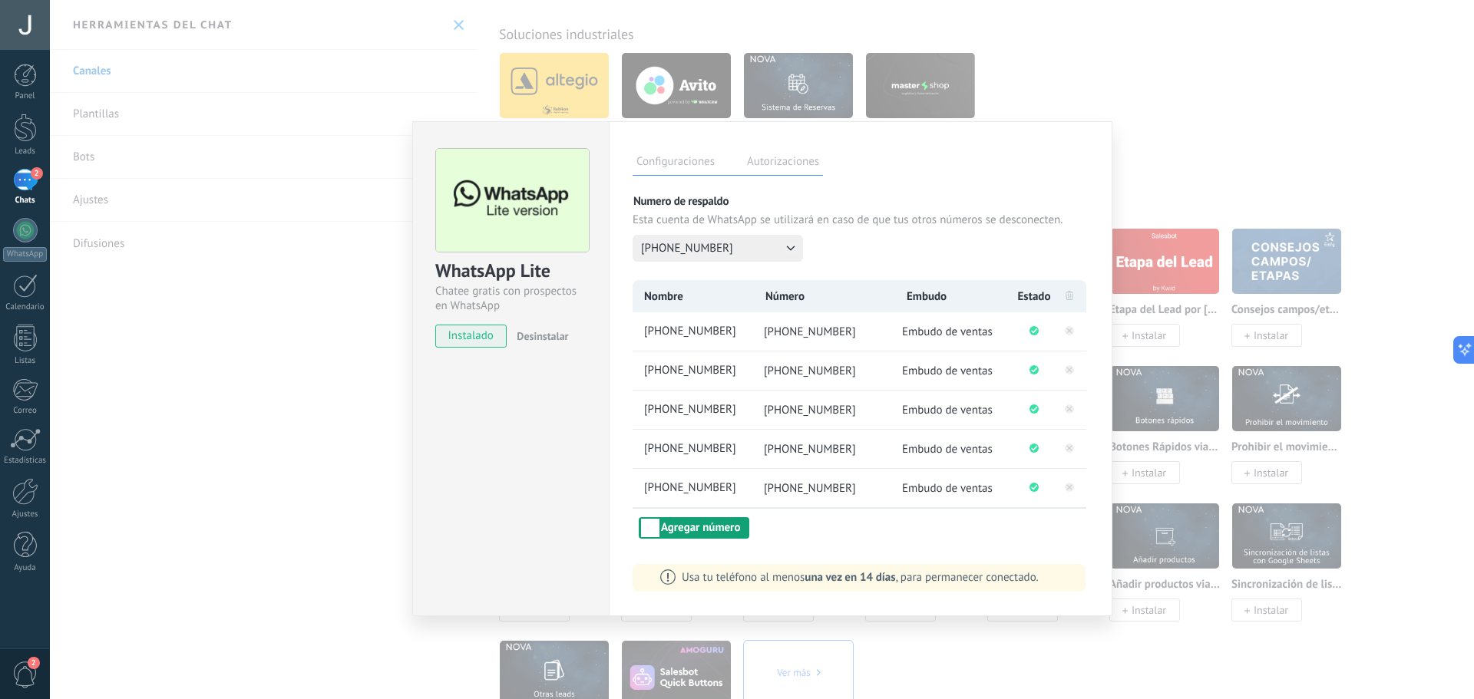
click at [697, 530] on button "Agregar número" at bounding box center [694, 527] width 111 height 21
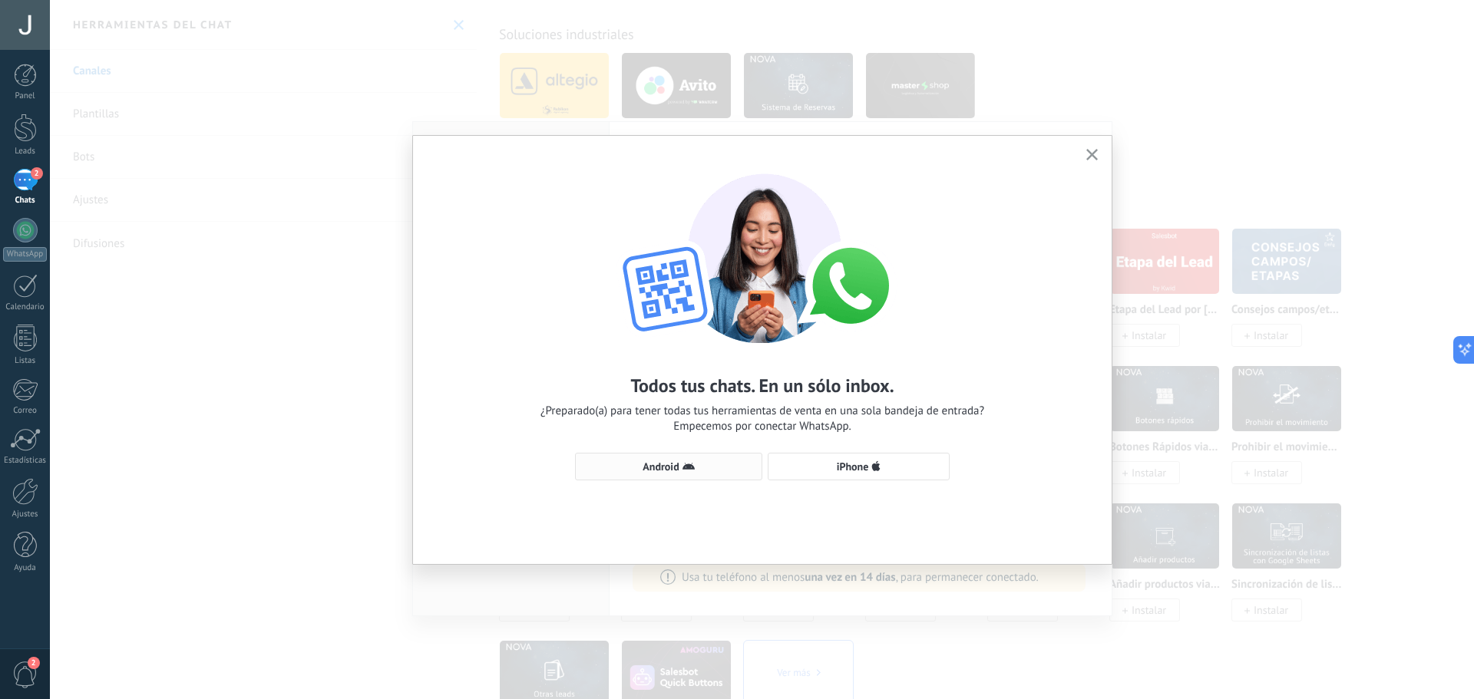
click at [679, 472] on span "Android" at bounding box center [660, 466] width 36 height 11
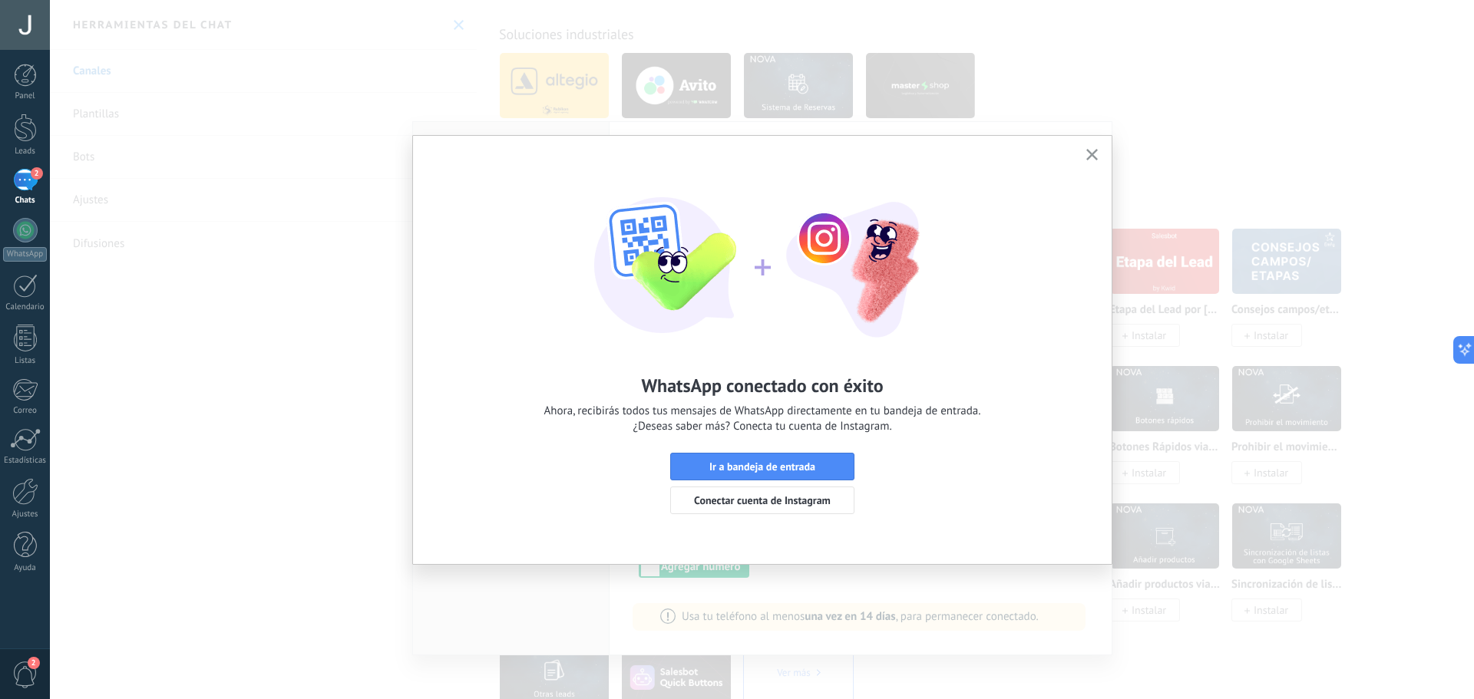
click at [1098, 152] on button "button" at bounding box center [1091, 155] width 19 height 21
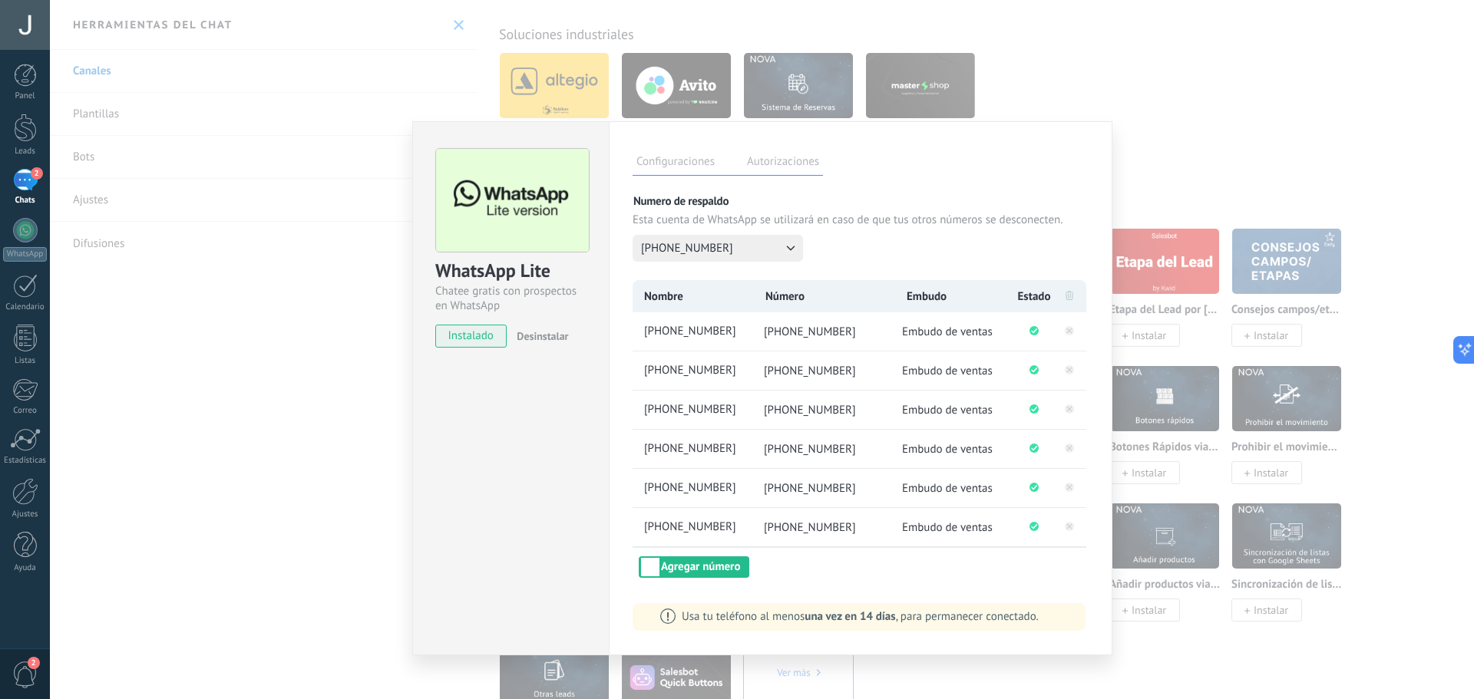
click at [986, 411] on span "Embudo de ventas" at bounding box center [947, 410] width 91 height 15
click at [983, 411] on span "Embudo de ventas" at bounding box center [947, 410] width 91 height 15
click at [984, 454] on span "Embudo de ventas" at bounding box center [947, 449] width 91 height 15
click at [720, 569] on button "Agregar número" at bounding box center [694, 567] width 111 height 21
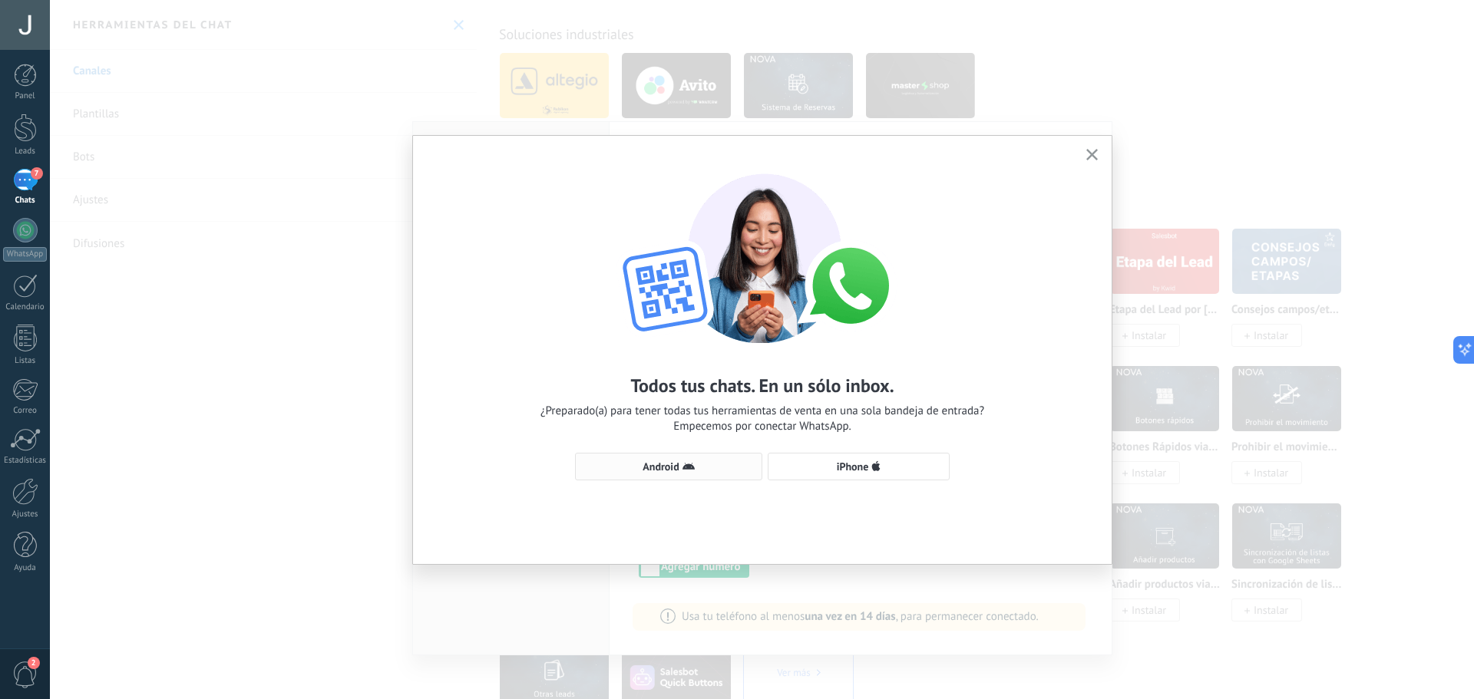
click at [679, 455] on button "Android" at bounding box center [668, 467] width 187 height 28
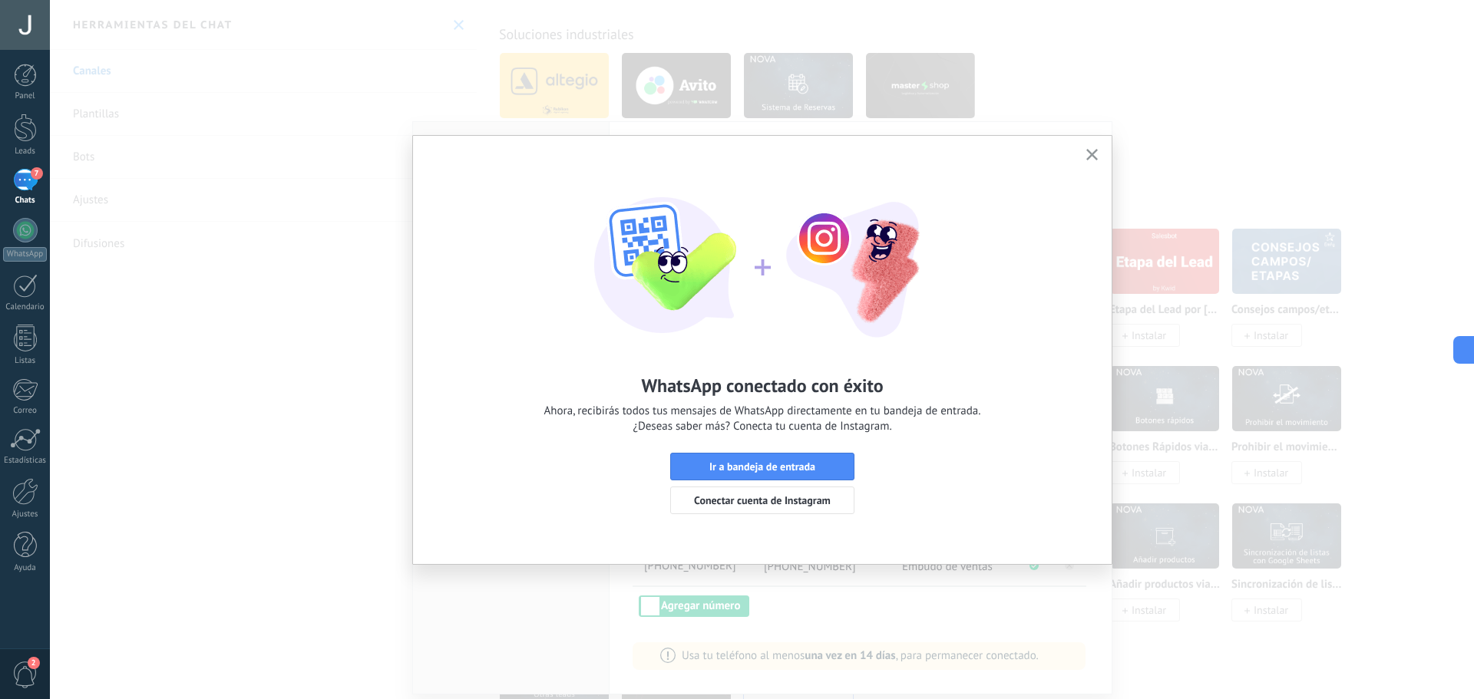
click at [1099, 154] on button "button" at bounding box center [1091, 155] width 19 height 21
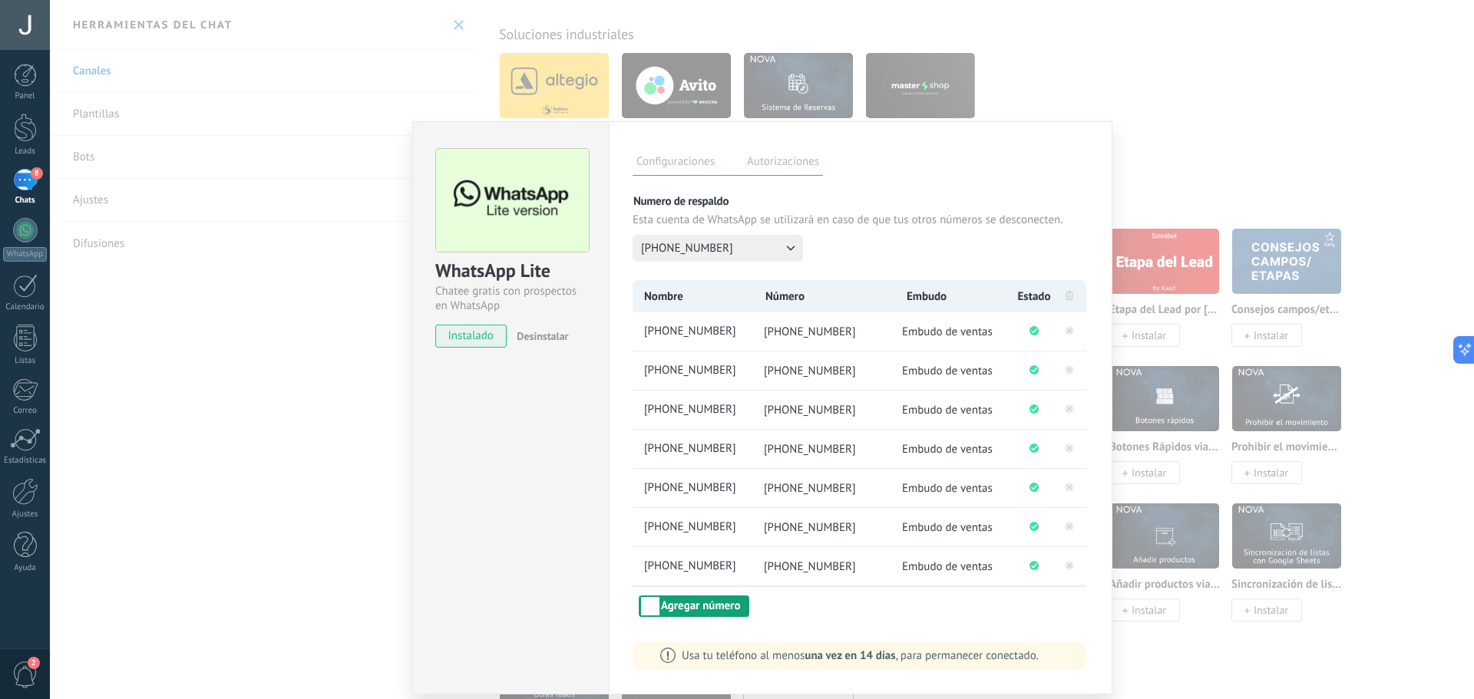
click at [701, 609] on button "Agregar número" at bounding box center [694, 606] width 111 height 21
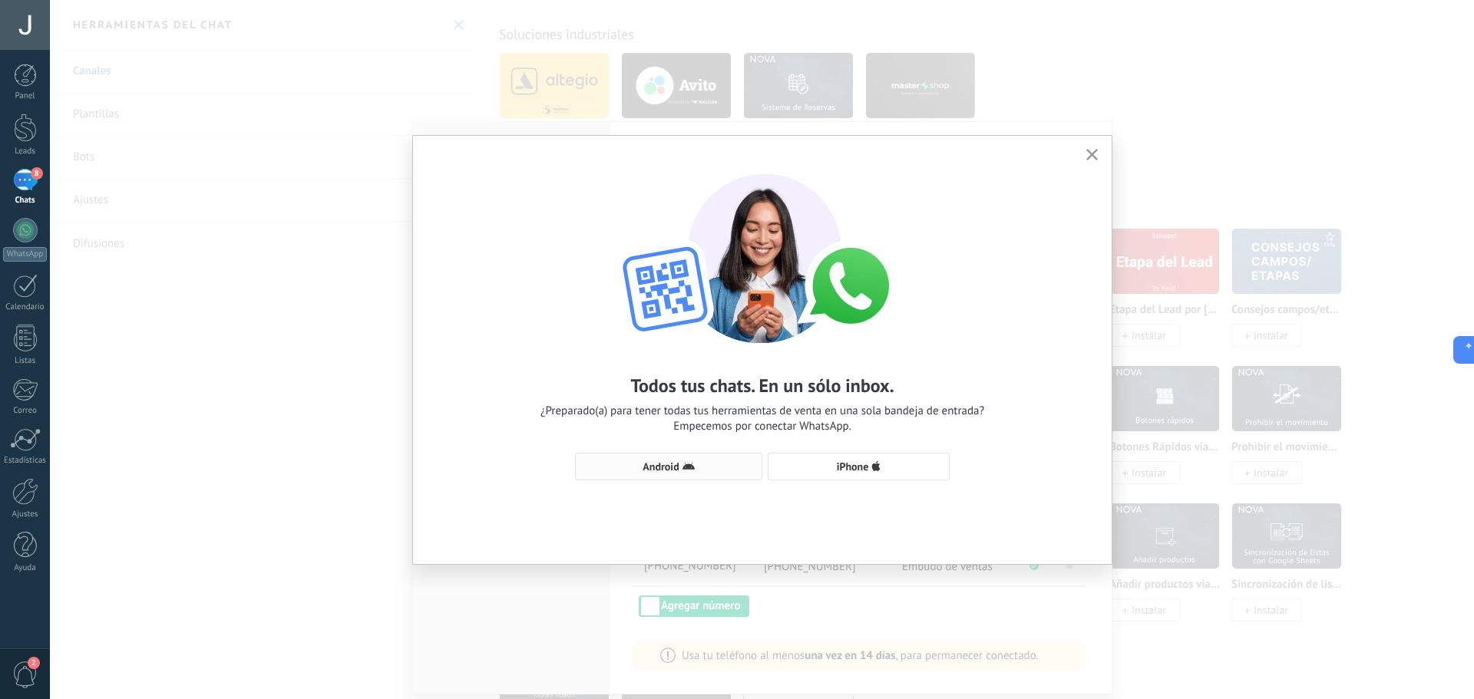
click at [708, 454] on button "Android" at bounding box center [668, 467] width 187 height 28
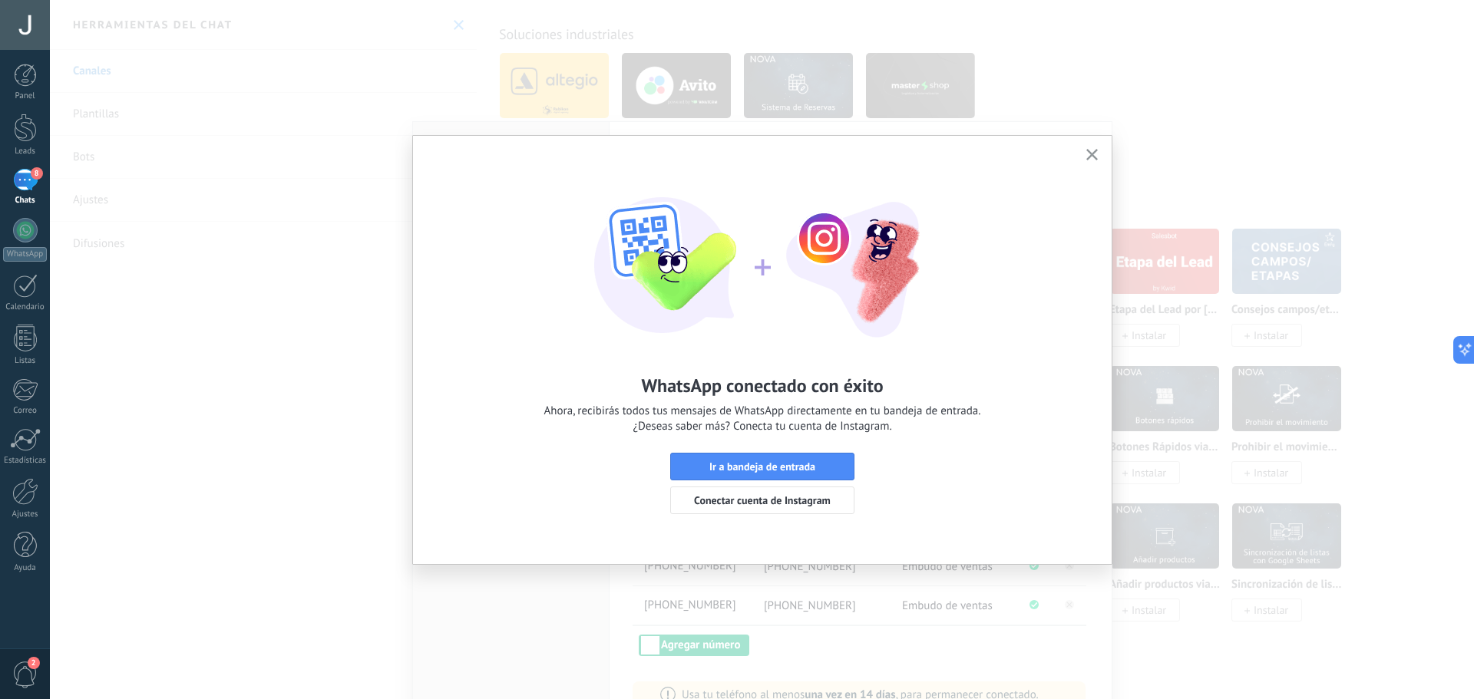
click at [1091, 152] on icon "button" at bounding box center [1092, 155] width 12 height 12
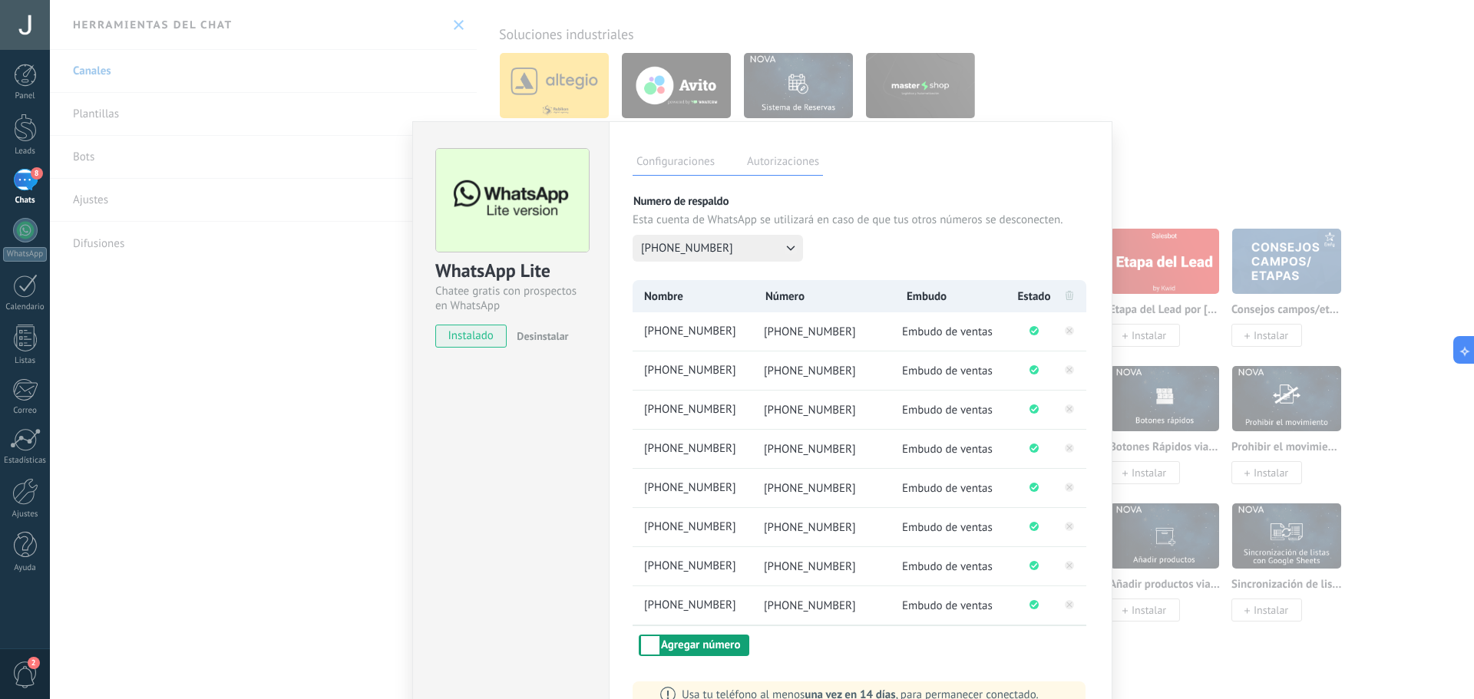
click at [702, 646] on button "Agregar número" at bounding box center [694, 645] width 111 height 21
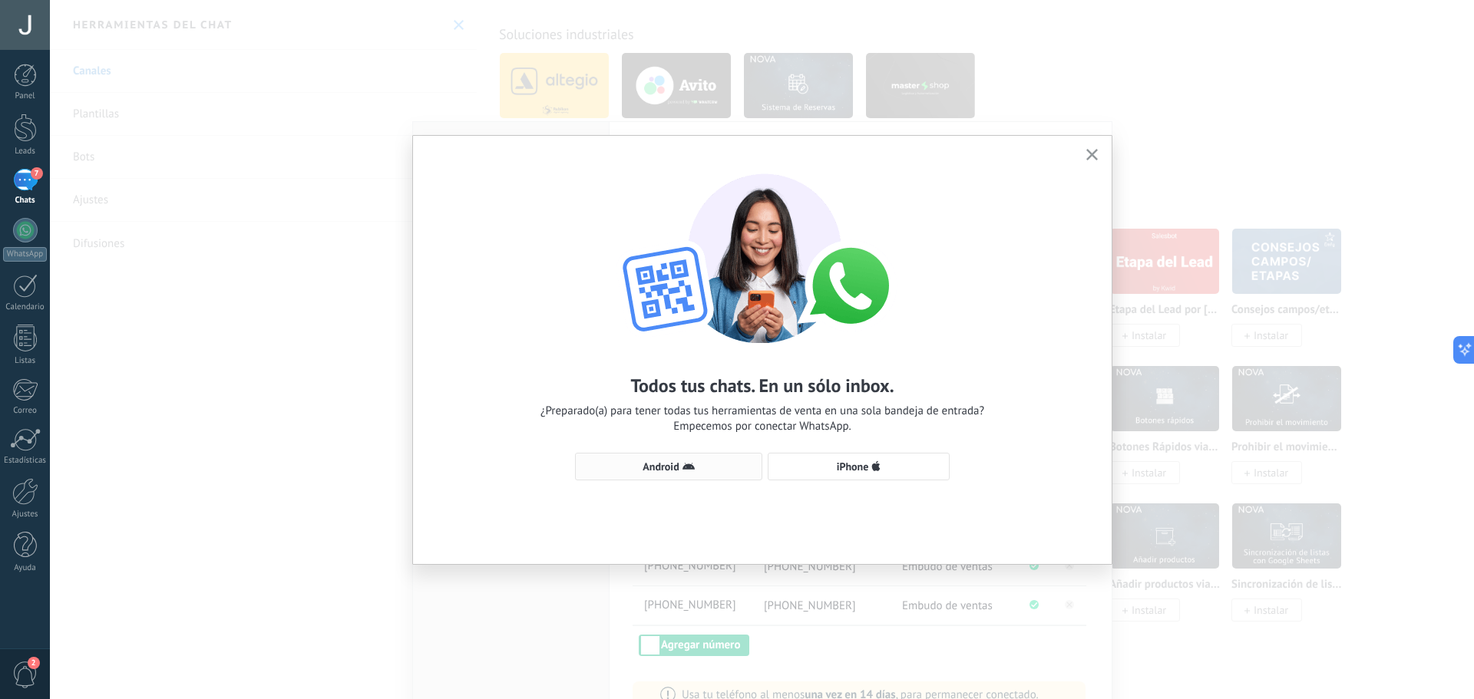
click at [691, 472] on icon "button" at bounding box center [688, 467] width 12 height 12
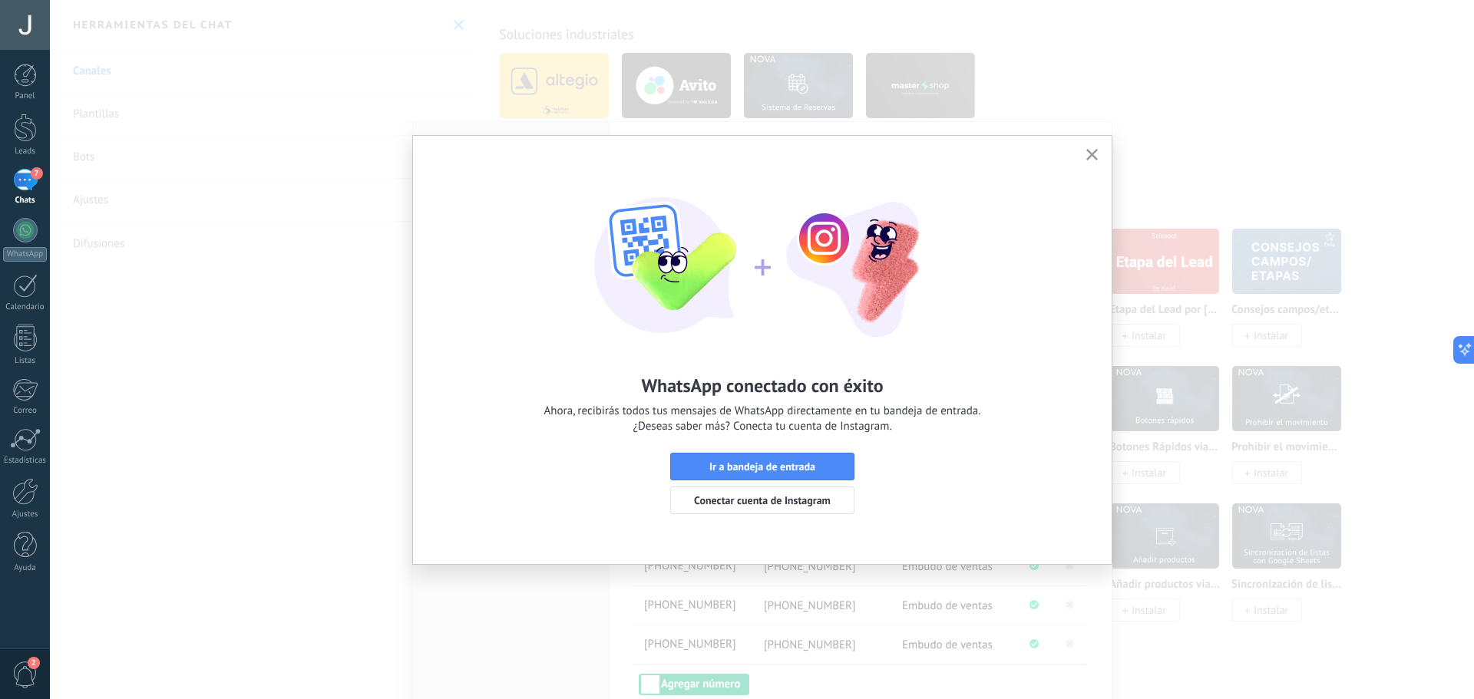
click at [1092, 156] on use "button" at bounding box center [1092, 155] width 12 height 12
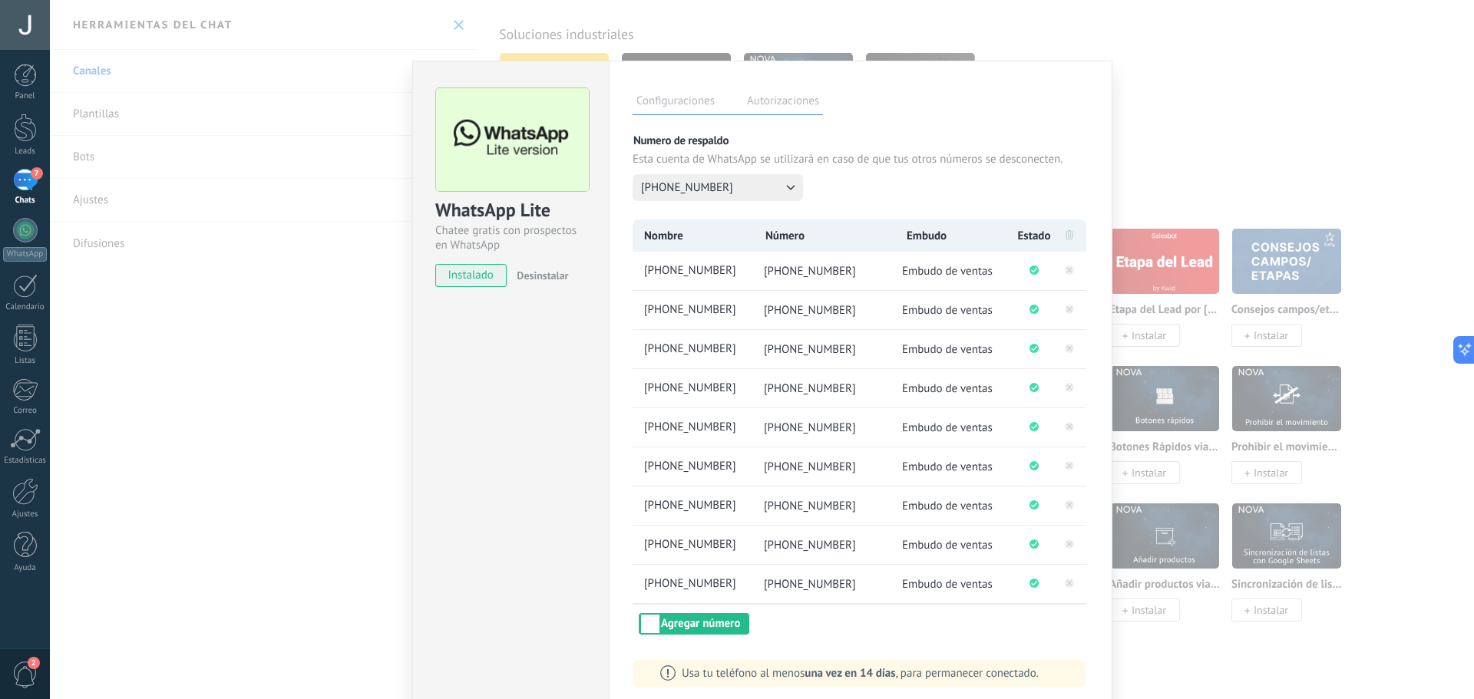
scroll to position [74, 0]
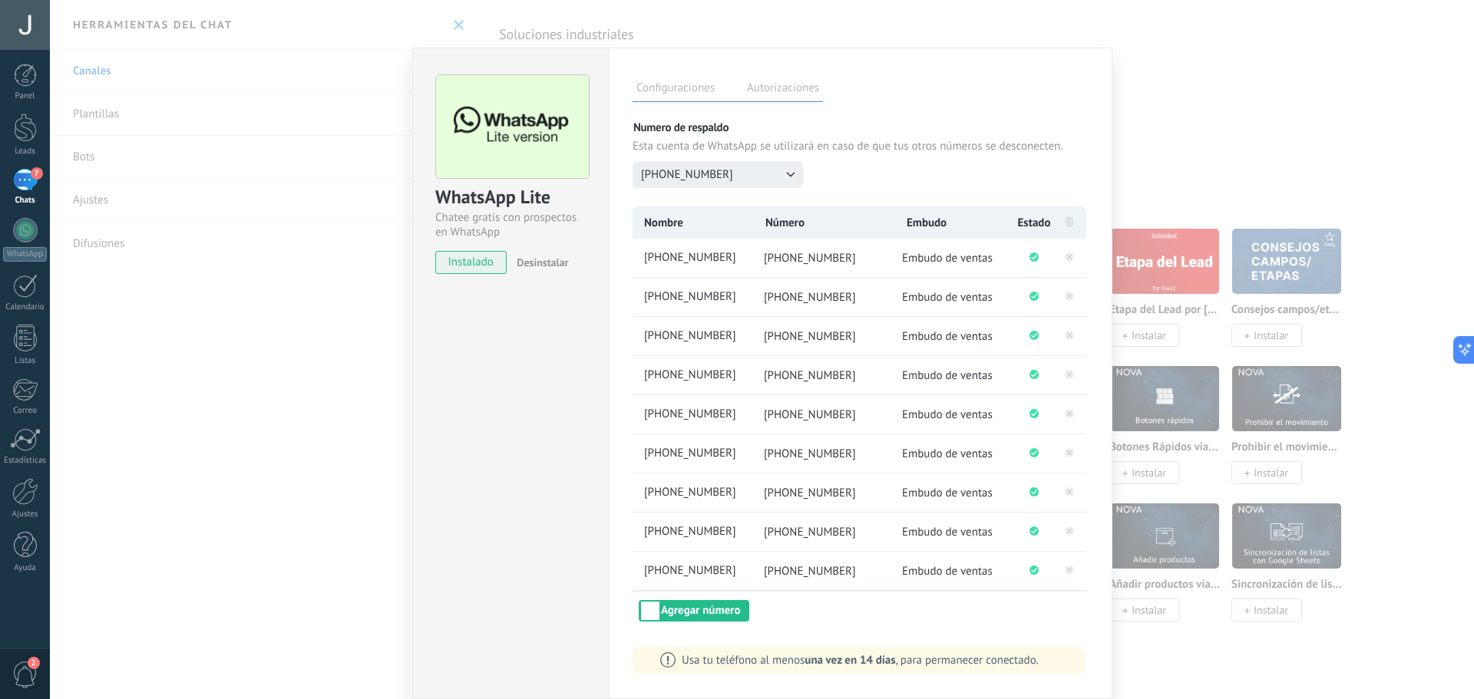
click at [787, 177] on icon at bounding box center [790, 174] width 12 height 12
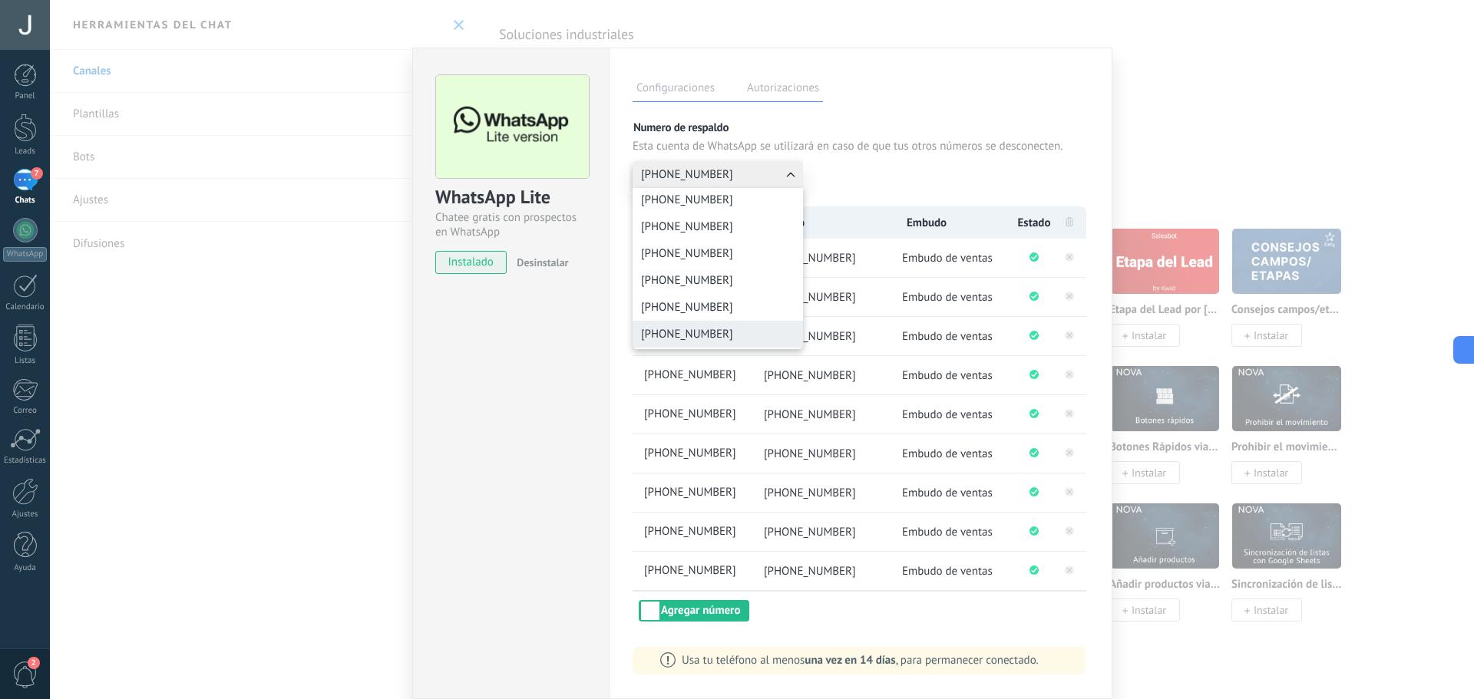
scroll to position [0, 0]
click at [845, 172] on div "+58 412-1956820 +58 412-2168234 +58 412-9757809 +58 412-0957867 +58 414-8057553…" at bounding box center [861, 174] width 456 height 27
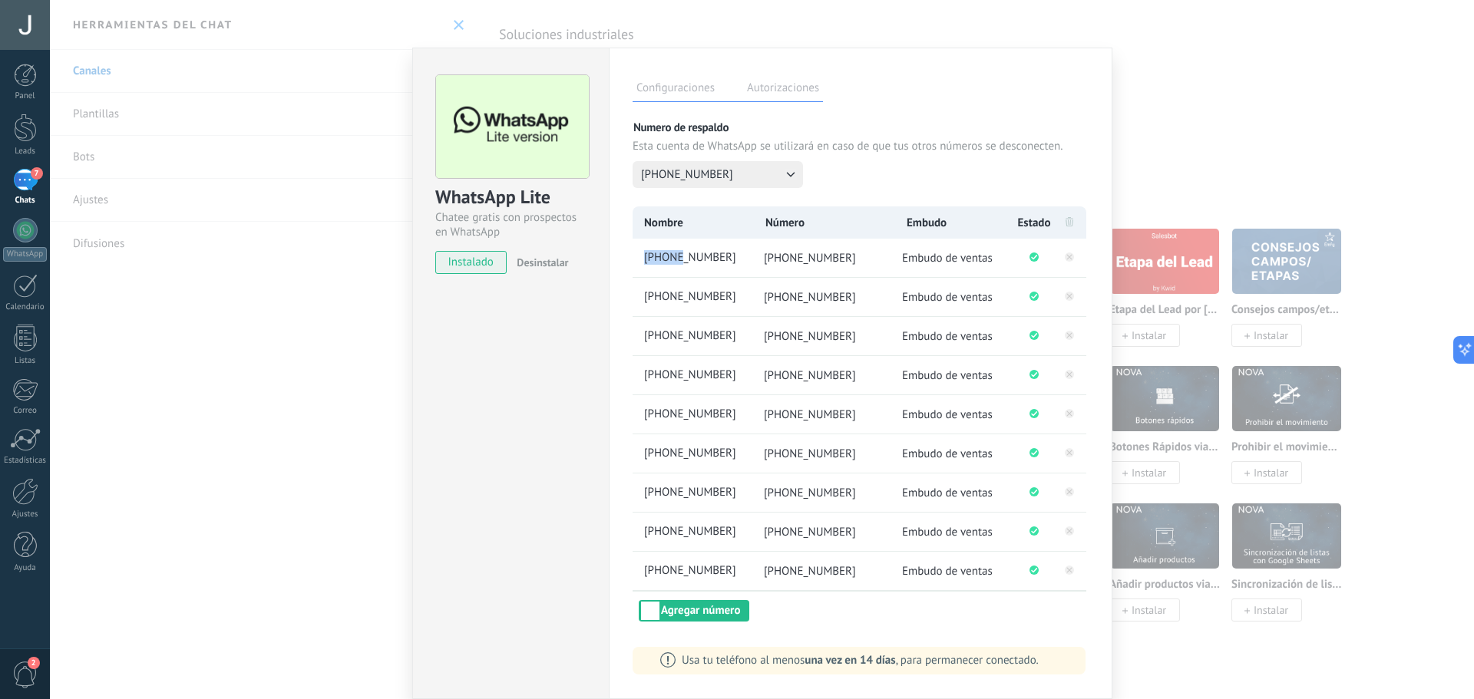
drag, startPoint x: 639, startPoint y: 258, endPoint x: 775, endPoint y: 247, distance: 136.3
click at [775, 247] on ul "+58 412-2168234 +58 412-2168234 Embudo de ventas" at bounding box center [860, 258] width 454 height 38
click at [609, 338] on div "Configuraciones Autorizaciones Esta pestaña registra a los usuarios que han con…" at bounding box center [861, 374] width 504 height 652
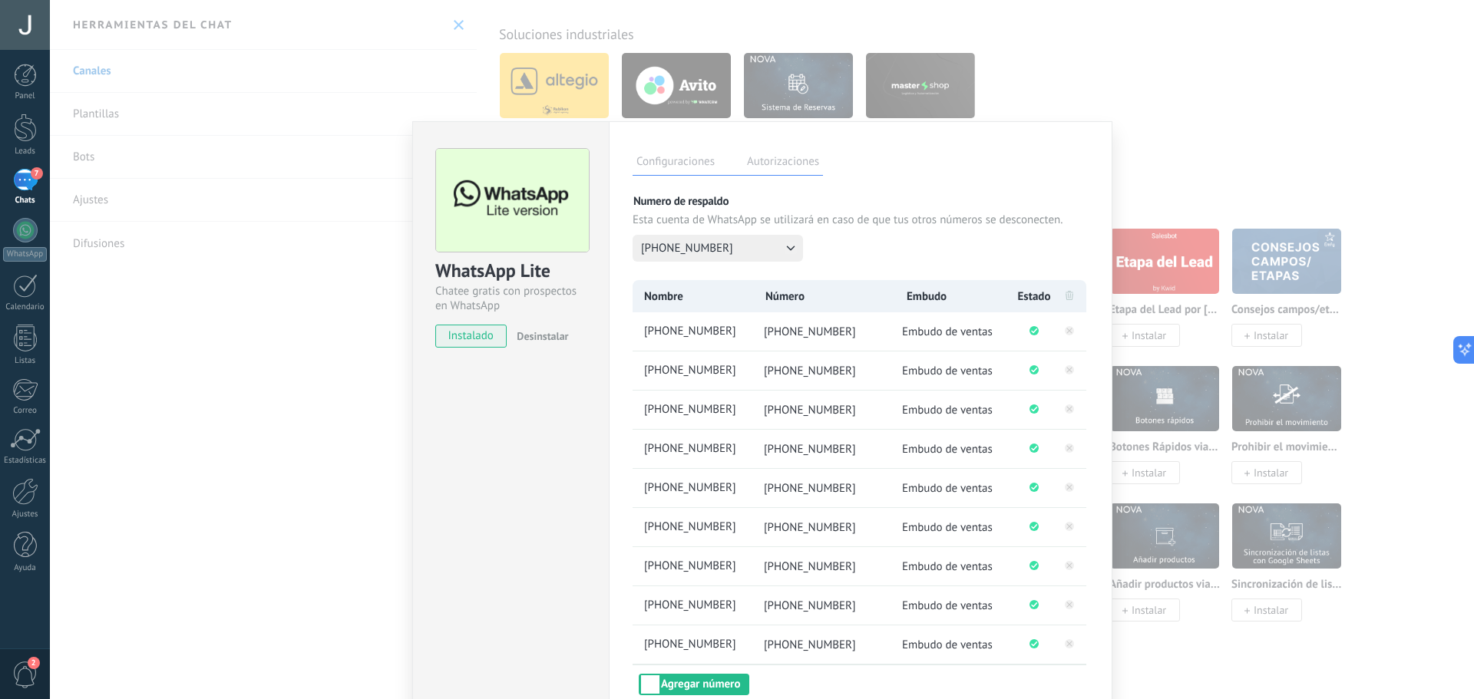
scroll to position [74, 0]
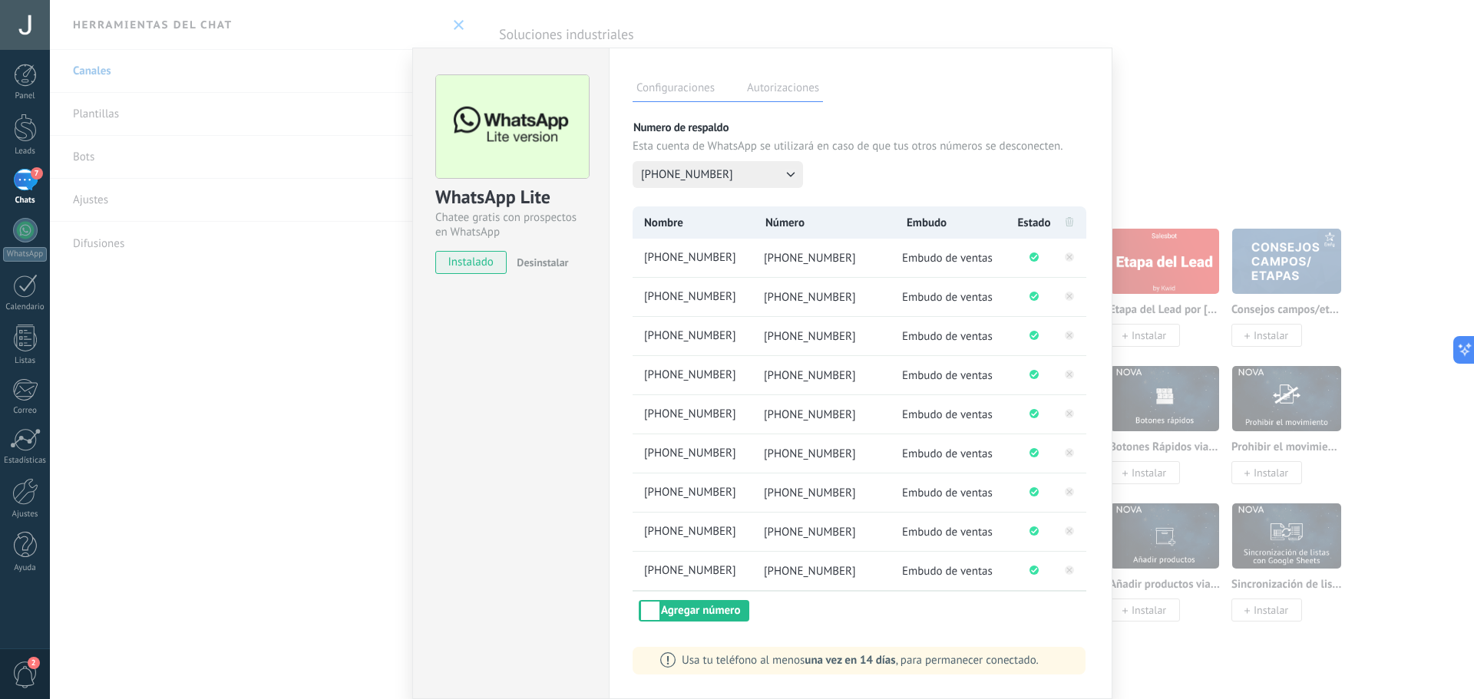
click at [322, 258] on div "WhatsApp Lite Chatee gratis con prospectos en WhatsApp instalado Desinstalar Co…" at bounding box center [762, 349] width 1424 height 699
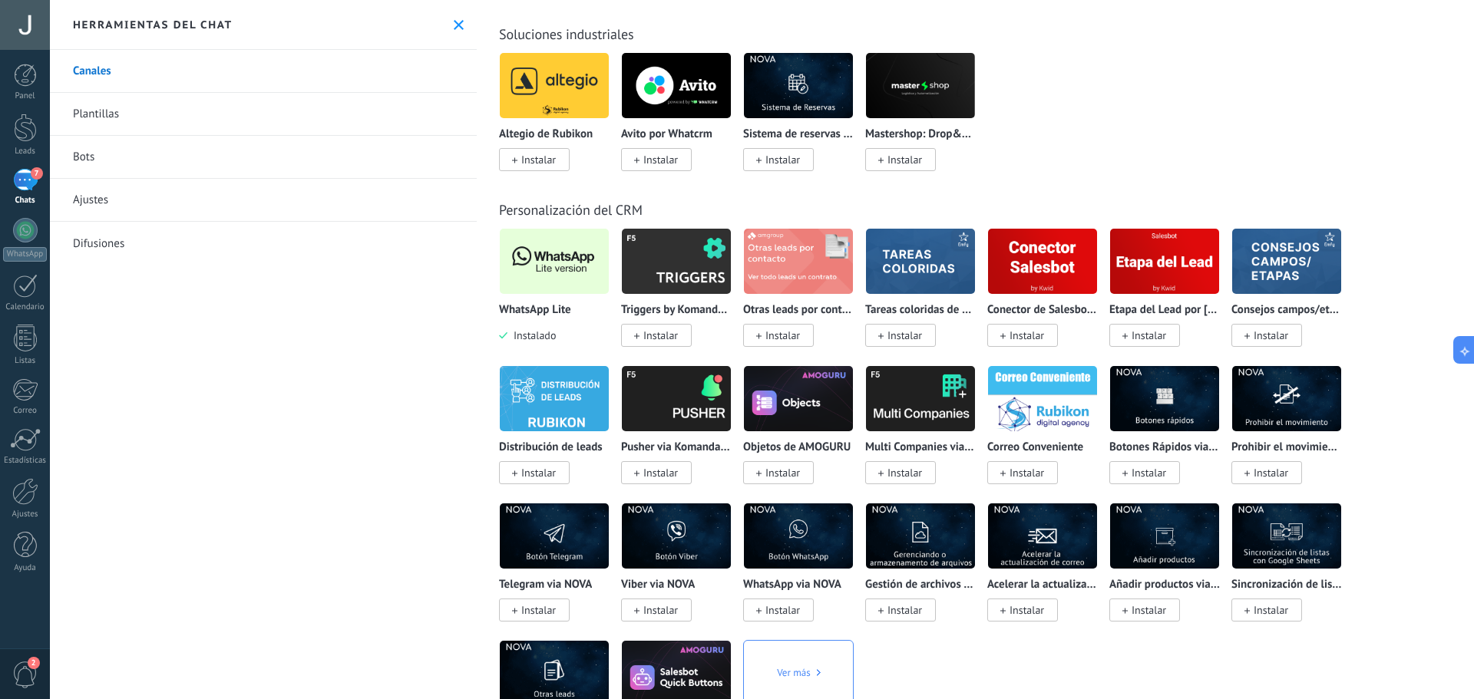
scroll to position [0, 0]
click at [38, 187] on link "7 Chats" at bounding box center [25, 187] width 50 height 37
